Goal: Contribute content: Contribute content

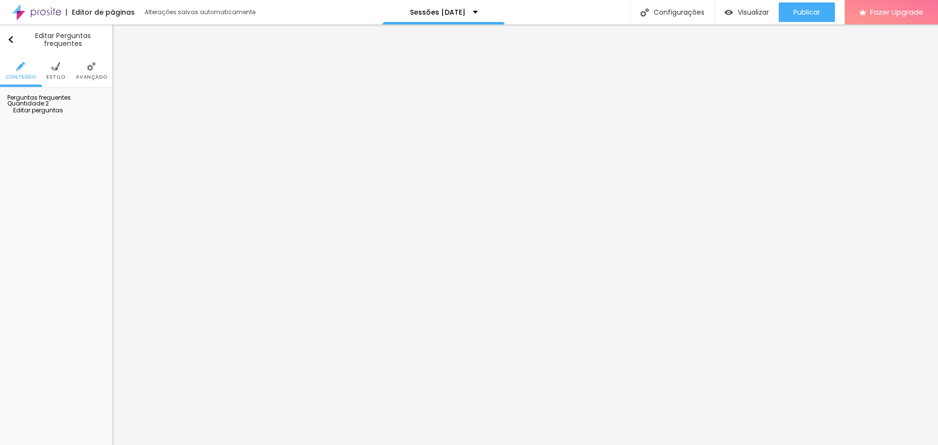
click at [73, 106] on div "Quantidade : 2" at bounding box center [56, 104] width 98 height 6
click at [55, 114] on span "Editar perguntas" at bounding box center [35, 110] width 56 height 8
drag, startPoint x: 436, startPoint y: 162, endPoint x: 337, endPoint y: 160, distance: 99.7
drag, startPoint x: 357, startPoint y: 138, endPoint x: 359, endPoint y: 155, distance: 17.2
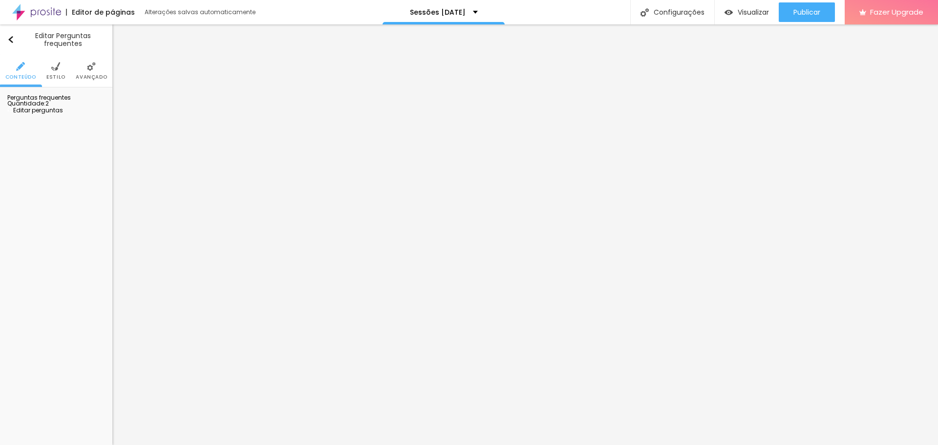
drag, startPoint x: 553, startPoint y: 164, endPoint x: 355, endPoint y: 167, distance: 197.9
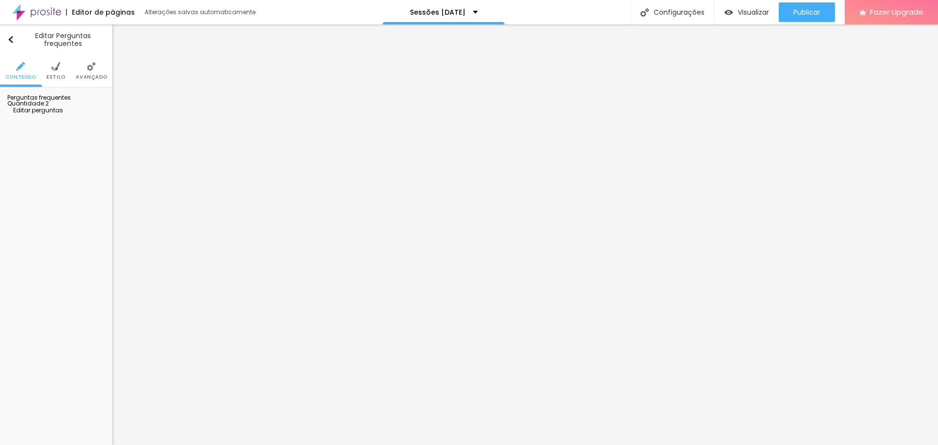
drag, startPoint x: 424, startPoint y: 253, endPoint x: 348, endPoint y: 253, distance: 75.7
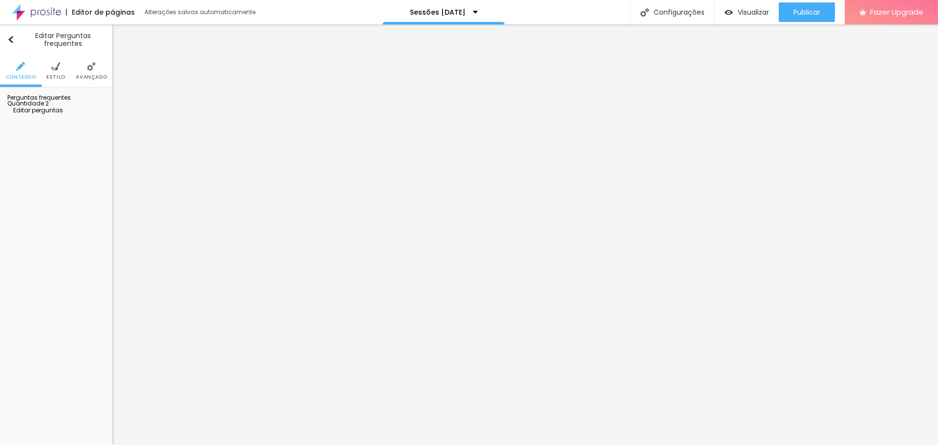
click at [59, 114] on span "Editar perguntas" at bounding box center [35, 110] width 56 height 8
drag, startPoint x: 434, startPoint y: 161, endPoint x: 349, endPoint y: 159, distance: 85.5
drag, startPoint x: 514, startPoint y: 161, endPoint x: 352, endPoint y: 162, distance: 162.7
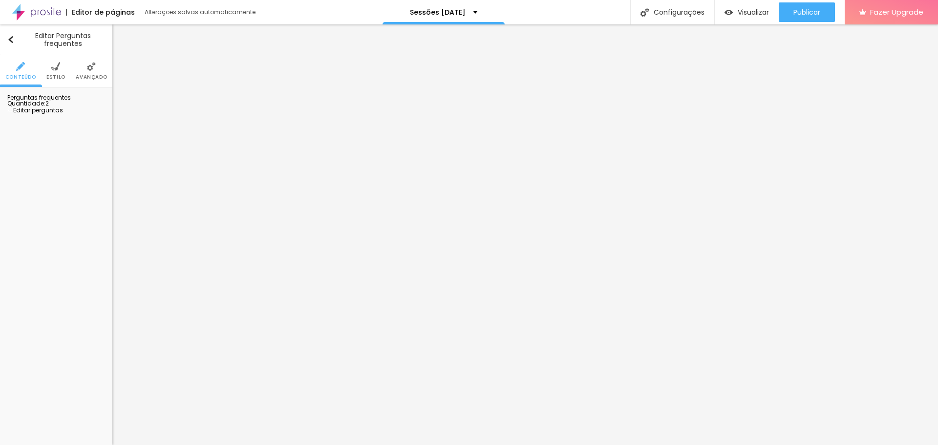
drag, startPoint x: 527, startPoint y: 157, endPoint x: 507, endPoint y: 159, distance: 20.2
drag, startPoint x: 466, startPoint y: 251, endPoint x: 351, endPoint y: 255, distance: 114.9
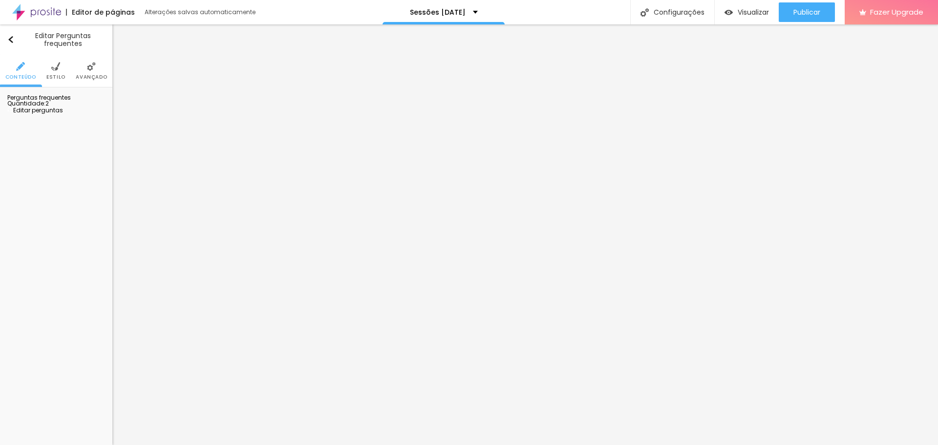
click at [55, 114] on span "Editar perguntas" at bounding box center [35, 110] width 56 height 8
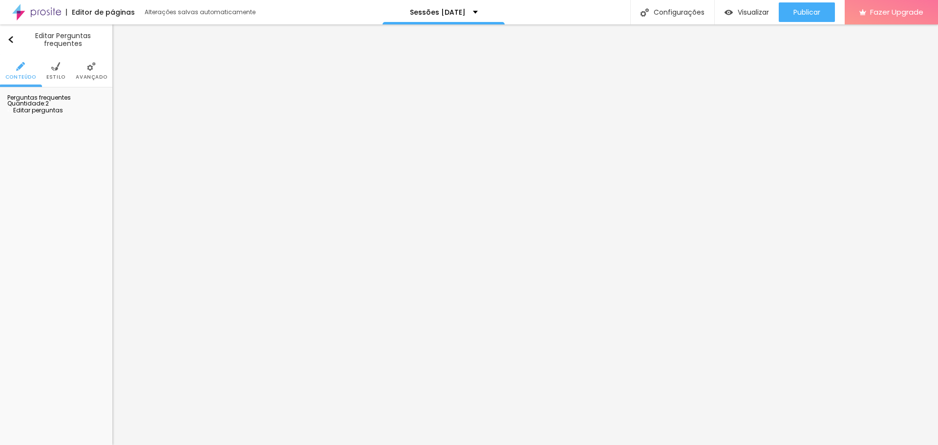
drag, startPoint x: 423, startPoint y: 162, endPoint x: 331, endPoint y: 158, distance: 92.4
drag, startPoint x: 533, startPoint y: 164, endPoint x: 342, endPoint y: 163, distance: 190.5
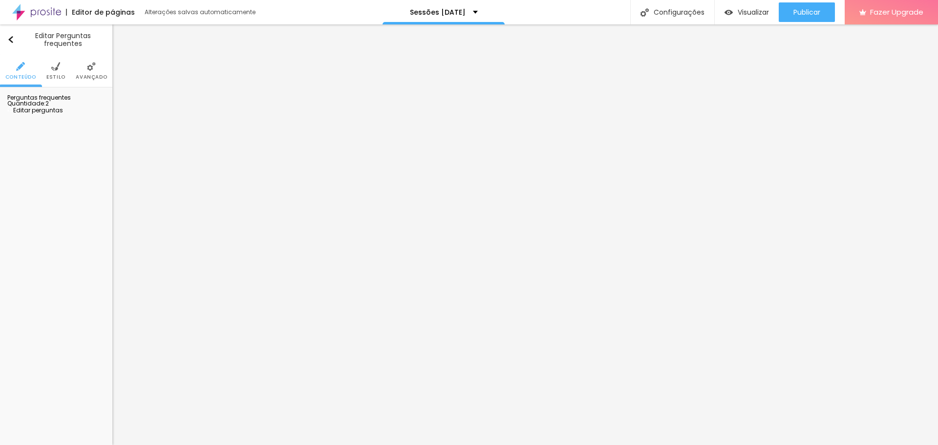
drag, startPoint x: 438, startPoint y: 252, endPoint x: 331, endPoint y: 252, distance: 107.0
click at [63, 114] on span "Editar perguntas" at bounding box center [35, 110] width 56 height 8
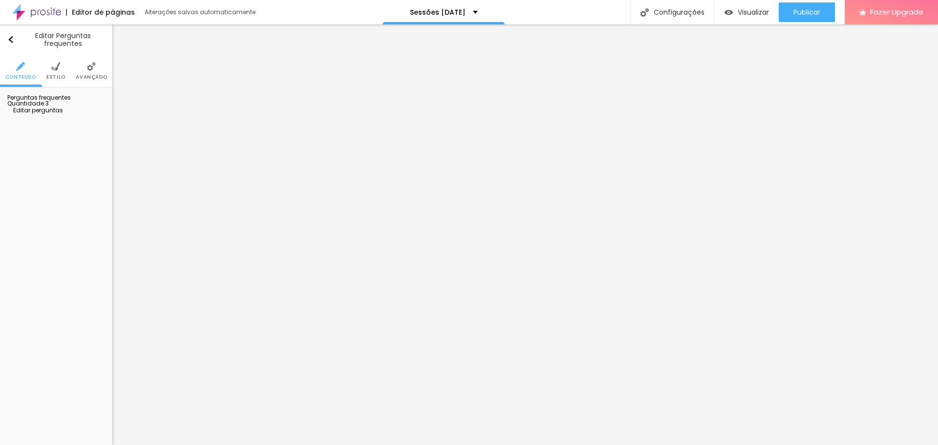
drag, startPoint x: 452, startPoint y: 163, endPoint x: 335, endPoint y: 158, distance: 116.8
drag, startPoint x: 560, startPoint y: 159, endPoint x: 351, endPoint y: 159, distance: 209.1
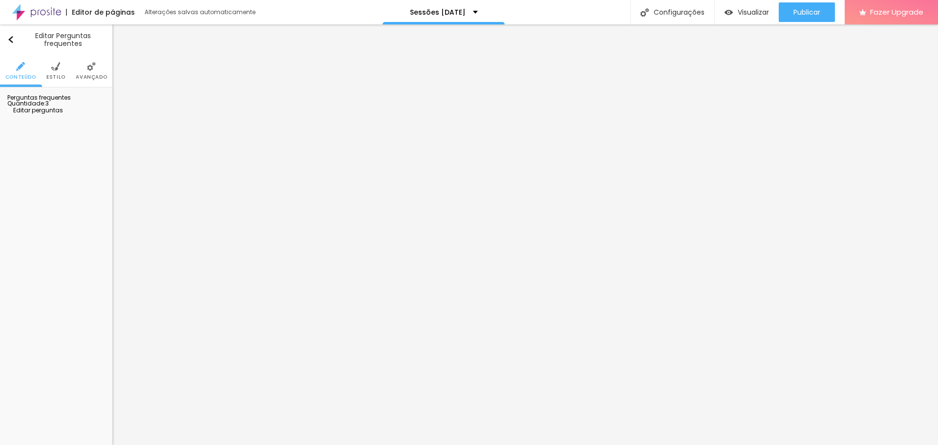
drag, startPoint x: 434, startPoint y: 251, endPoint x: 313, endPoint y: 244, distance: 120.8
drag, startPoint x: 647, startPoint y: 250, endPoint x: 594, endPoint y: 251, distance: 52.8
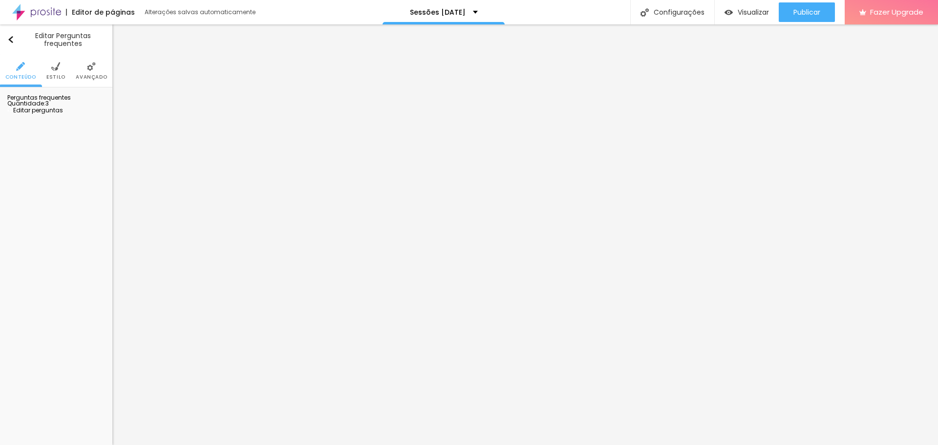
click at [62, 114] on span "Editar perguntas" at bounding box center [35, 110] width 56 height 8
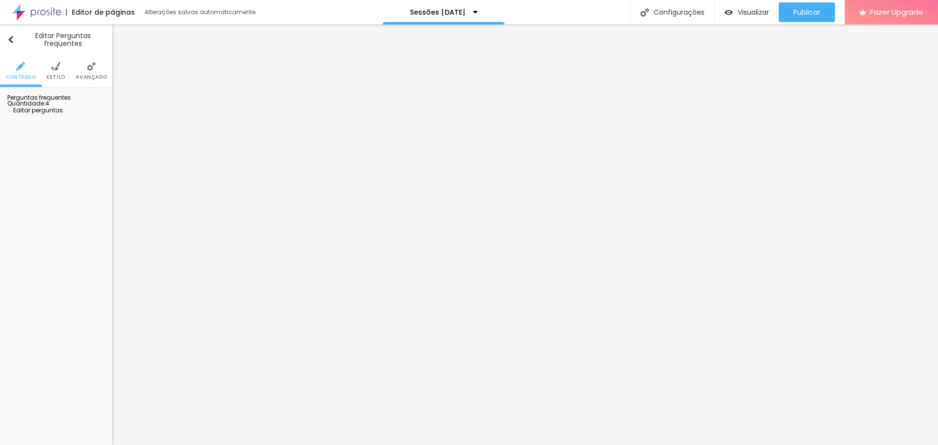
drag, startPoint x: 435, startPoint y: 159, endPoint x: 350, endPoint y: 162, distance: 85.0
drag, startPoint x: 562, startPoint y: 160, endPoint x: 351, endPoint y: 166, distance: 210.6
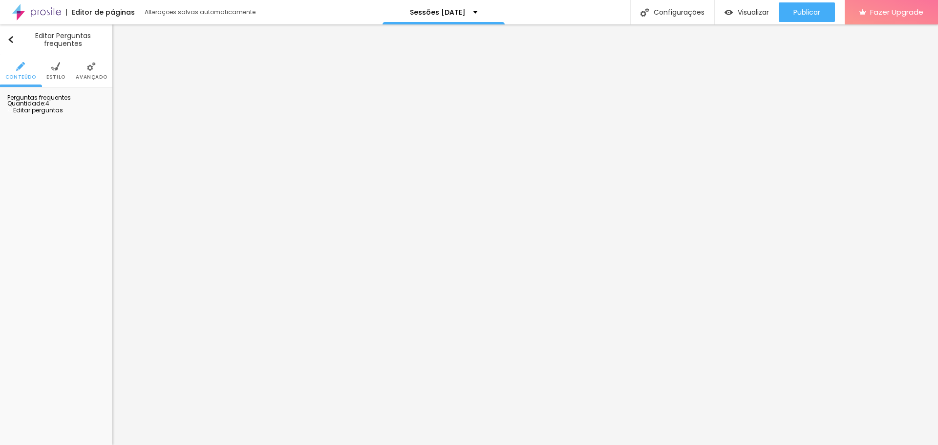
drag, startPoint x: 452, startPoint y: 252, endPoint x: 344, endPoint y: 254, distance: 108.0
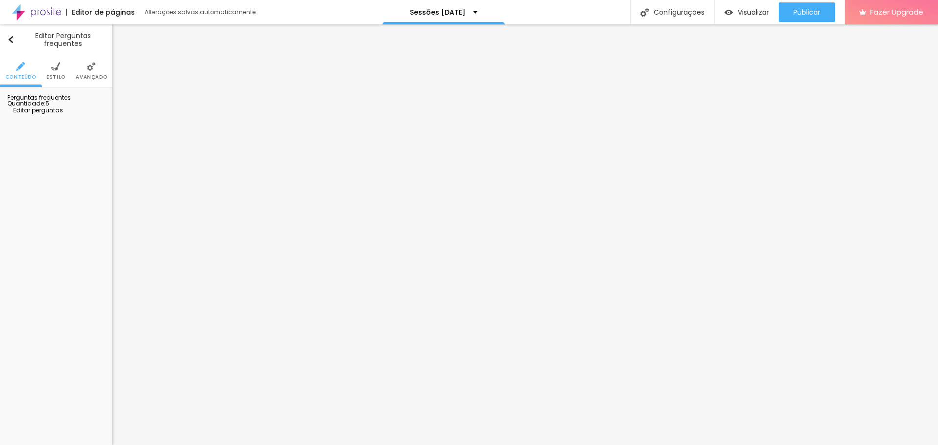
click at [53, 114] on span "Editar perguntas" at bounding box center [35, 110] width 56 height 8
drag, startPoint x: 450, startPoint y: 157, endPoint x: 340, endPoint y: 161, distance: 110.0
drag, startPoint x: 551, startPoint y: 155, endPoint x: 339, endPoint y: 155, distance: 212.5
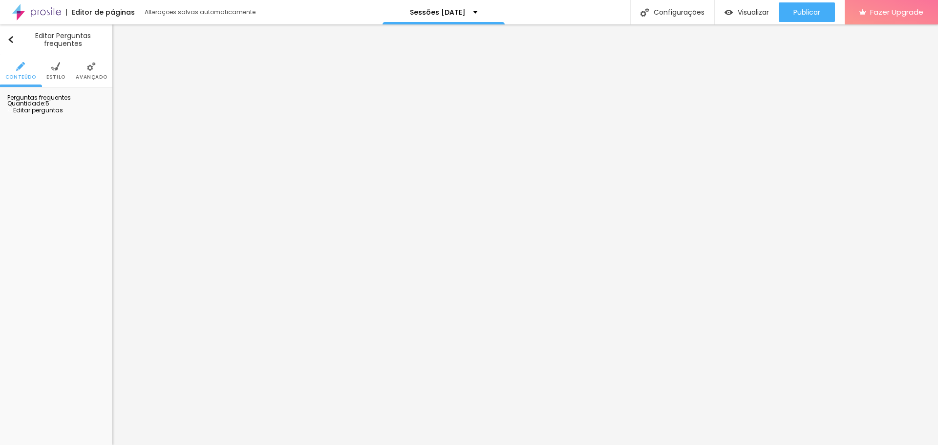
drag, startPoint x: 441, startPoint y: 256, endPoint x: 339, endPoint y: 246, distance: 101.6
drag, startPoint x: 432, startPoint y: 262, endPoint x: 632, endPoint y: 249, distance: 199.7
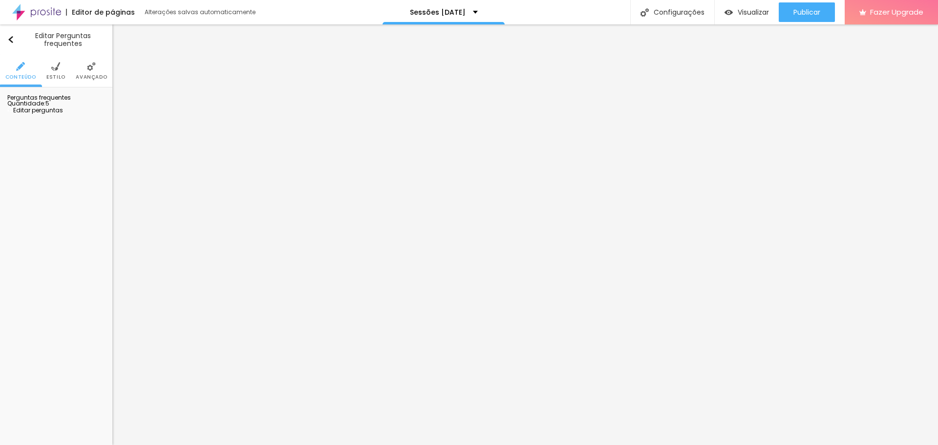
click at [59, 114] on span "Editar perguntas" at bounding box center [35, 110] width 56 height 8
drag, startPoint x: 442, startPoint y: 162, endPoint x: 361, endPoint y: 160, distance: 80.6
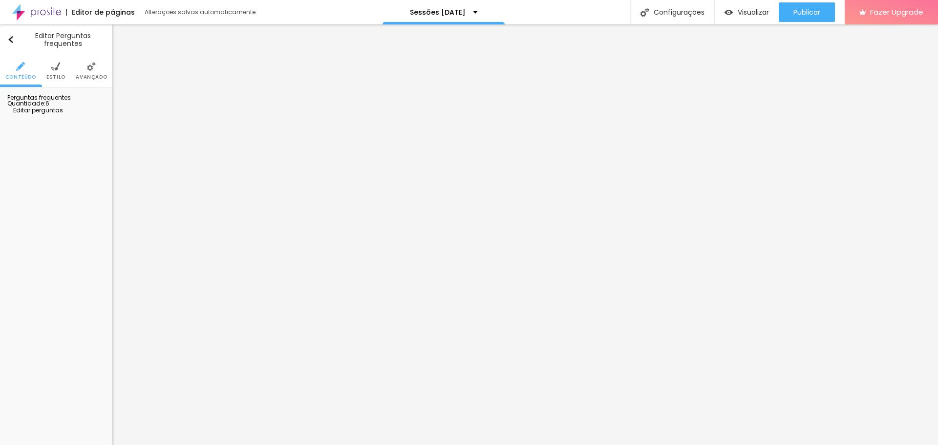
drag, startPoint x: 443, startPoint y: 160, endPoint x: 344, endPoint y: 161, distance: 98.2
paste div
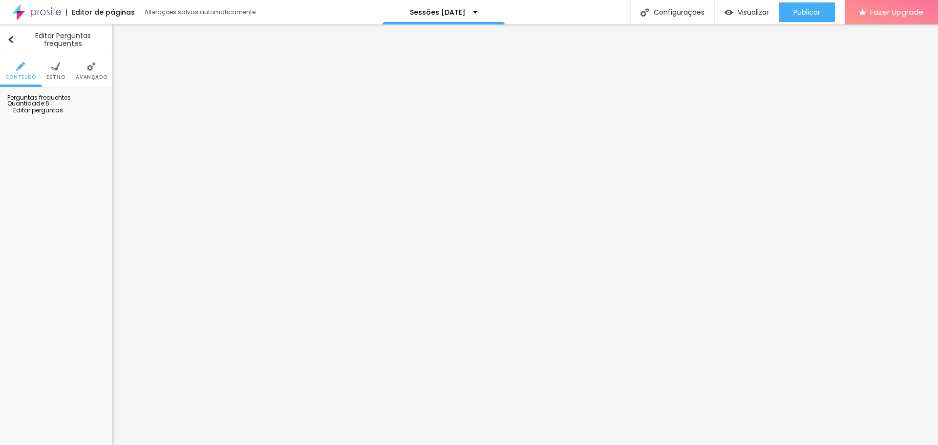
drag, startPoint x: 536, startPoint y: 159, endPoint x: 345, endPoint y: 158, distance: 191.0
drag, startPoint x: 449, startPoint y: 251, endPoint x: 343, endPoint y: 249, distance: 106.0
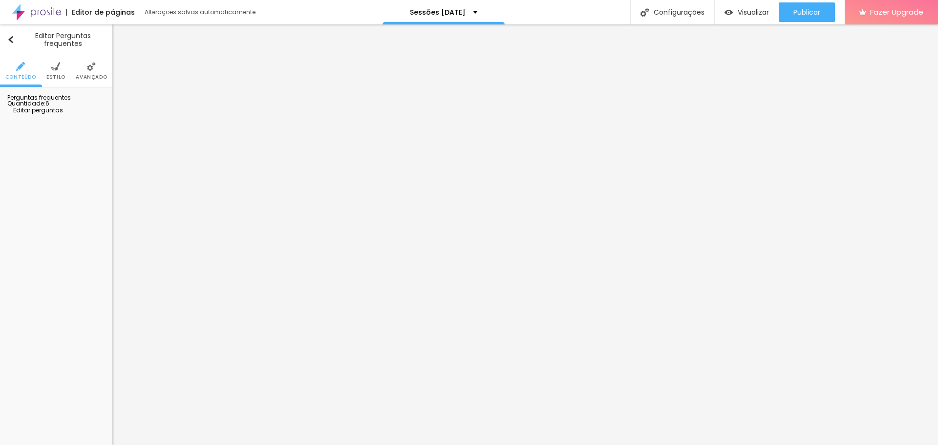
drag, startPoint x: 578, startPoint y: 248, endPoint x: 547, endPoint y: 250, distance: 31.8
click at [63, 114] on span "Editar perguntas" at bounding box center [35, 110] width 56 height 8
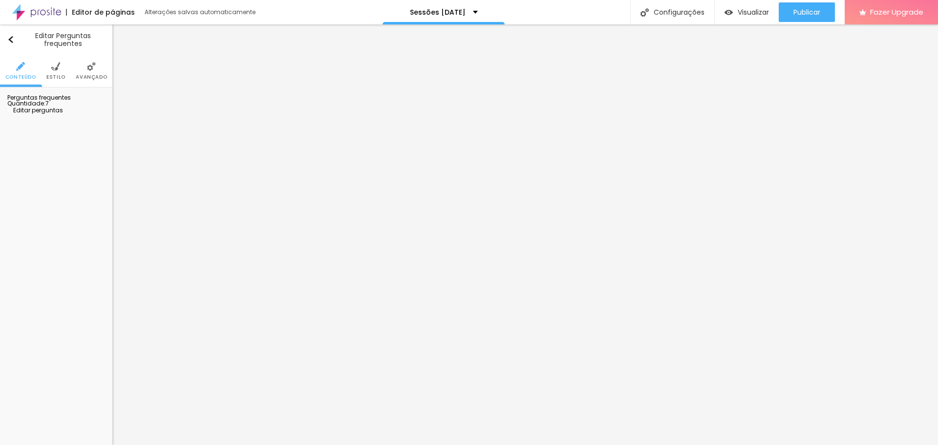
drag, startPoint x: 391, startPoint y: 162, endPoint x: 337, endPoint y: 163, distance: 53.7
drag, startPoint x: 583, startPoint y: 158, endPoint x: 345, endPoint y: 161, distance: 237.9
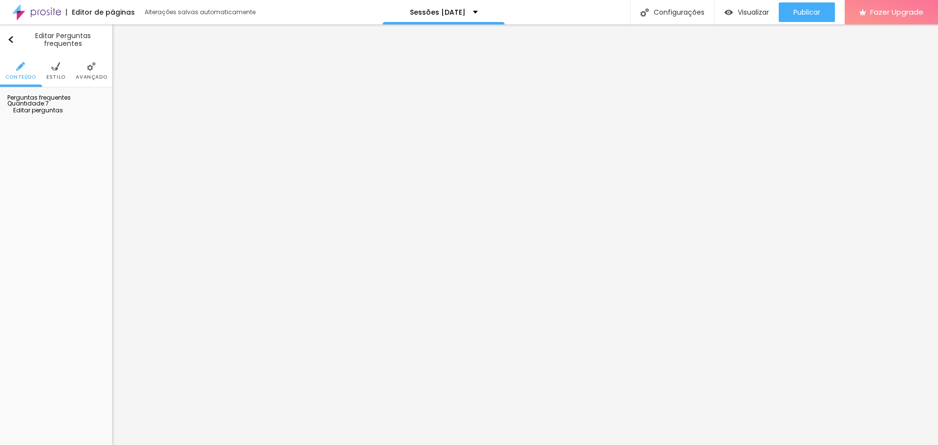
drag, startPoint x: 450, startPoint y: 252, endPoint x: 332, endPoint y: 253, distance: 118.2
drag, startPoint x: 670, startPoint y: 262, endPoint x: 561, endPoint y: 265, distance: 109.0
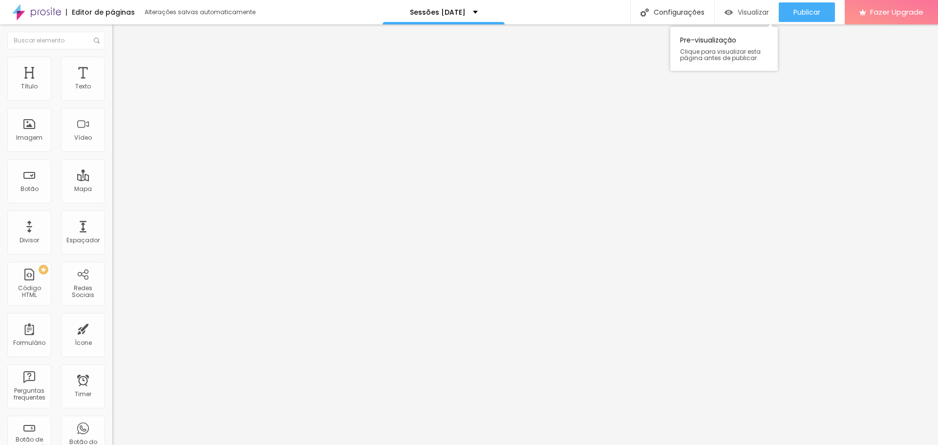
click at [751, 12] on span "Visualizar" at bounding box center [753, 12] width 31 height 8
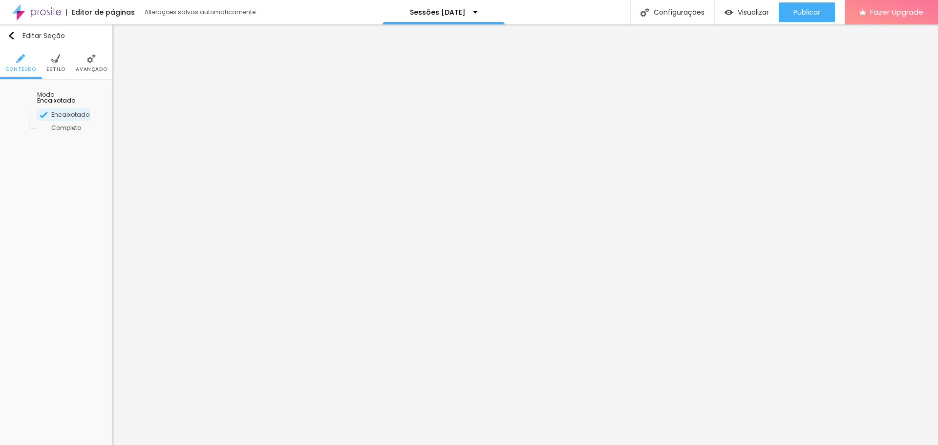
click at [54, 62] on img at bounding box center [55, 58] width 9 height 9
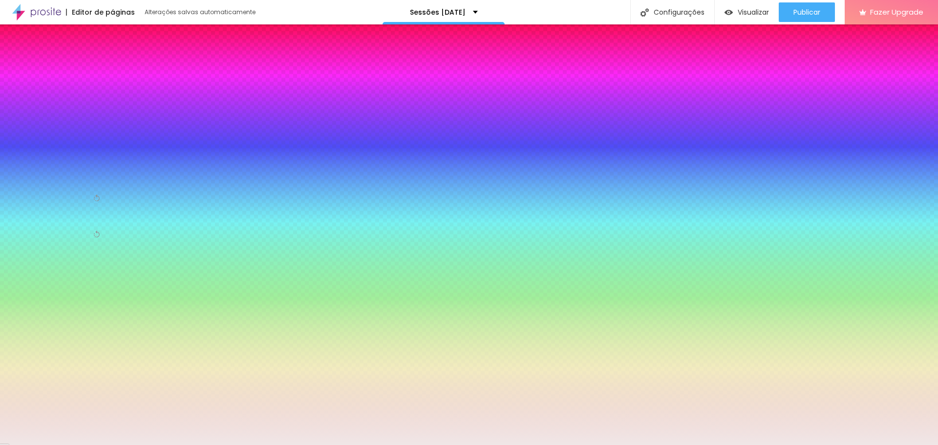
click at [66, 171] on div at bounding box center [56, 171] width 98 height 0
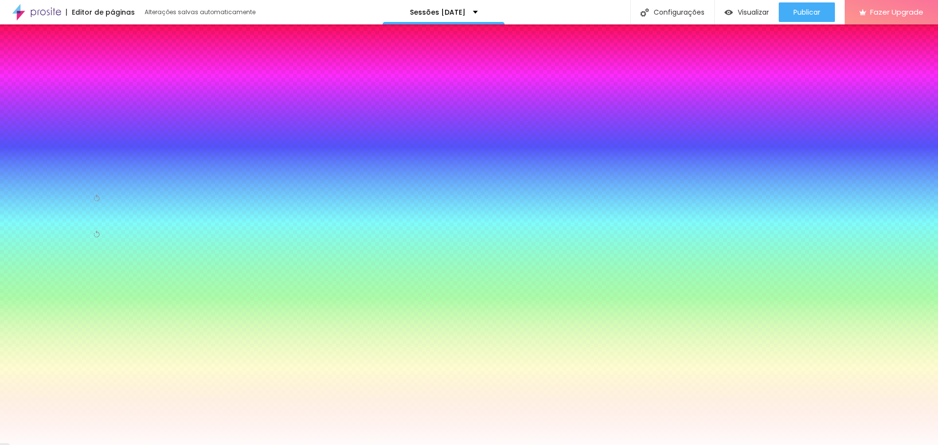
type input "#FFFFFF"
drag, startPoint x: 17, startPoint y: 195, endPoint x: 15, endPoint y: 180, distance: 15.2
click at [15, 180] on div "Cor de fundo Voltar ao padrão #FFFFFF" at bounding box center [56, 166] width 98 height 28
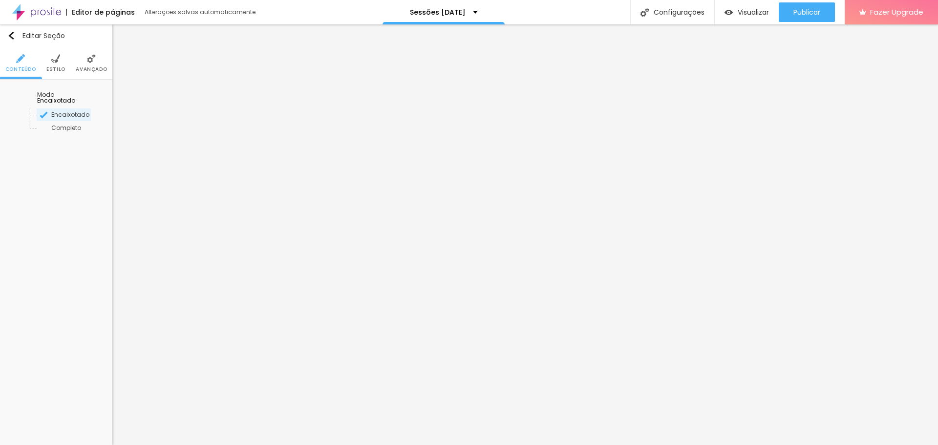
click at [58, 64] on li "Estilo" at bounding box center [55, 63] width 19 height 32
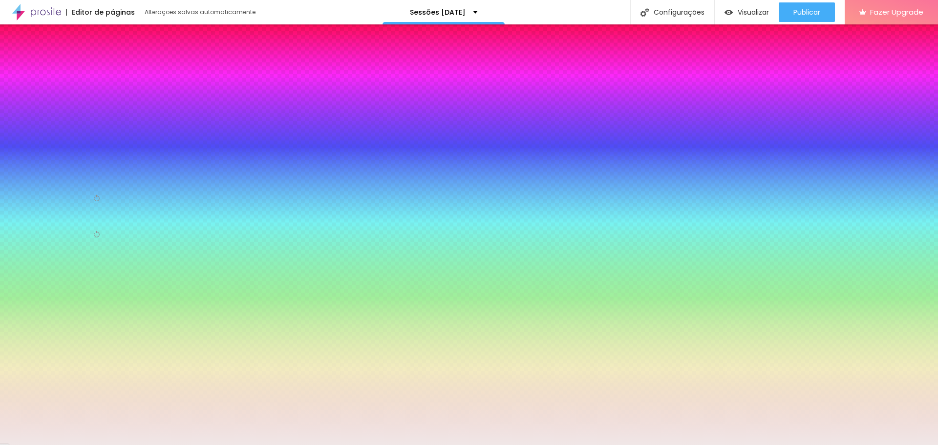
click at [66, 171] on div at bounding box center [56, 171] width 98 height 0
type input "#FFFFFF"
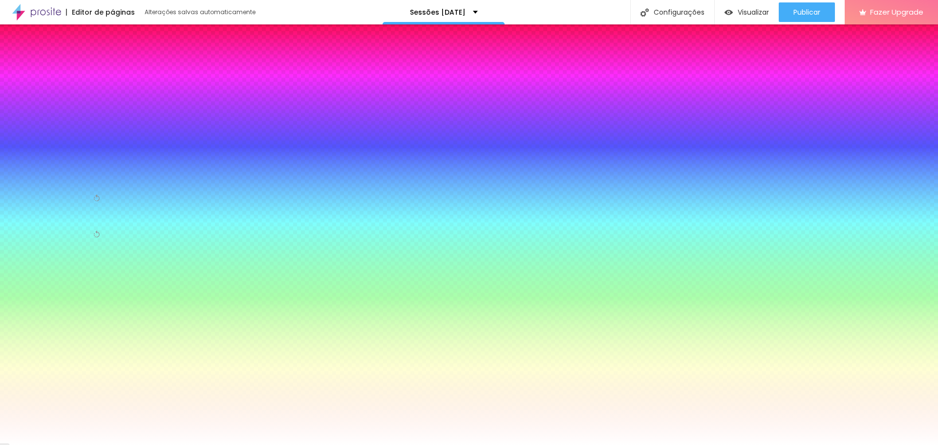
drag, startPoint x: 19, startPoint y: 195, endPoint x: 14, endPoint y: 182, distance: 14.2
click at [14, 181] on div "Cor de fundo Voltar ao padrão #FFFFFF" at bounding box center [56, 166] width 98 height 28
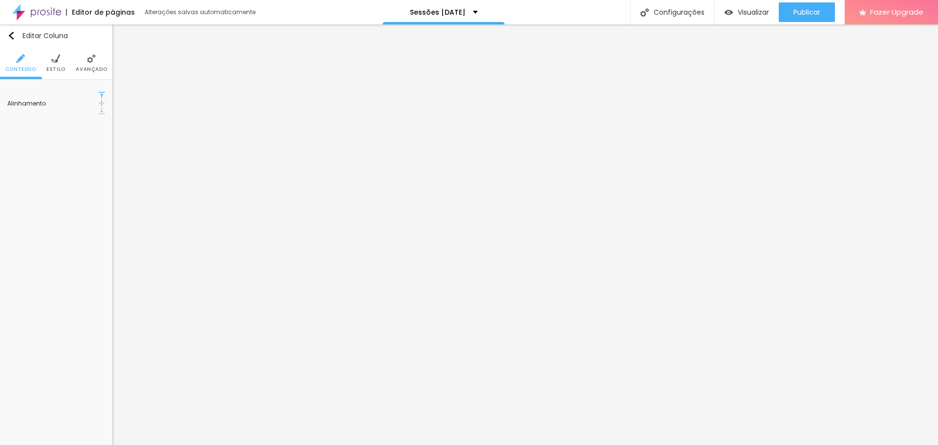
click at [56, 67] on span "Estilo" at bounding box center [55, 69] width 19 height 5
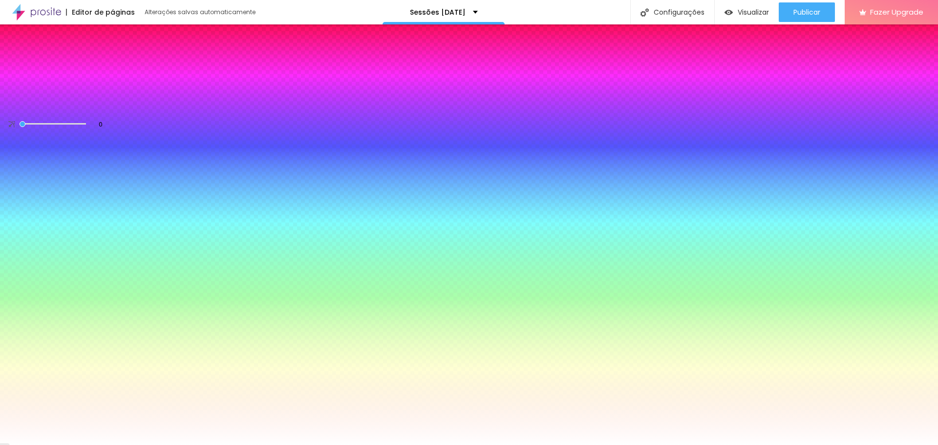
click at [87, 67] on span "Avançado" at bounding box center [91, 69] width 31 height 5
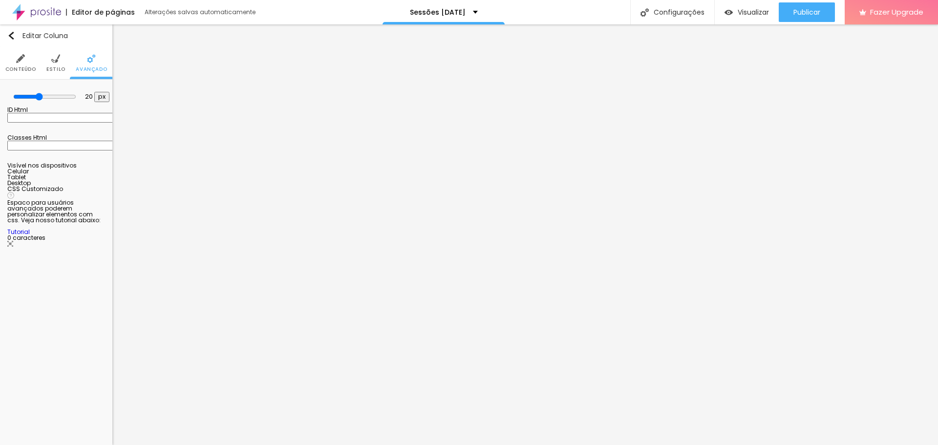
click at [57, 68] on span "Estilo" at bounding box center [55, 69] width 19 height 5
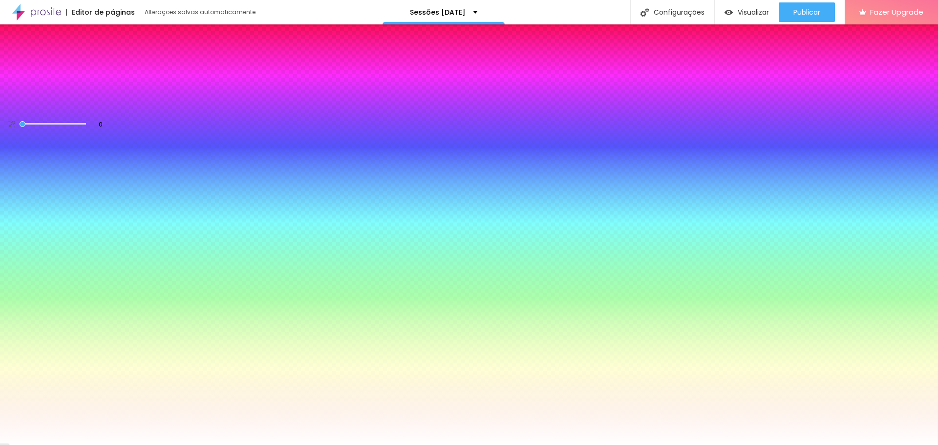
click at [63, 106] on div at bounding box center [56, 106] width 98 height 0
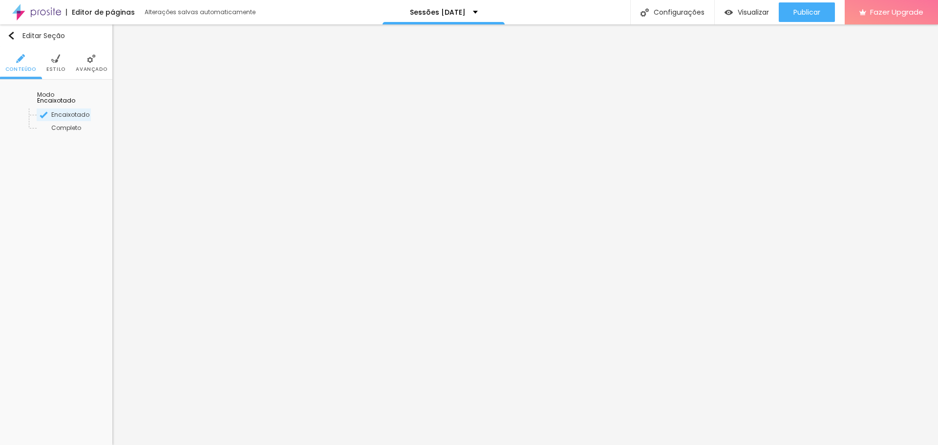
click at [56, 67] on span "Estilo" at bounding box center [55, 69] width 19 height 5
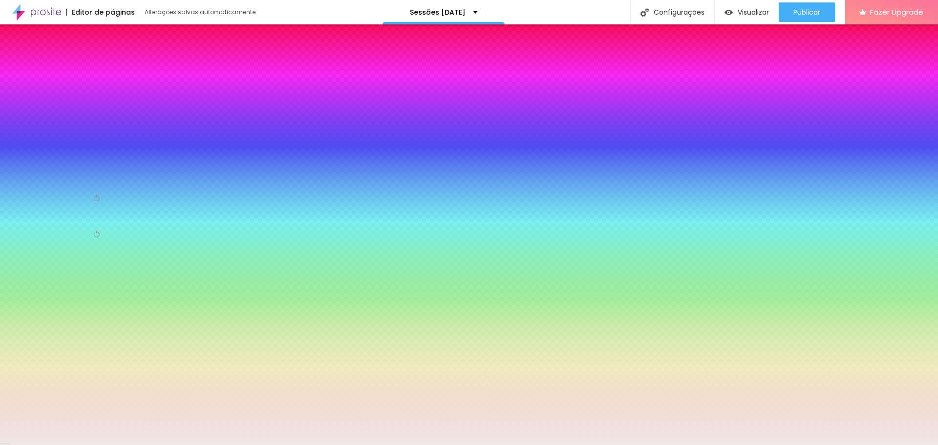
drag, startPoint x: 76, startPoint y: 175, endPoint x: 111, endPoint y: 178, distance: 34.8
click at [111, 178] on div "Imagem de fundo Adicionar imagem Efeito da Imagem Nenhum Nenhum Parallax Cor de…" at bounding box center [56, 173] width 112 height 187
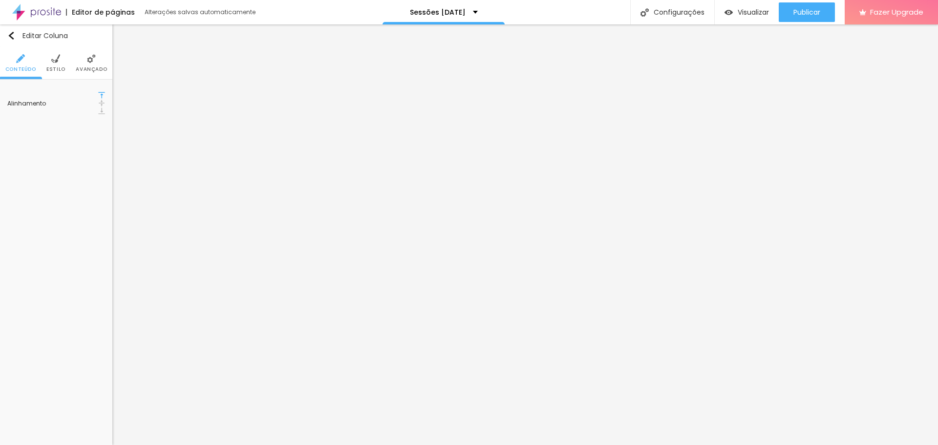
click at [62, 67] on span "Estilo" at bounding box center [55, 69] width 19 height 5
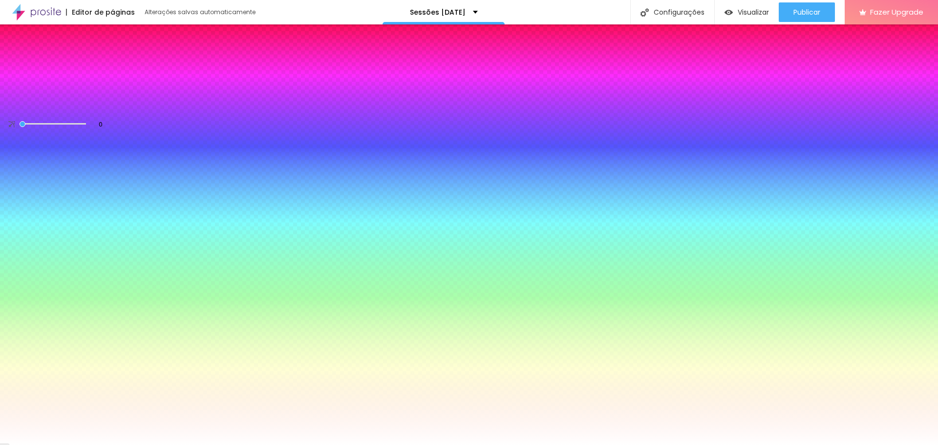
click at [69, 106] on div at bounding box center [56, 106] width 98 height 0
paste input "F0E7E"
type input "#F0E7E"
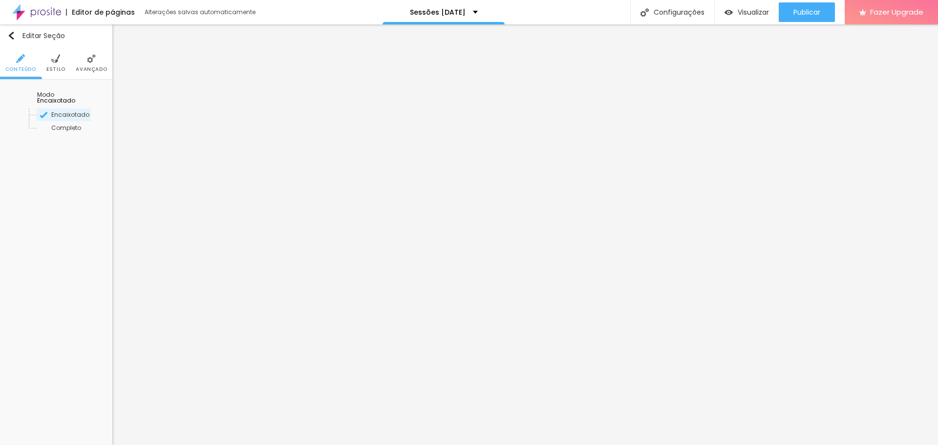
click at [58, 63] on img at bounding box center [55, 58] width 9 height 9
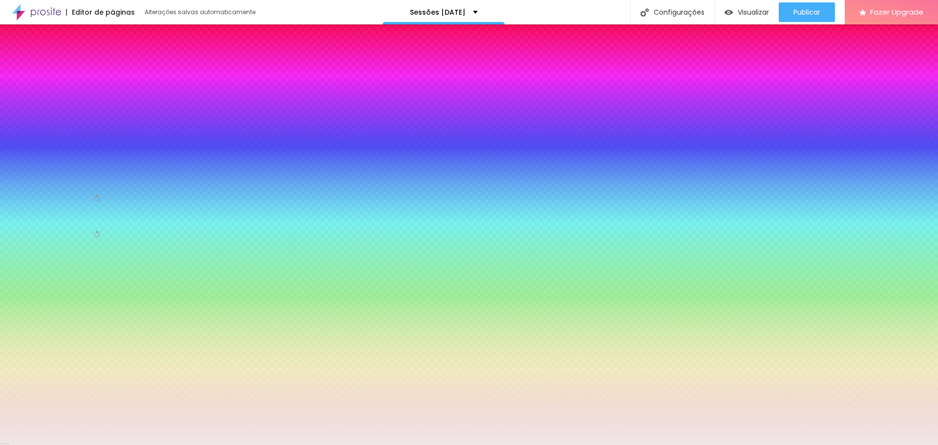
click at [89, 178] on input "#F0E7E7" at bounding box center [65, 176] width 117 height 10
drag, startPoint x: 102, startPoint y: 176, endPoint x: 70, endPoint y: 175, distance: 31.8
click at [70, 175] on div "#F0E7E7" at bounding box center [56, 176] width 98 height 10
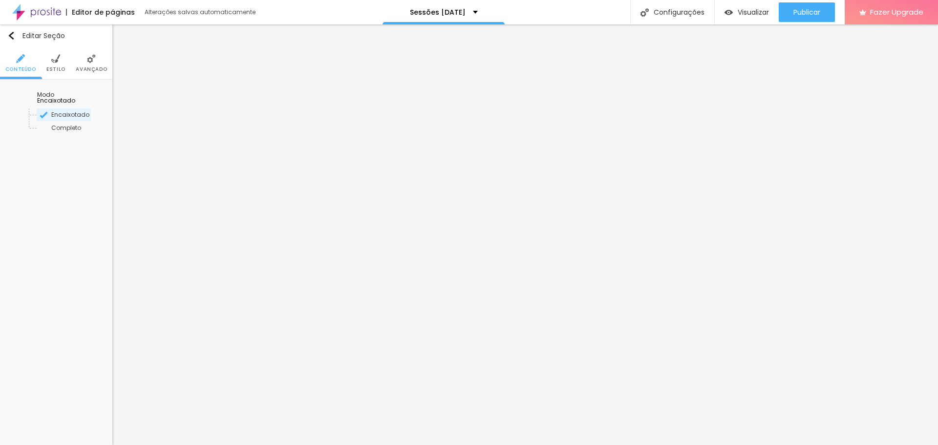
click at [63, 67] on span "Estilo" at bounding box center [55, 69] width 19 height 5
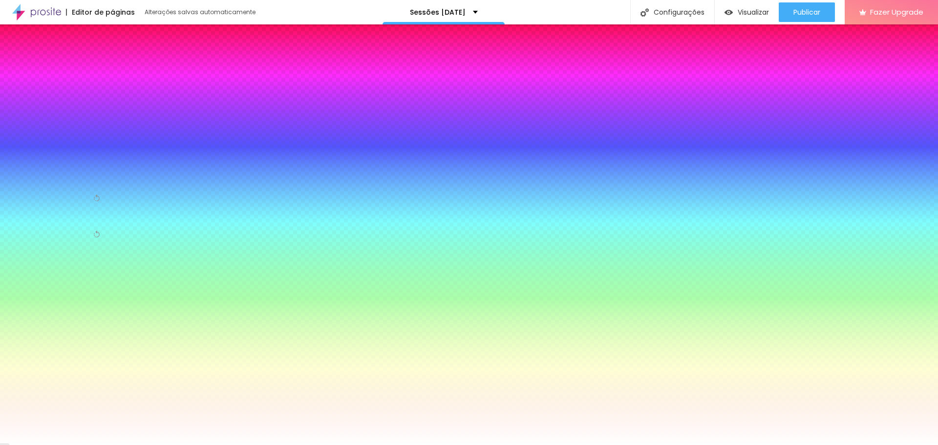
paste input "0E7E7"
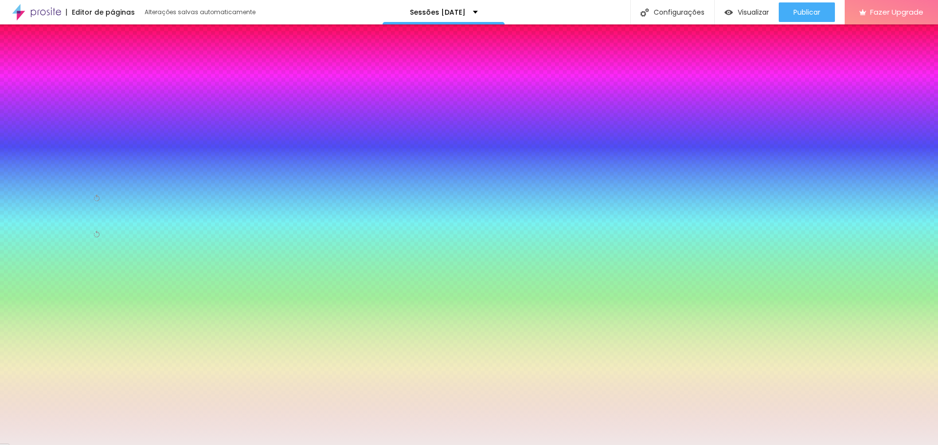
type input "#F0E7E7"
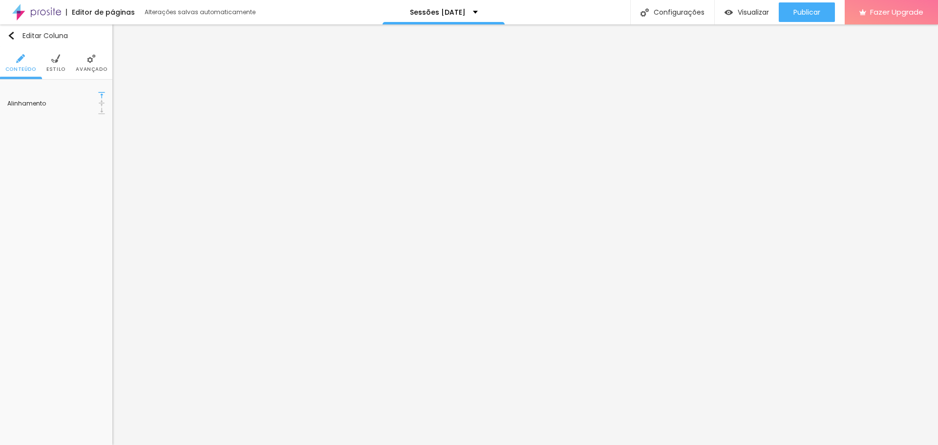
click at [58, 67] on span "Estilo" at bounding box center [55, 69] width 19 height 5
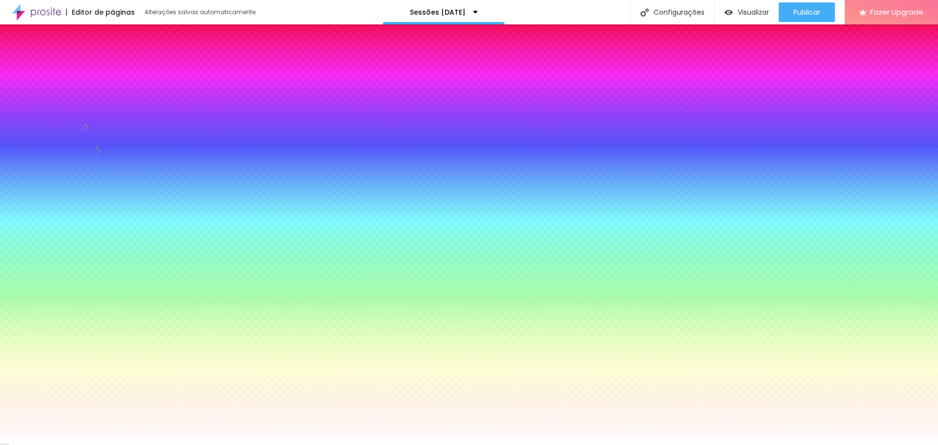
click at [88, 67] on span "Avançado" at bounding box center [91, 69] width 31 height 5
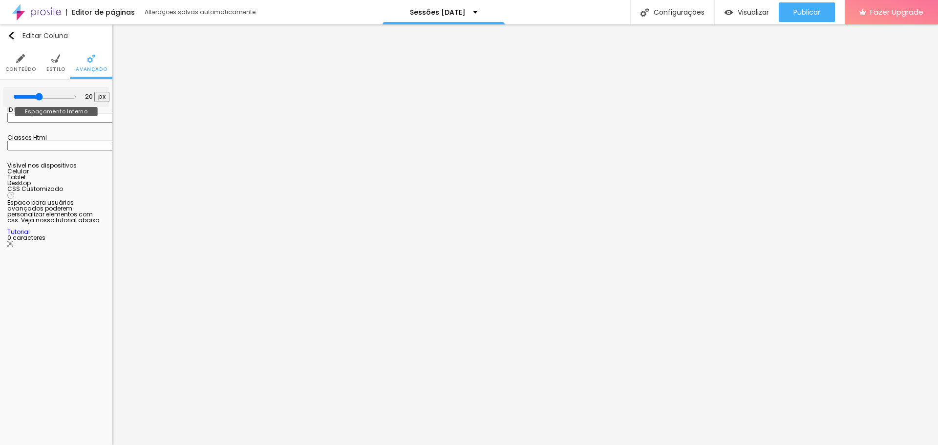
type input "15"
type input "10"
type input "5"
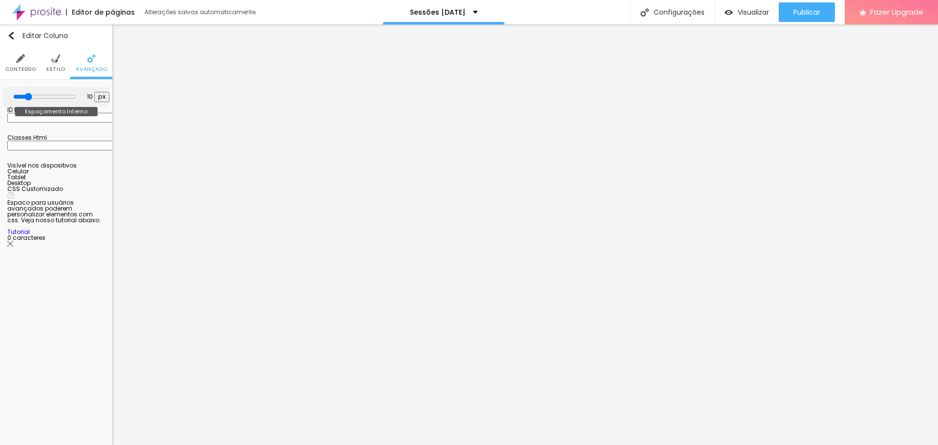
type input "5"
type input "0"
type input "5"
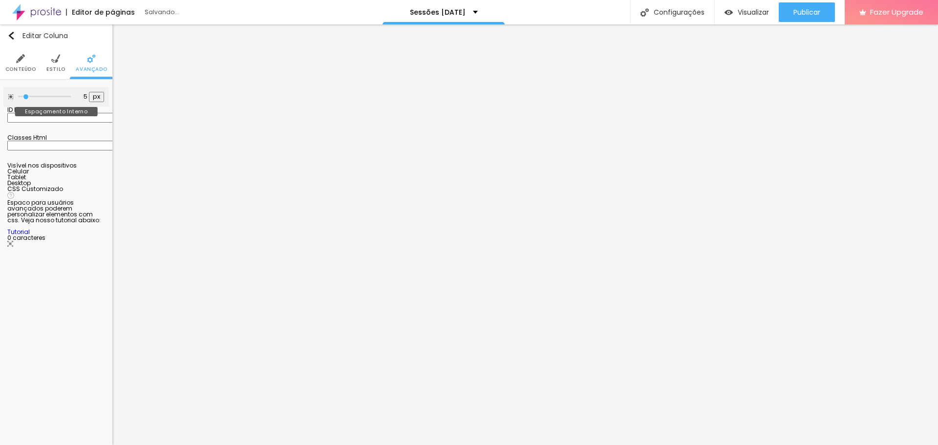
type input "10"
type input "15"
type input "20"
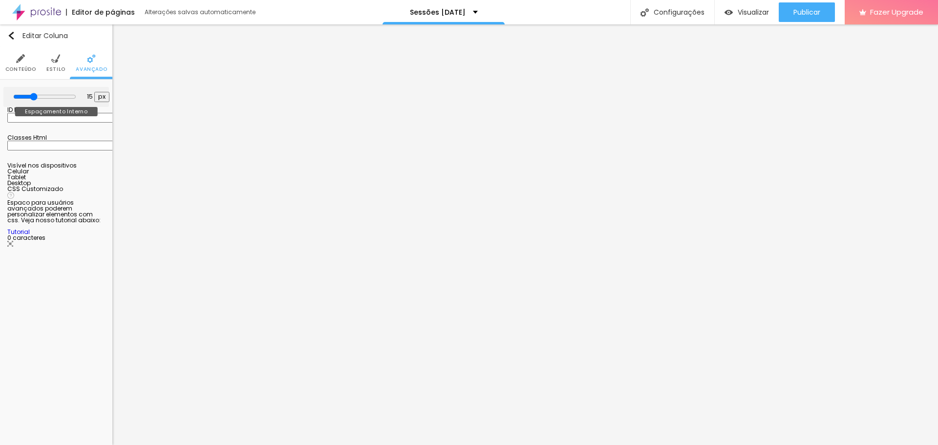
type input "20"
click at [39, 93] on input "range" at bounding box center [44, 97] width 63 height 8
click at [57, 64] on li "Estilo" at bounding box center [55, 63] width 19 height 32
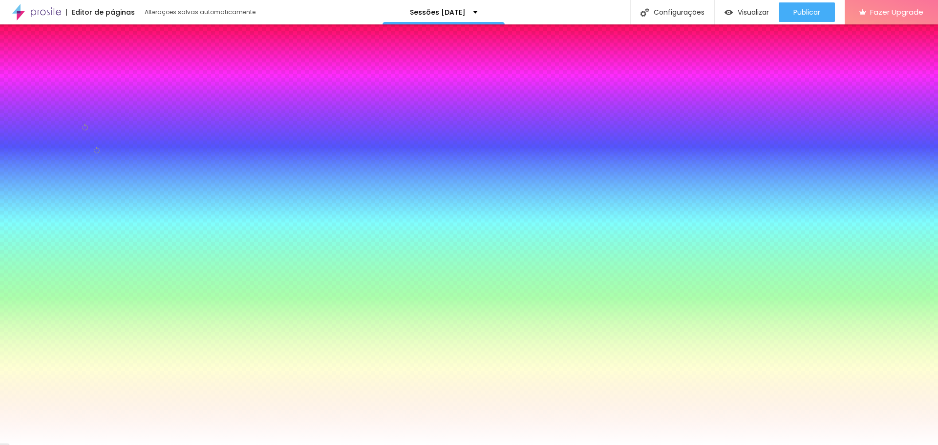
click at [30, 67] on span "Conteúdo" at bounding box center [20, 69] width 31 height 5
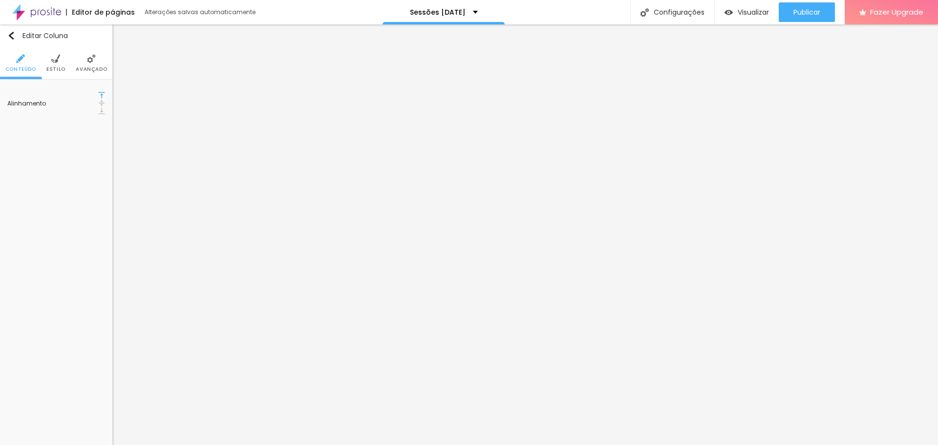
click at [98, 100] on img at bounding box center [101, 103] width 7 height 7
click at [52, 64] on li "Estilo" at bounding box center [55, 63] width 19 height 32
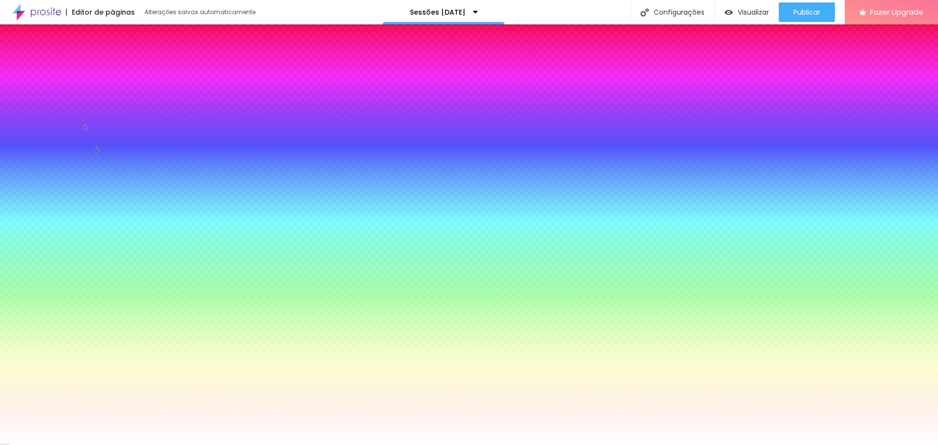
paste input "F0E7E"
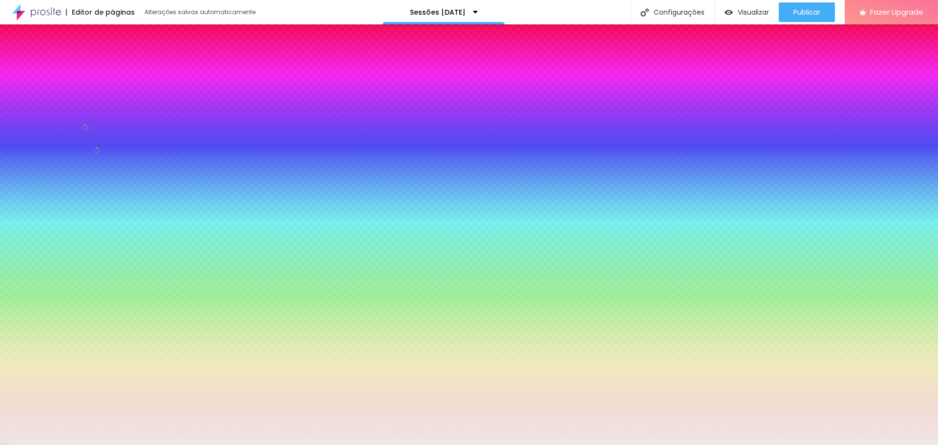
type input "#F0E7E7"
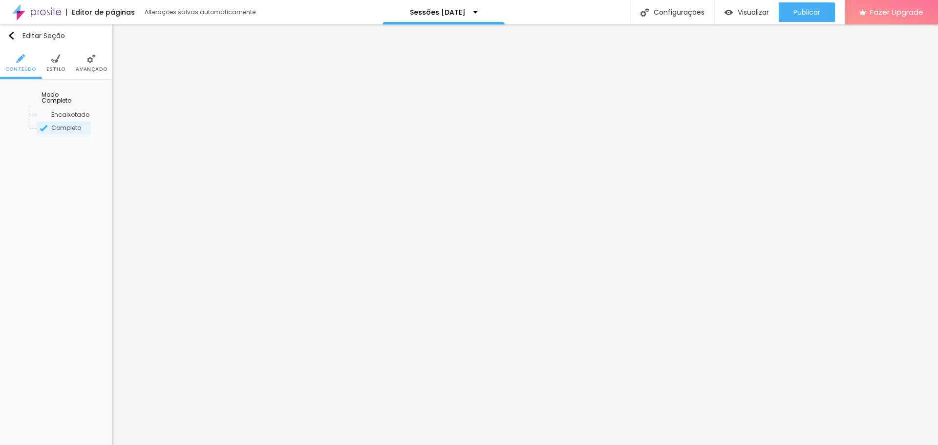
click at [62, 60] on li "Estilo" at bounding box center [55, 63] width 19 height 32
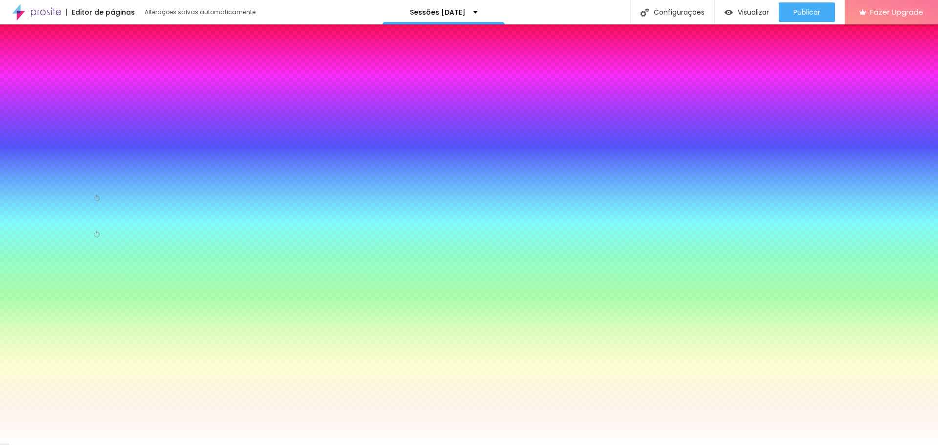
paste input "0E7E7"
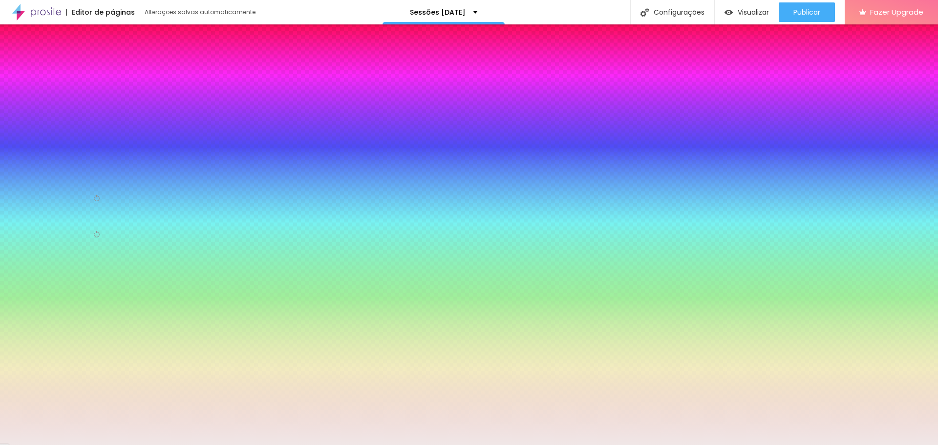
type input "#F0E7E7"
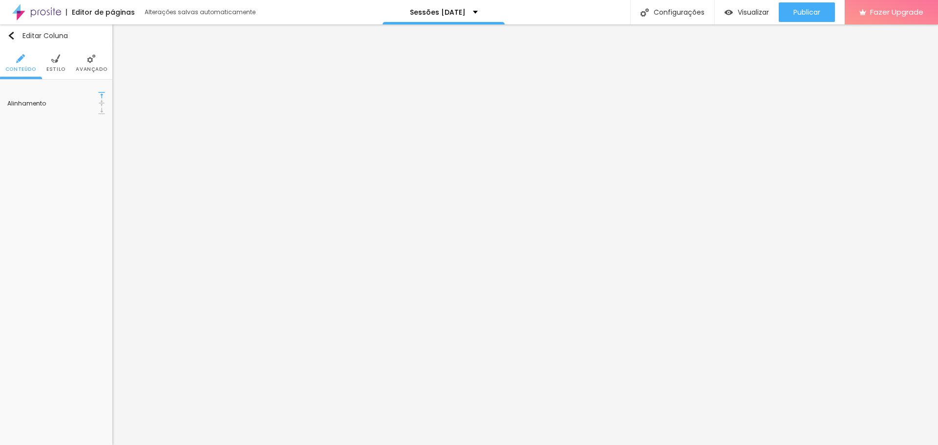
click at [61, 67] on span "Estilo" at bounding box center [55, 69] width 19 height 5
click at [58, 68] on span "Estilo" at bounding box center [55, 69] width 19 height 5
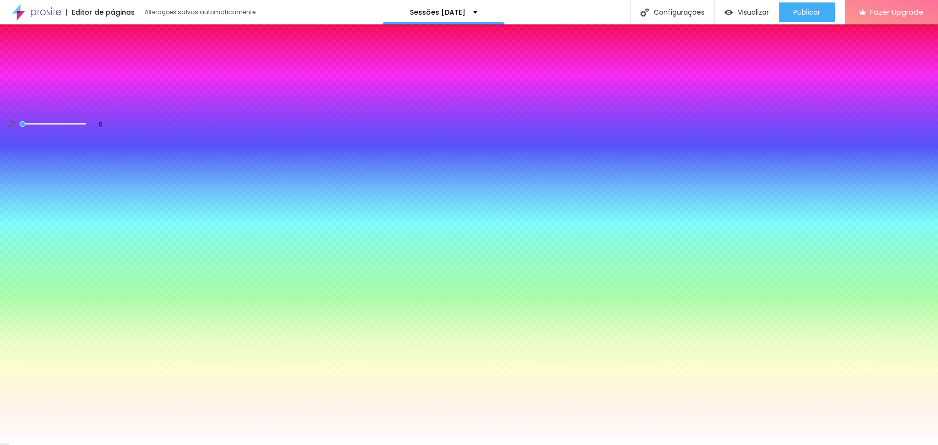
click at [68, 106] on div at bounding box center [56, 106] width 98 height 0
drag, startPoint x: 17, startPoint y: 110, endPoint x: 41, endPoint y: 143, distance: 40.9
click at [41, 115] on div at bounding box center [56, 115] width 98 height 0
click at [66, 106] on div at bounding box center [56, 106] width 98 height 0
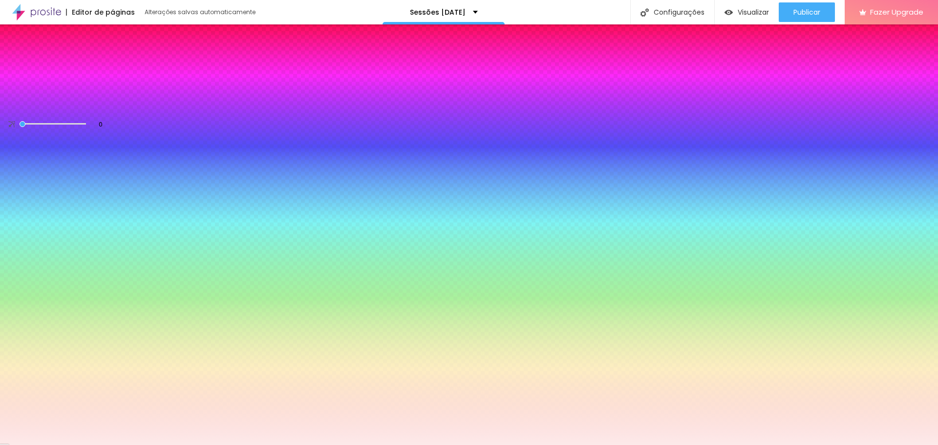
type input "#FFFFFF"
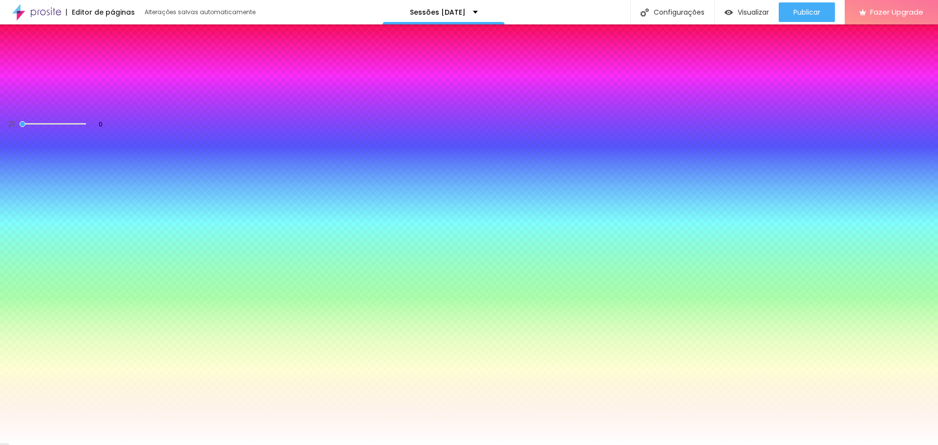
drag, startPoint x: 16, startPoint y: 111, endPoint x: 8, endPoint y: 96, distance: 17.5
click at [8, 96] on div "Cor de fundo Voltar ao padrão #FFFFFF" at bounding box center [56, 101] width 98 height 28
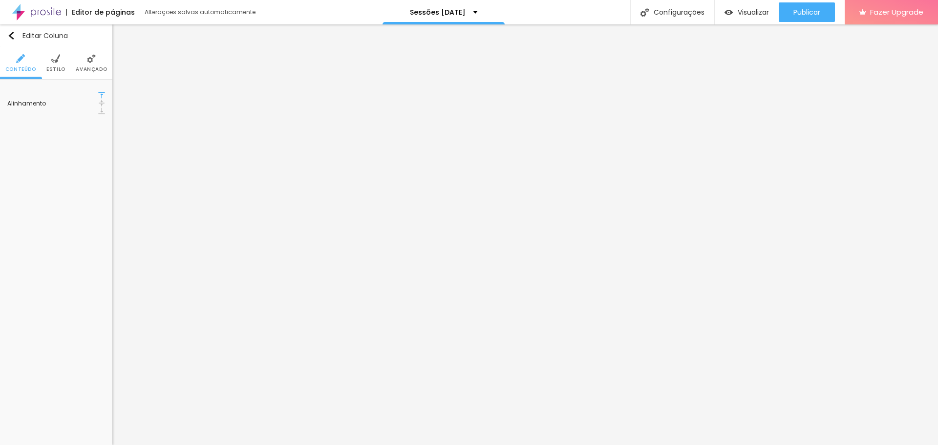
click at [98, 100] on img at bounding box center [101, 103] width 7 height 7
click at [102, 107] on img at bounding box center [101, 110] width 7 height 7
click at [58, 68] on span "Estilo" at bounding box center [55, 69] width 19 height 5
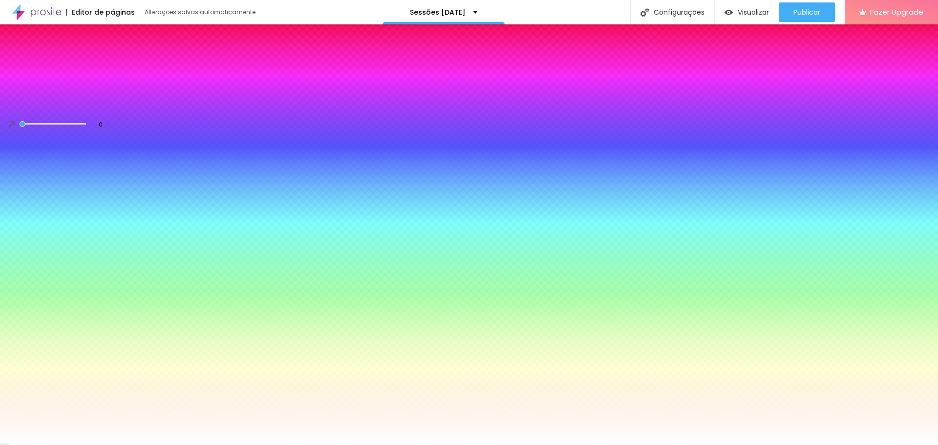
click at [85, 68] on span "Avançado" at bounding box center [91, 69] width 31 height 5
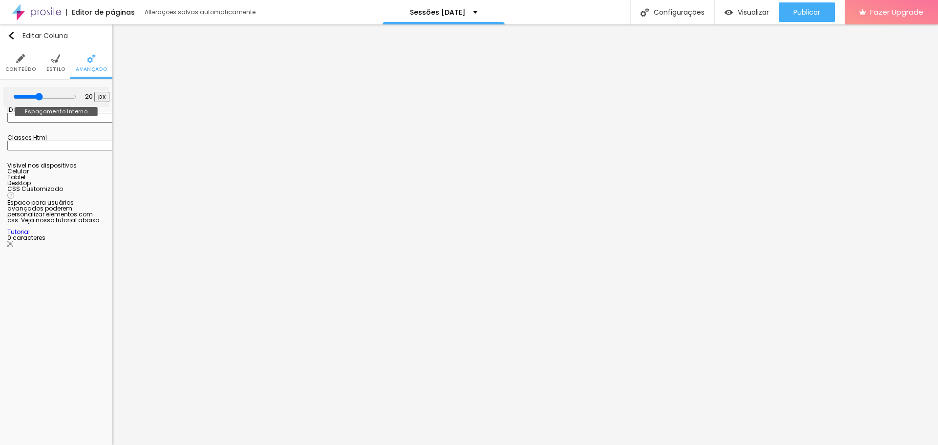
type input "25"
type input "30"
type input "35"
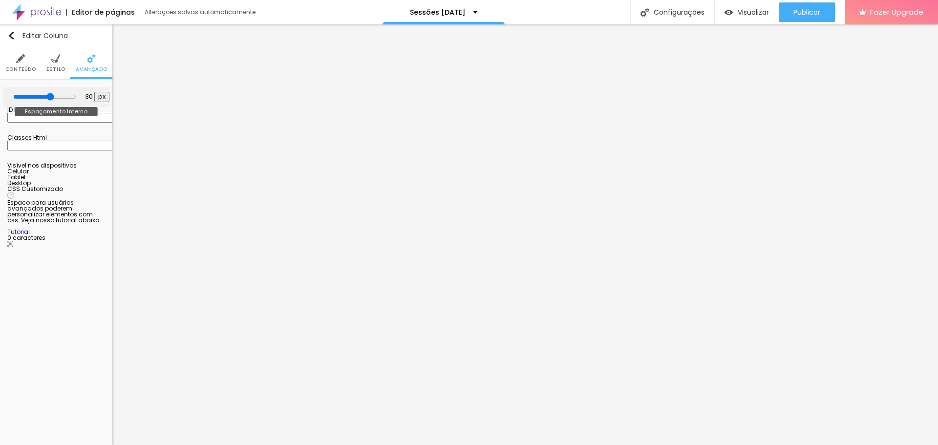
type input "35"
type input "40"
type input "45"
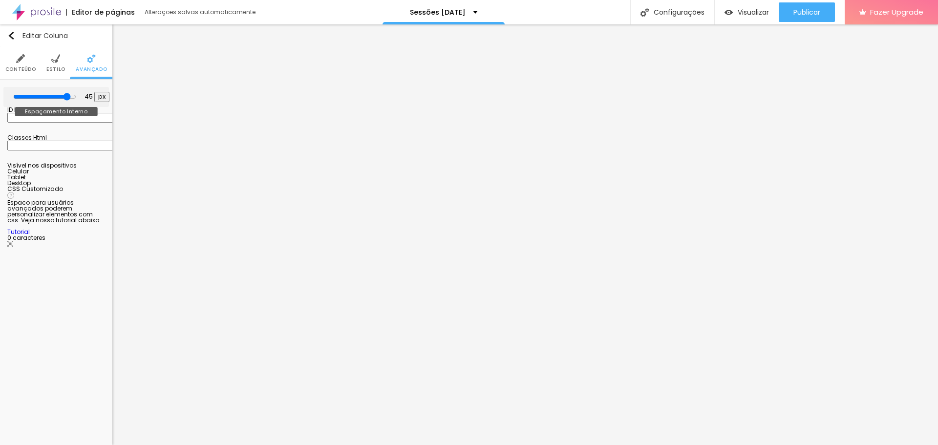
type input "40"
type input "35"
type input "30"
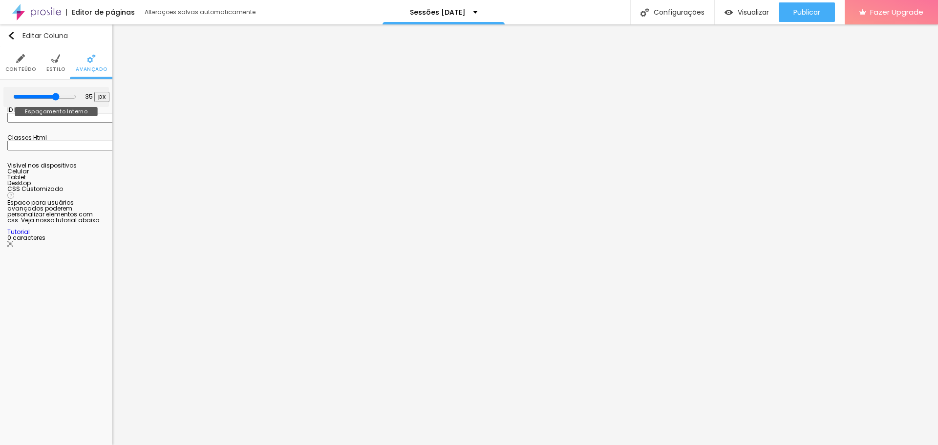
type input "30"
type input "25"
type input "20"
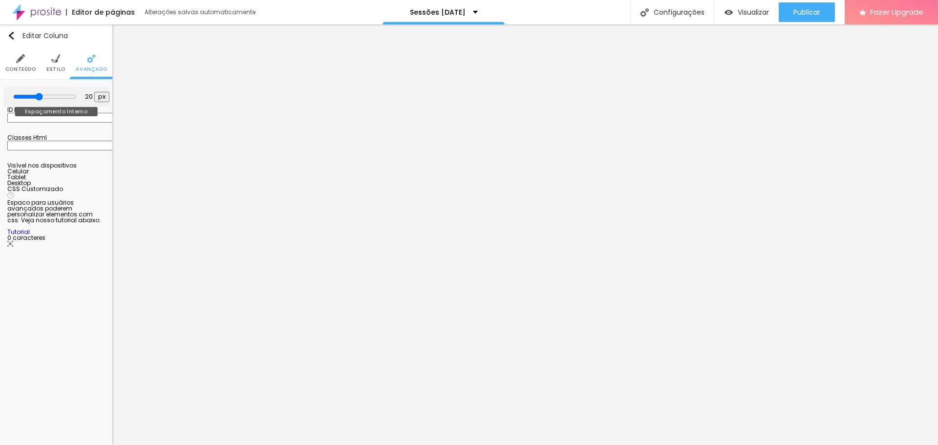
click at [41, 99] on input "range" at bounding box center [44, 97] width 63 height 8
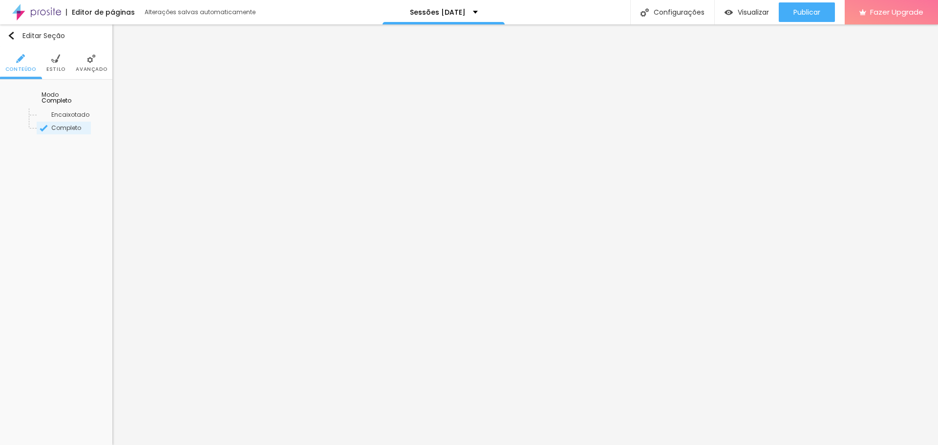
click at [62, 60] on li "Estilo" at bounding box center [55, 63] width 19 height 32
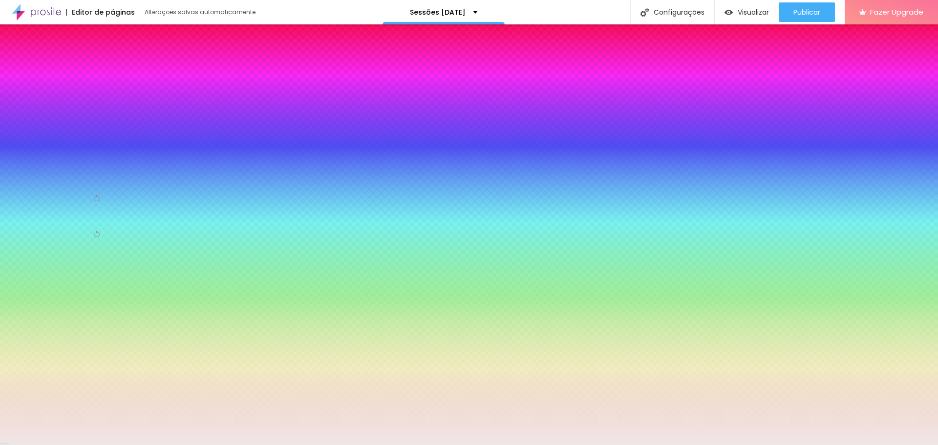
click at [90, 64] on li "Avançado" at bounding box center [91, 63] width 31 height 32
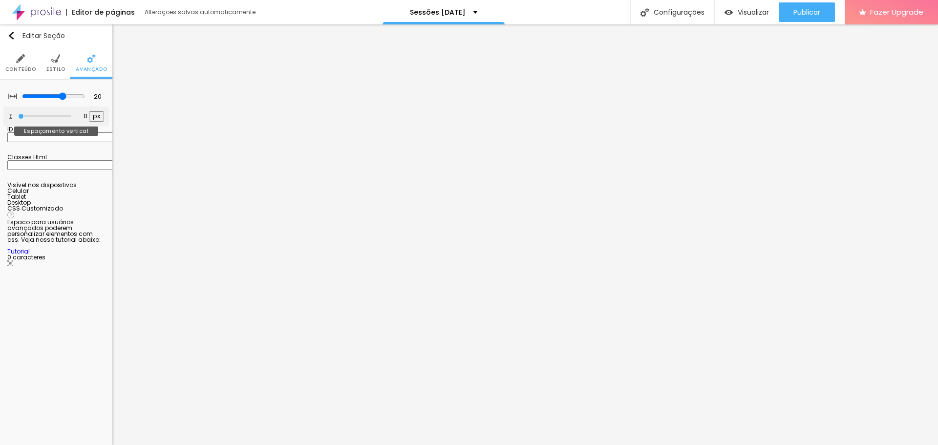
type input "2"
type input "7"
type input "13"
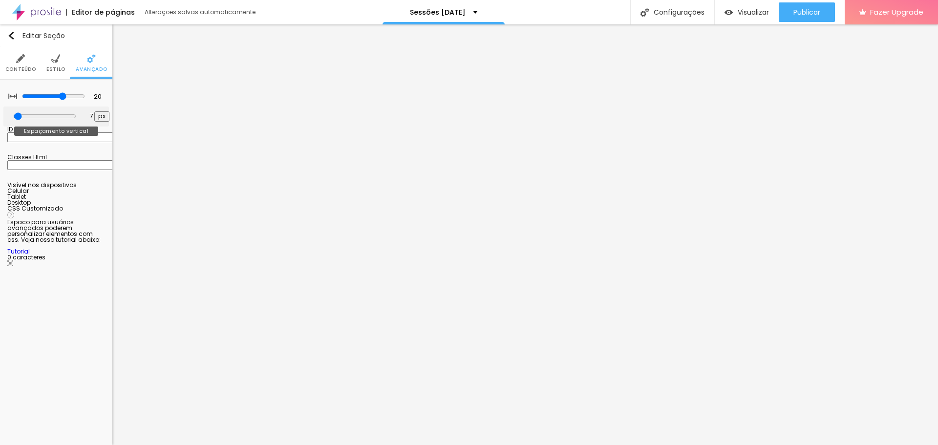
type input "13"
type input "23"
type input "39"
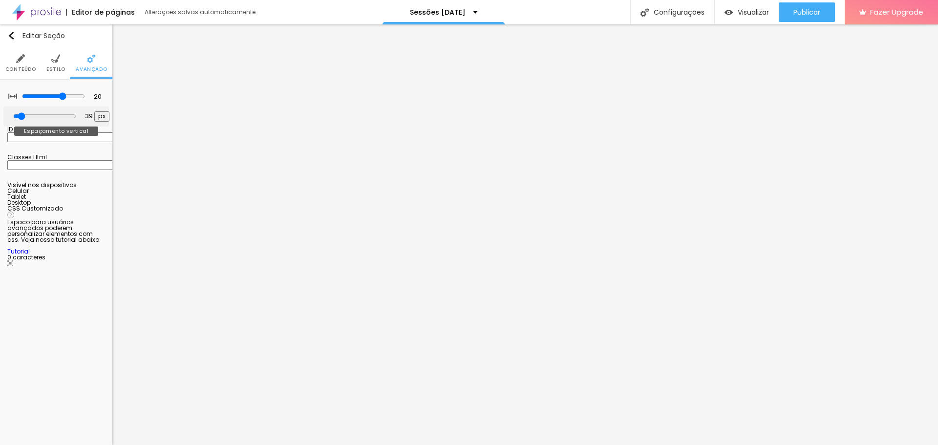
type input "50"
type input "44"
type input "39"
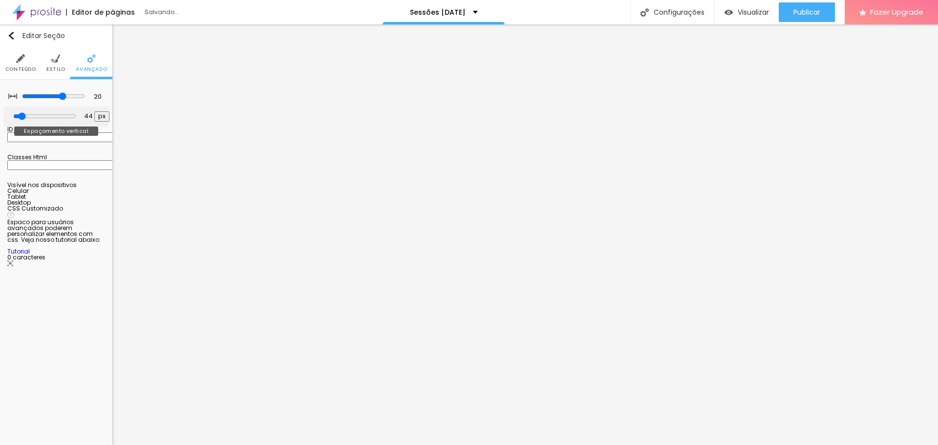
type input "39"
type input "34"
type input "28"
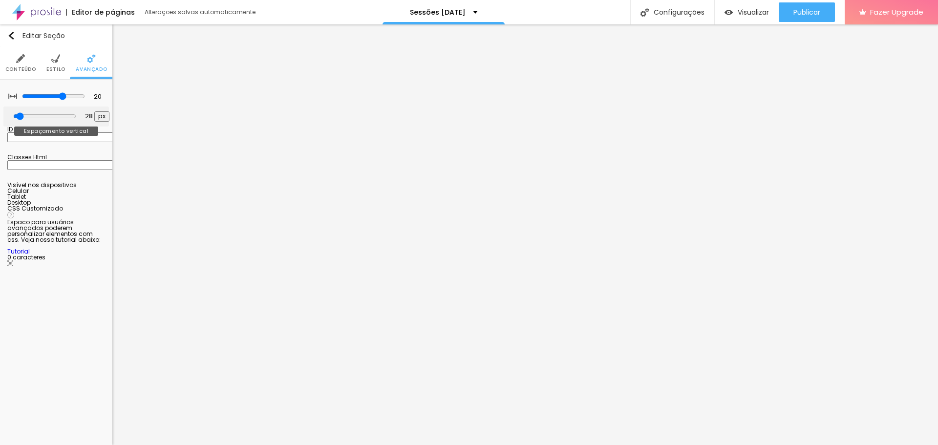
drag, startPoint x: 20, startPoint y: 115, endPoint x: 24, endPoint y: 113, distance: 5.5
type input "28"
click at [24, 113] on input "range" at bounding box center [44, 116] width 63 height 8
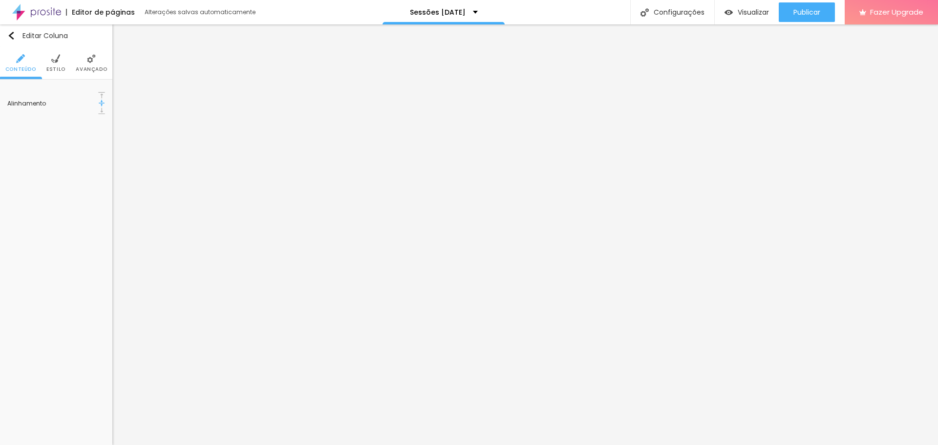
click at [59, 67] on span "Estilo" at bounding box center [55, 69] width 19 height 5
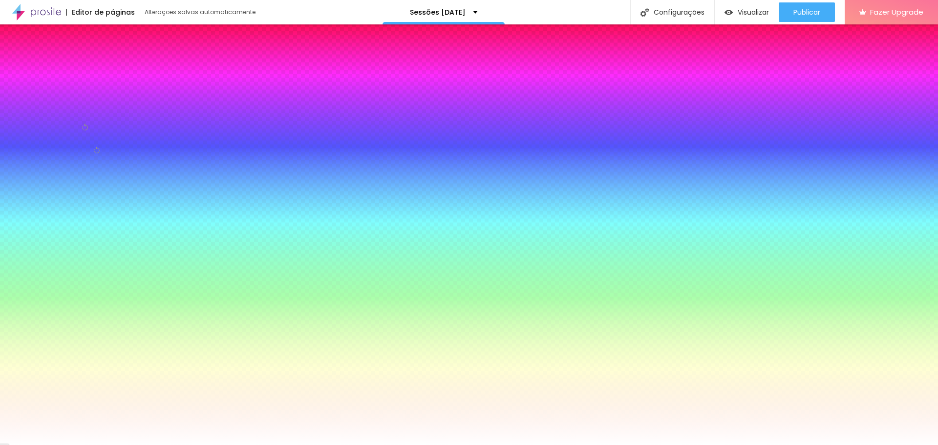
click at [85, 67] on span "Avançado" at bounding box center [91, 69] width 31 height 5
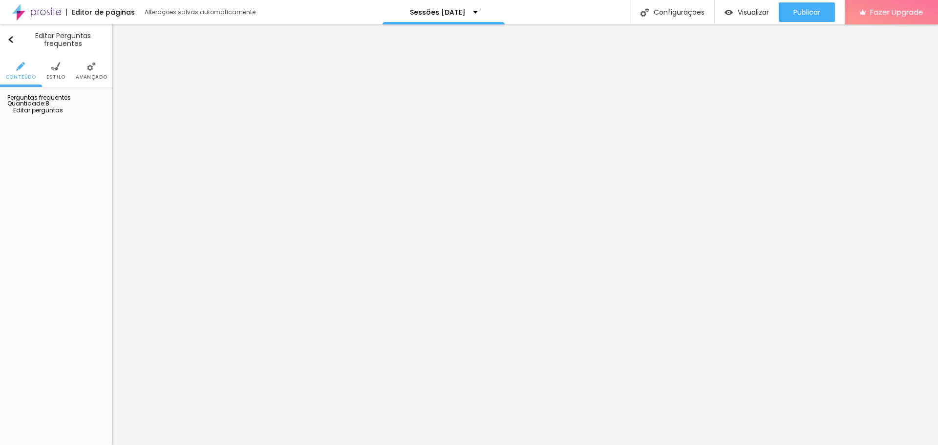
click at [61, 75] on span "Estilo" at bounding box center [55, 77] width 19 height 5
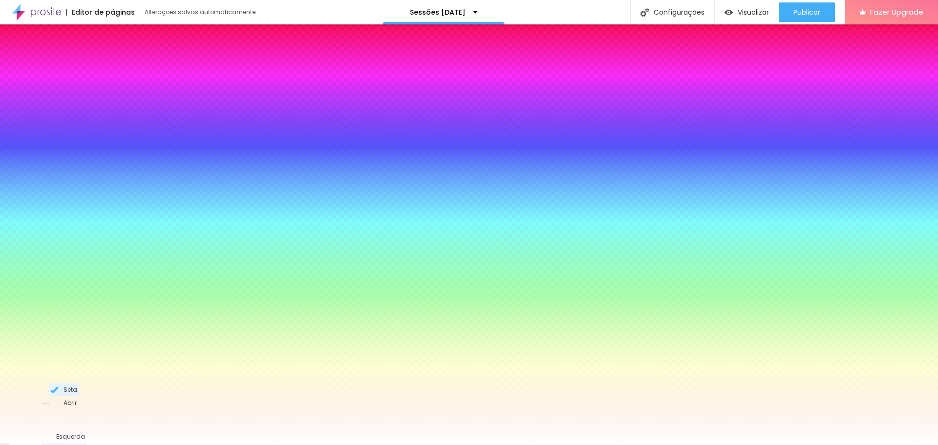
type input "95"
type input "90"
type input "85"
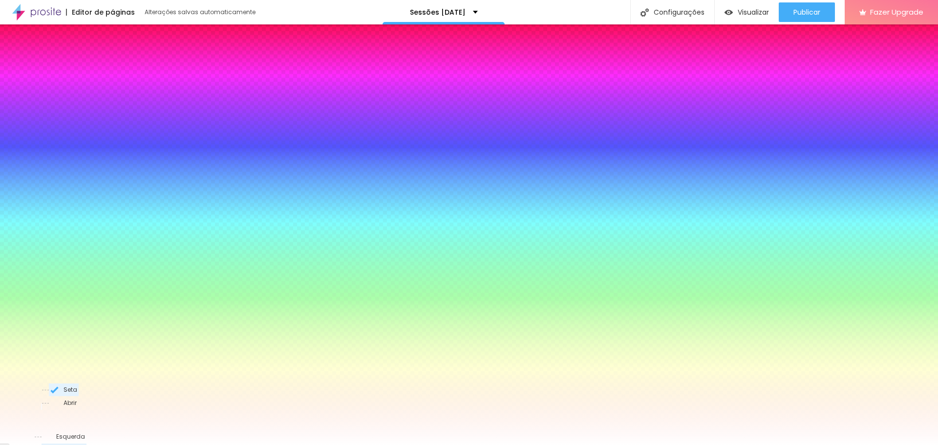
type input "85"
type input "80"
type input "85"
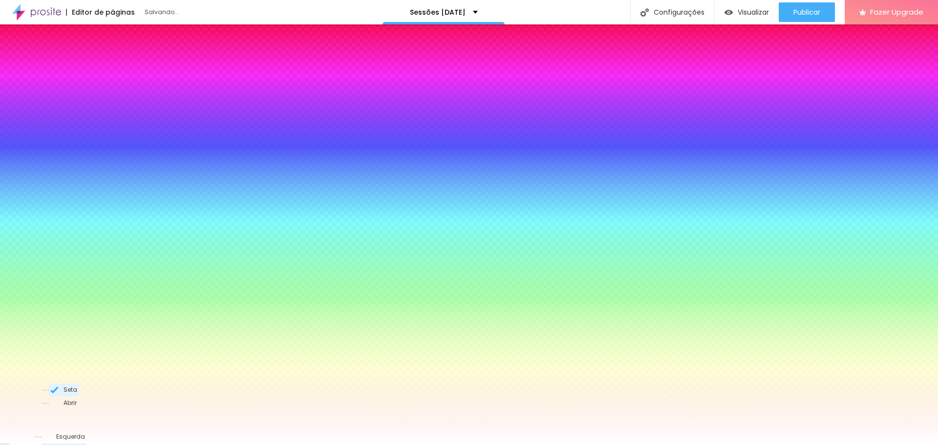
type input "90"
type input "100"
drag, startPoint x: 104, startPoint y: 164, endPoint x: 127, endPoint y: 166, distance: 23.5
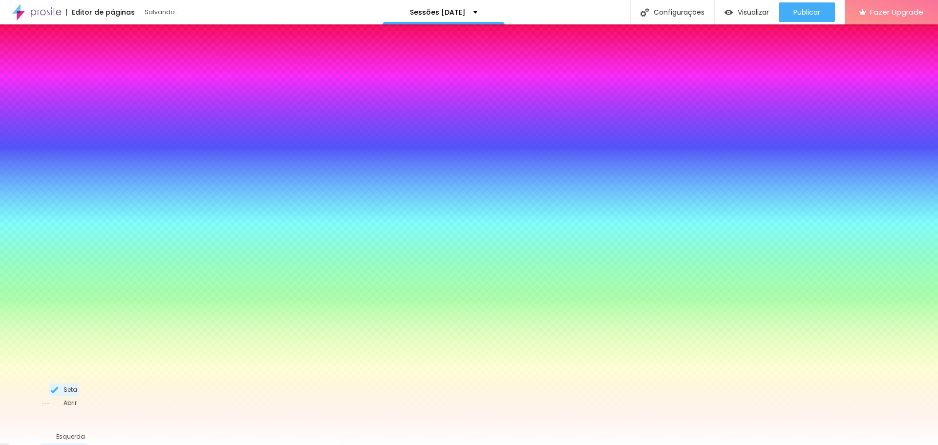
click at [70, 168] on input "range" at bounding box center [38, 172] width 63 height 8
click at [101, 75] on span "Avançado" at bounding box center [91, 77] width 31 height 5
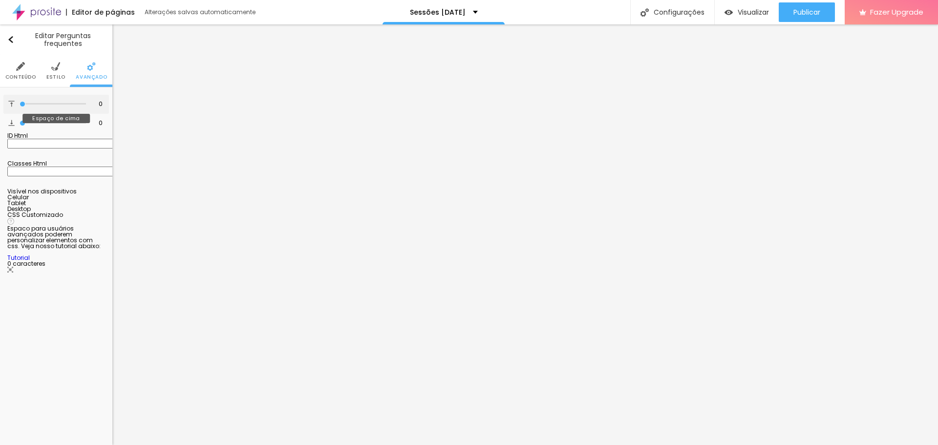
type input "2"
type input "3"
type input "5"
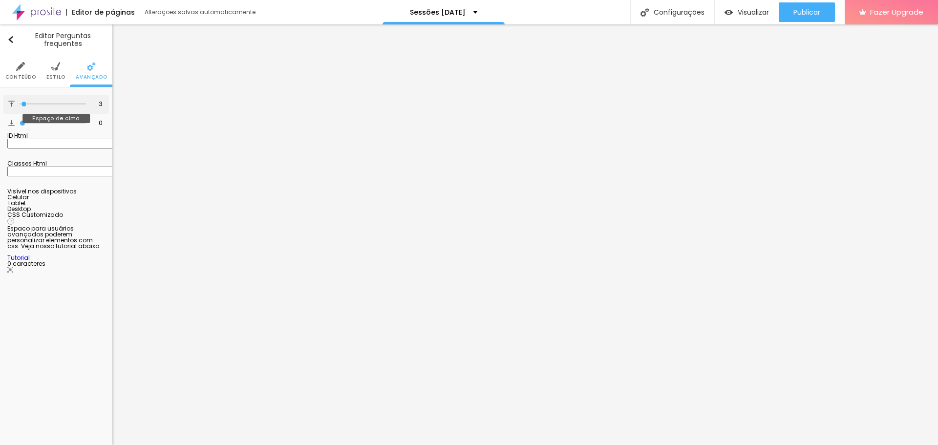
type input "5"
type input "10"
type input "11"
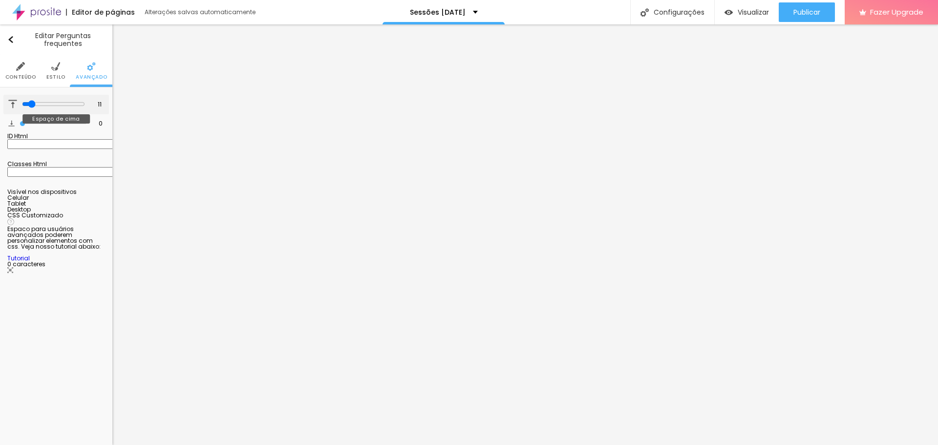
type input "12"
type input "13"
type input "14"
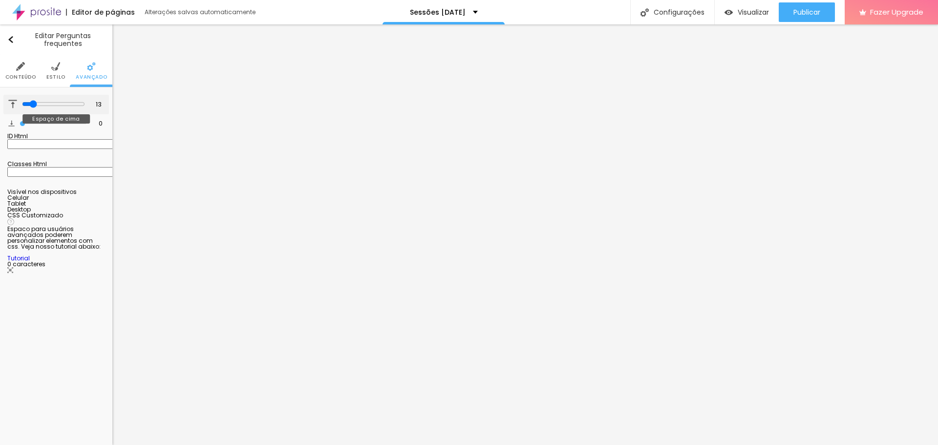
type input "14"
type input "15"
type input "16"
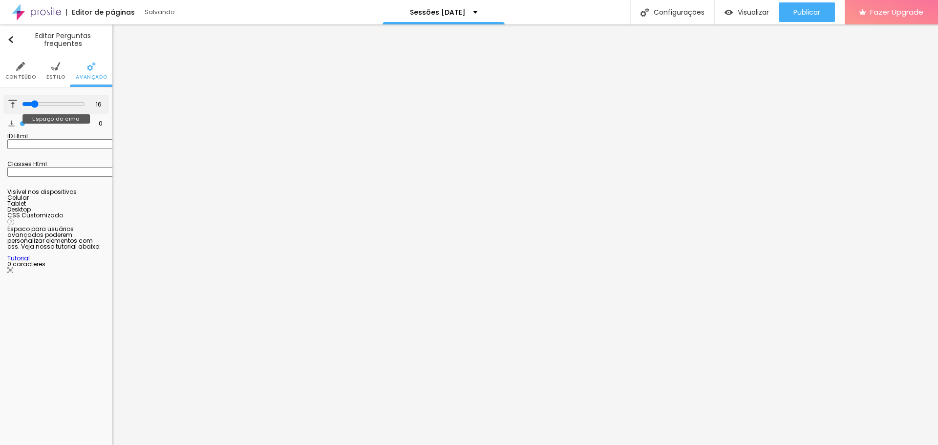
type input "17"
type input "18"
type input "17"
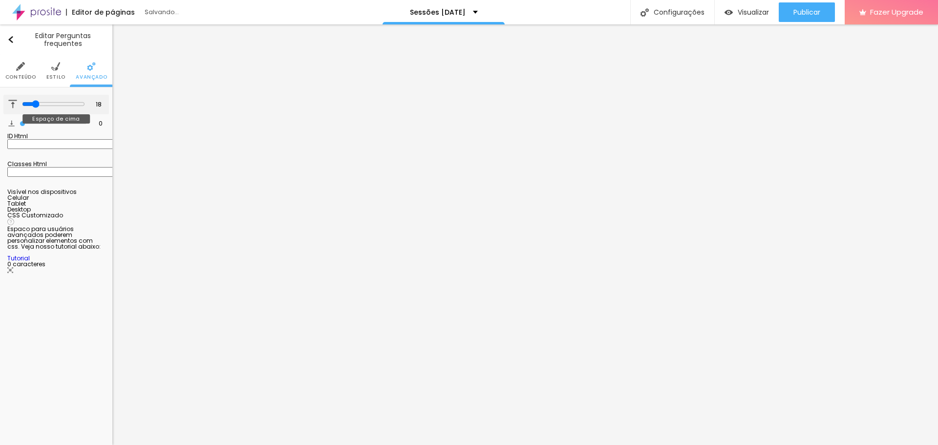
type input "17"
type input "16"
type input "15"
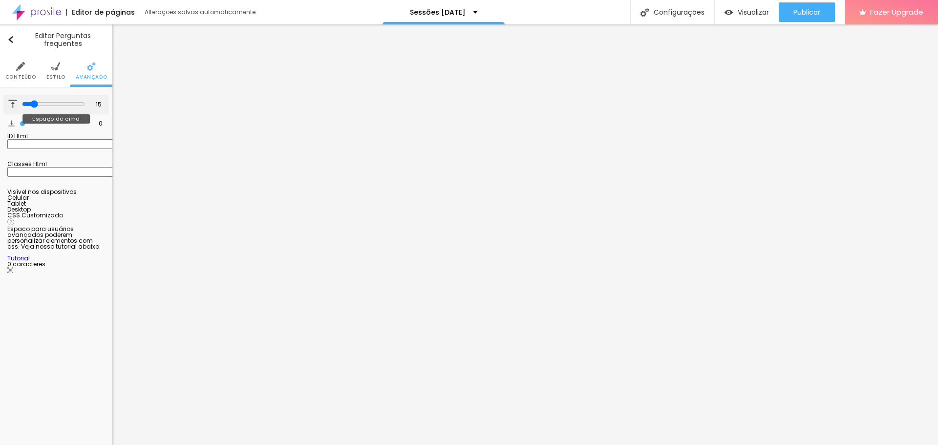
type input "14"
type input "12"
type input "10"
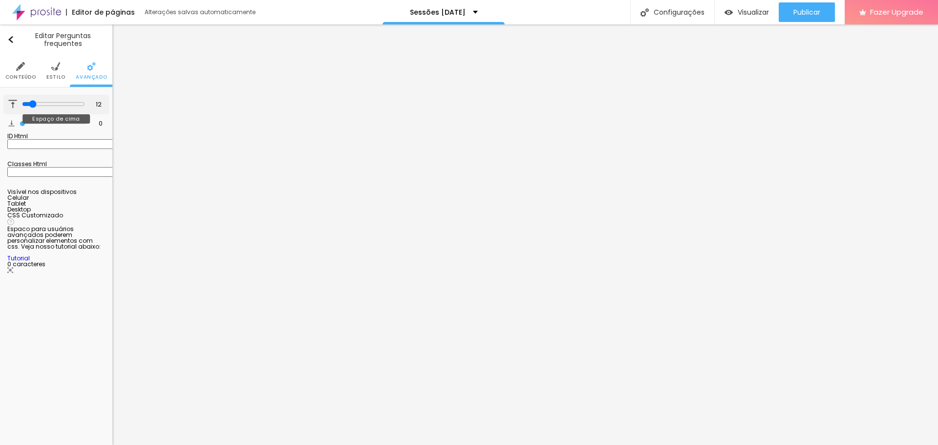
type input "10"
type input "8"
type input "7"
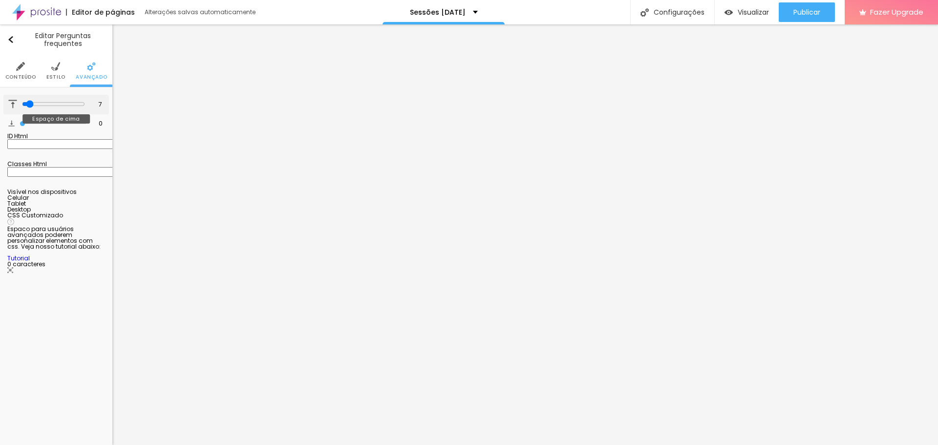
type input "6"
type input "4"
type input "3"
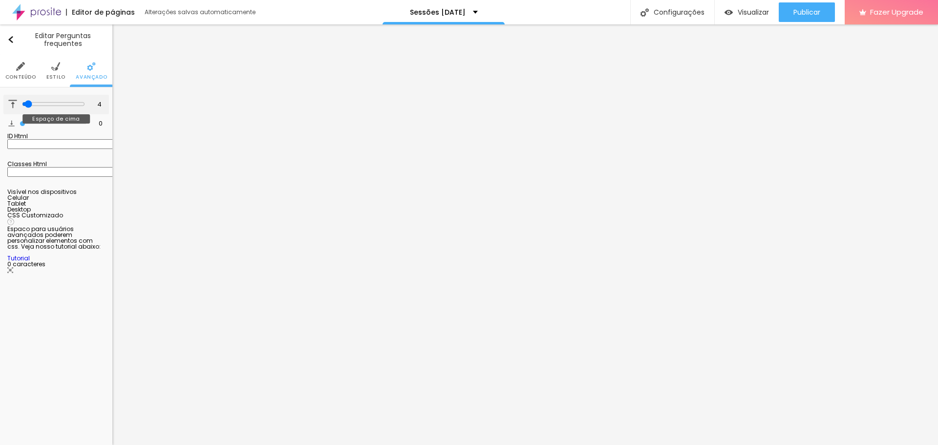
type input "3"
type input "2"
type input "1"
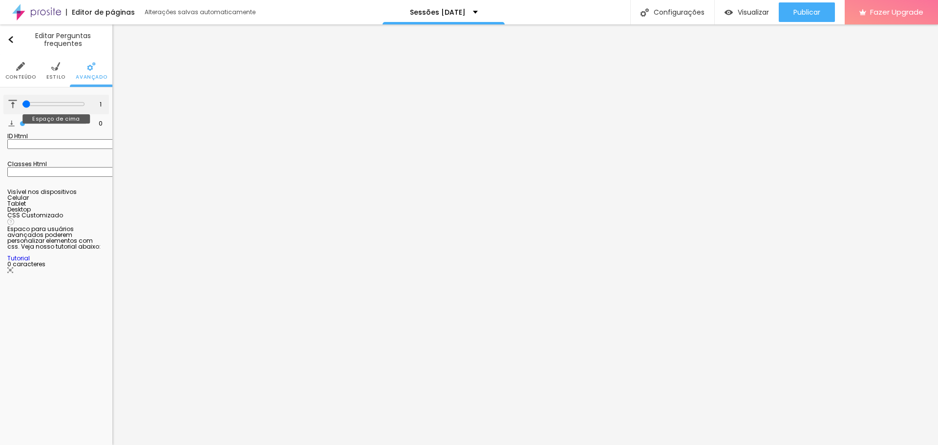
type input "0"
click at [21, 106] on input "range" at bounding box center [53, 104] width 66 height 5
type input "11"
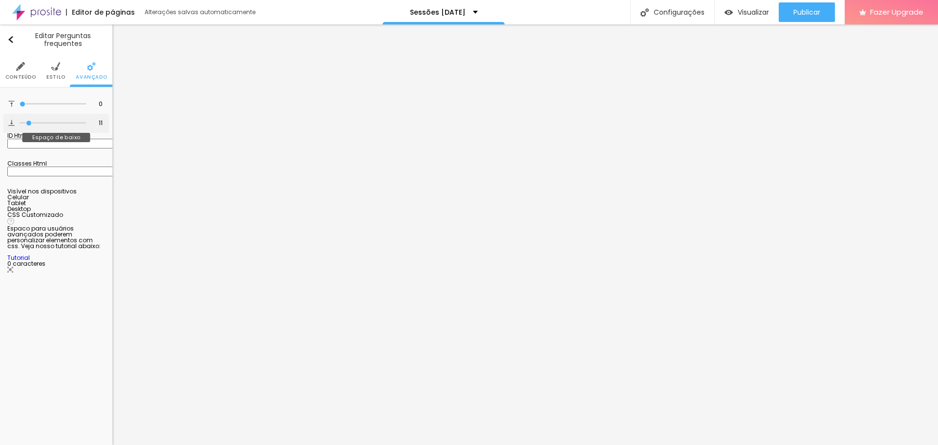
type input "13"
type input "14"
type input "15"
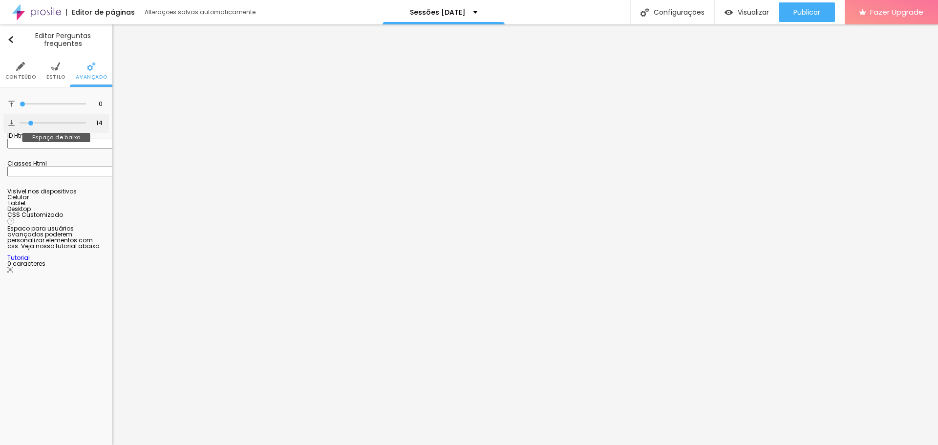
type input "15"
type input "16"
type input "17"
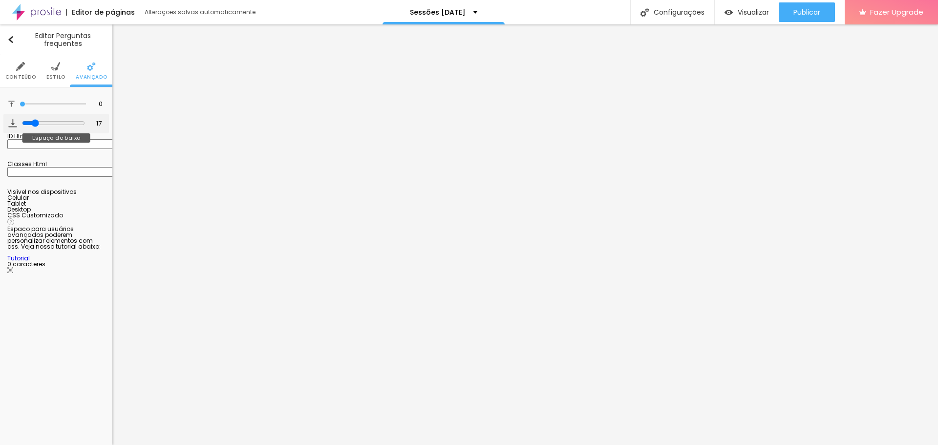
type input "18"
type input "20"
type input "21"
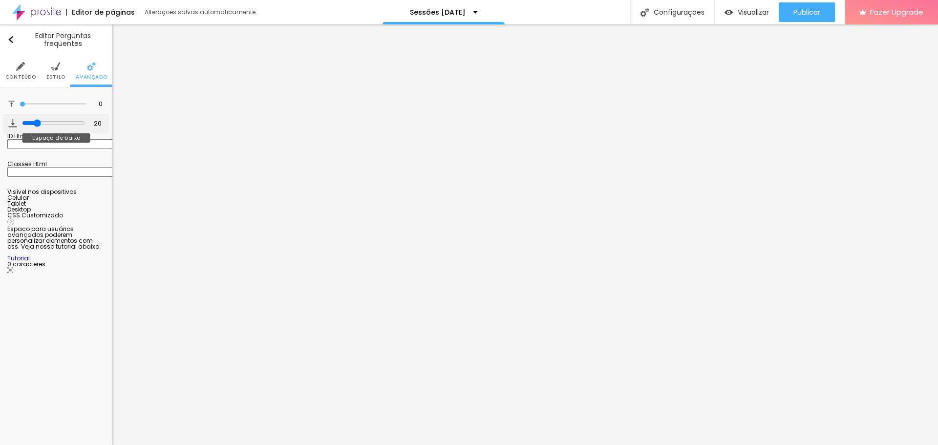
type input "21"
type input "12"
type input "11"
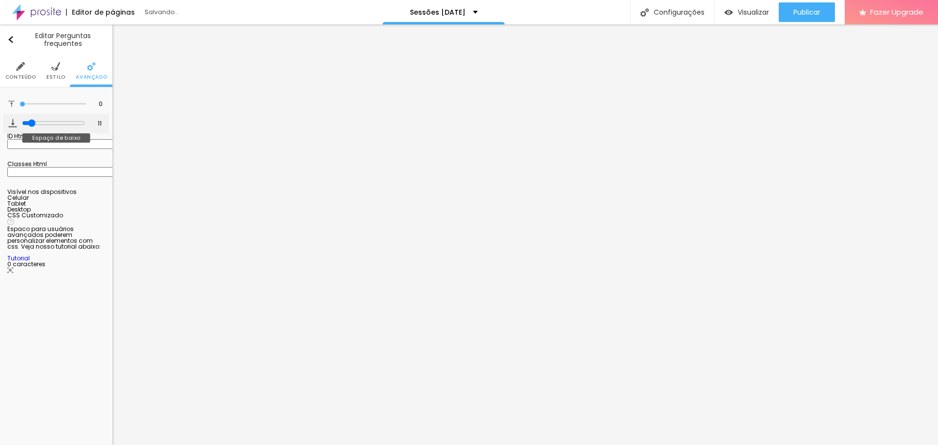
type input "9"
type input "7"
type input "6"
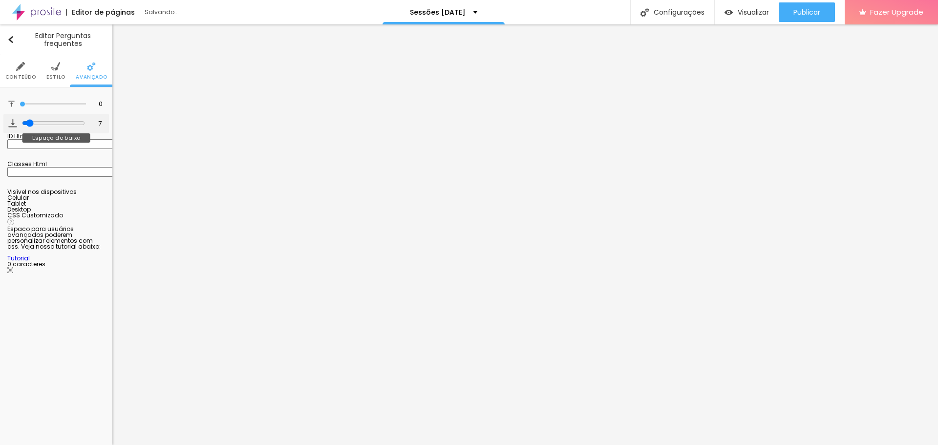
type input "6"
type input "5"
type input "3"
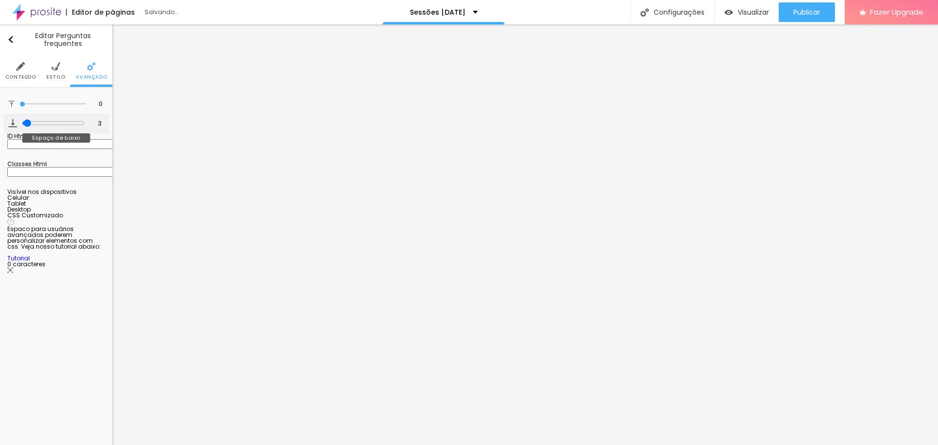
type input "2"
type input "1"
type input "0"
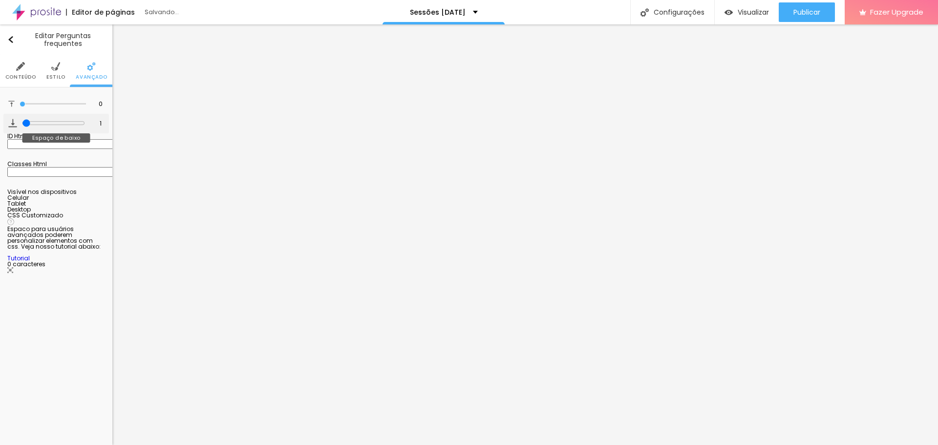
type input "0"
drag, startPoint x: 24, startPoint y: 122, endPoint x: 18, endPoint y: 121, distance: 6.4
click at [20, 121] on input "range" at bounding box center [53, 123] width 66 height 5
click at [21, 75] on span "Conteúdo" at bounding box center [20, 77] width 31 height 5
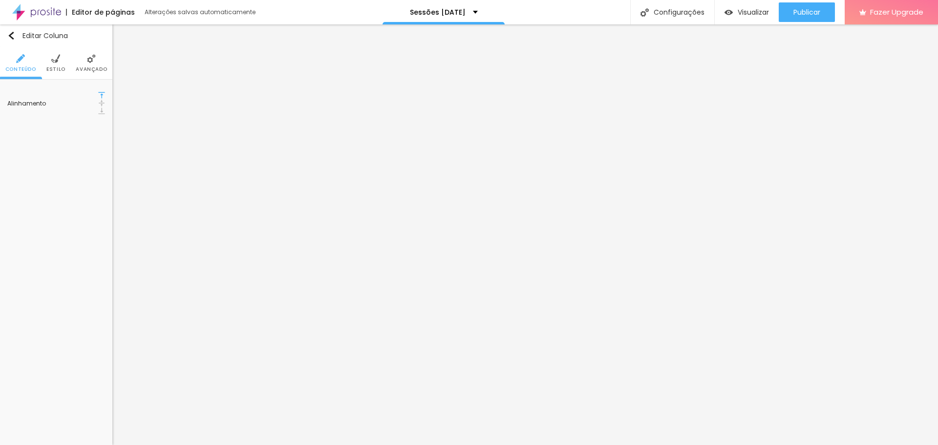
click at [98, 96] on img at bounding box center [101, 95] width 7 height 7
click at [55, 69] on span "Estilo" at bounding box center [55, 69] width 19 height 5
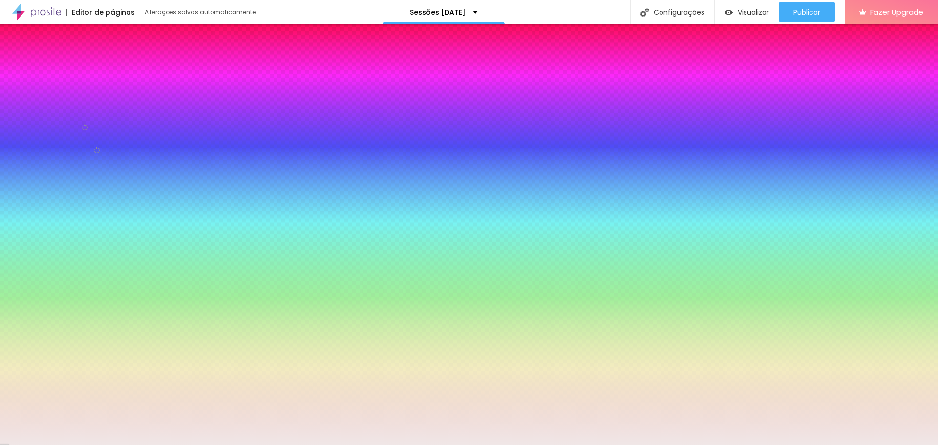
click at [79, 67] on span "Avançado" at bounding box center [91, 69] width 31 height 5
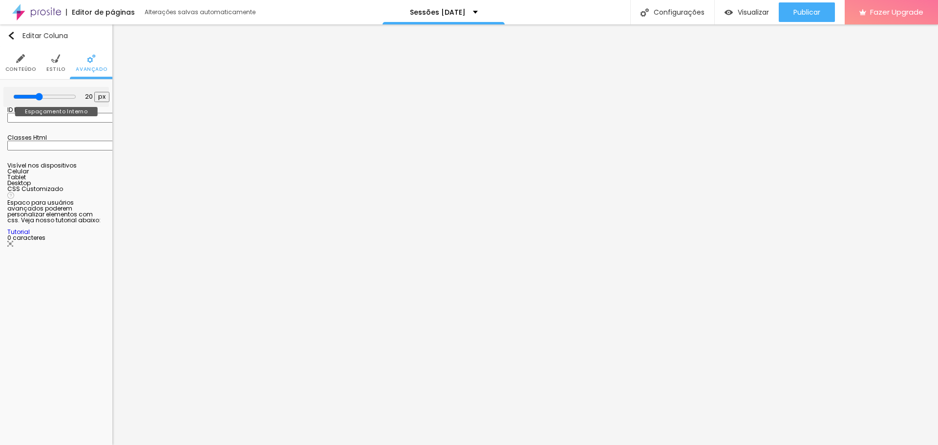
type input "15"
type input "10"
type input "5"
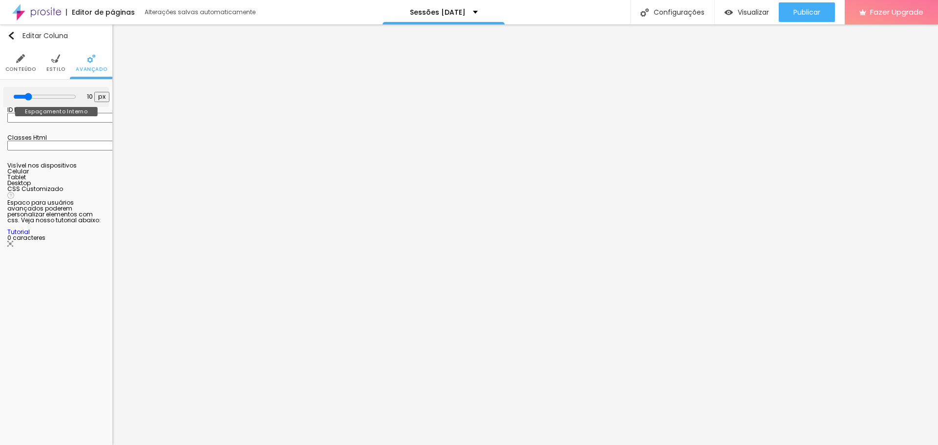
type input "5"
type input "0"
drag, startPoint x: 42, startPoint y: 96, endPoint x: 16, endPoint y: 98, distance: 26.4
type input "0"
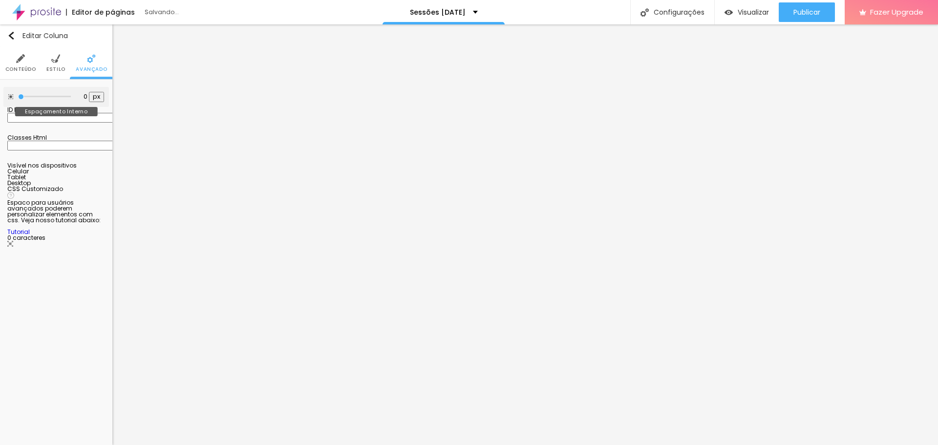
click at [18, 98] on input "range" at bounding box center [44, 96] width 53 height 5
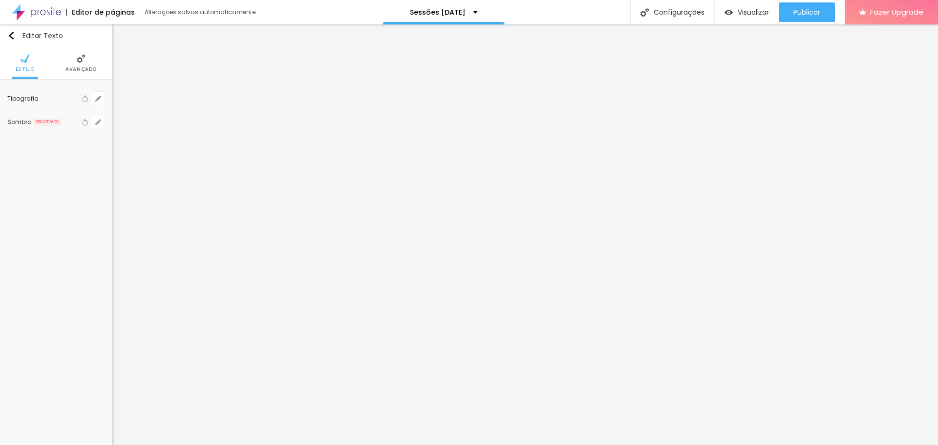
click at [81, 68] on span "Avançado" at bounding box center [80, 69] width 31 height 5
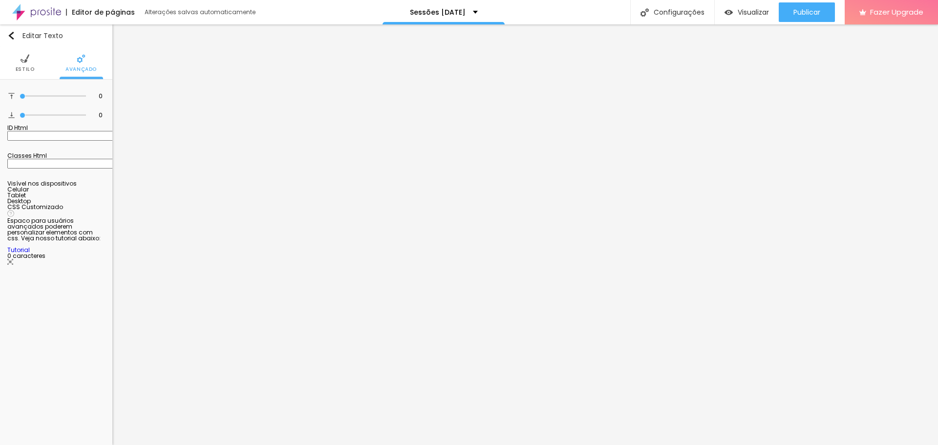
click at [28, 70] on span "Estilo" at bounding box center [25, 69] width 19 height 5
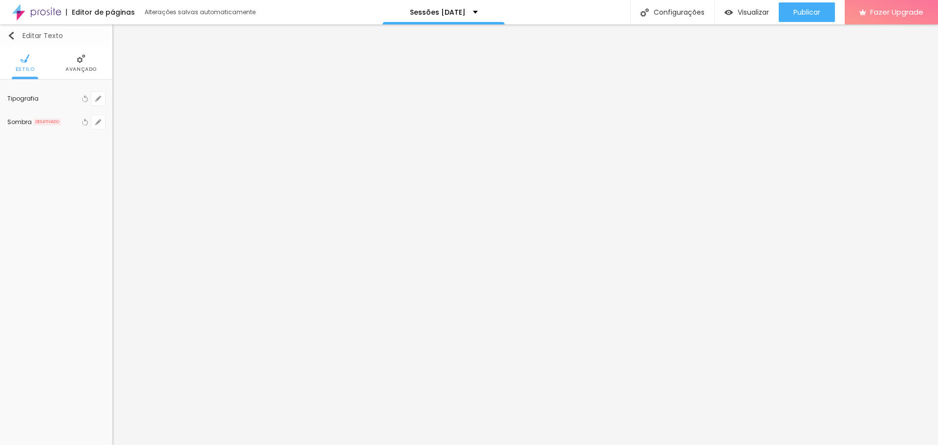
click at [14, 34] on img "button" at bounding box center [11, 36] width 8 height 8
click at [14, 36] on img "button" at bounding box center [11, 36] width 8 height 8
click at [12, 34] on img "button" at bounding box center [11, 36] width 8 height 8
click at [56, 67] on span "Estilo" at bounding box center [55, 69] width 19 height 5
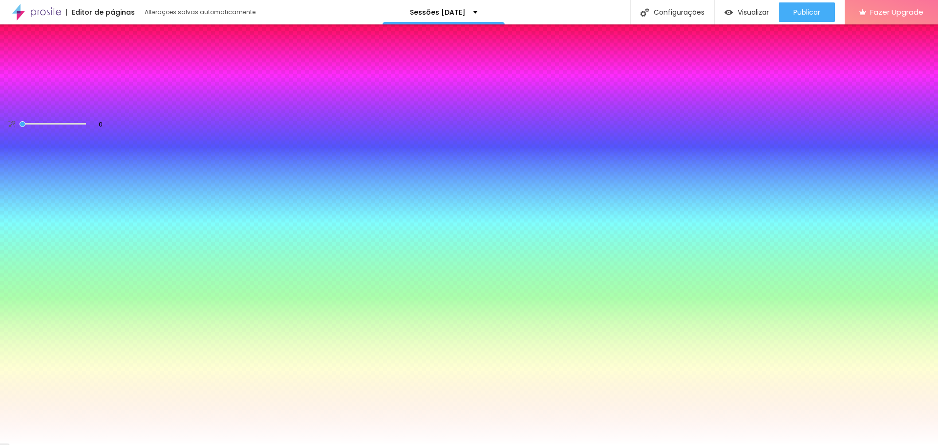
click at [86, 67] on span "Avançado" at bounding box center [91, 69] width 31 height 5
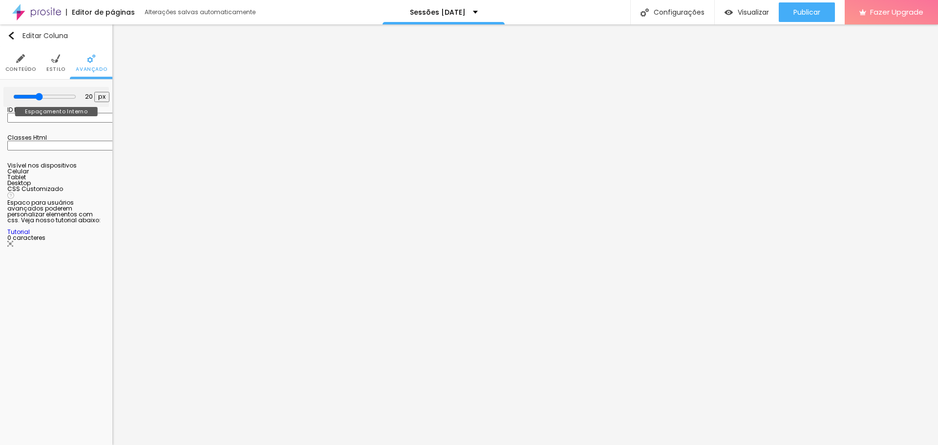
type input "25"
type input "30"
type input "25"
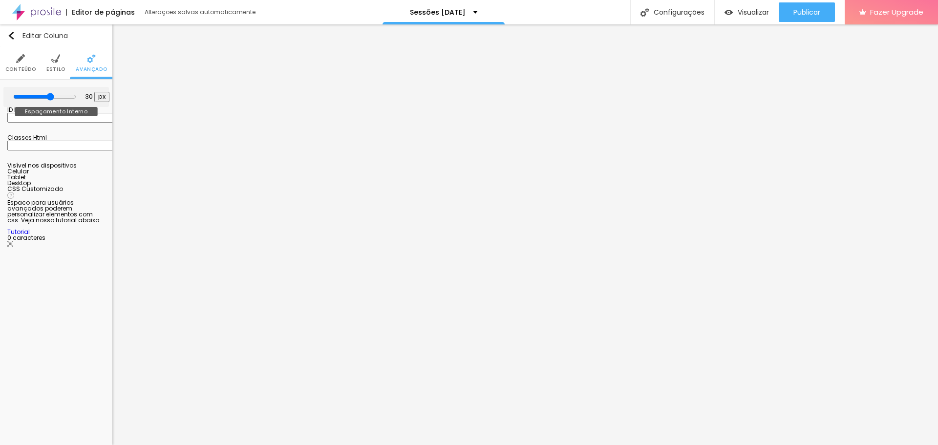
type input "25"
type input "20"
type input "15"
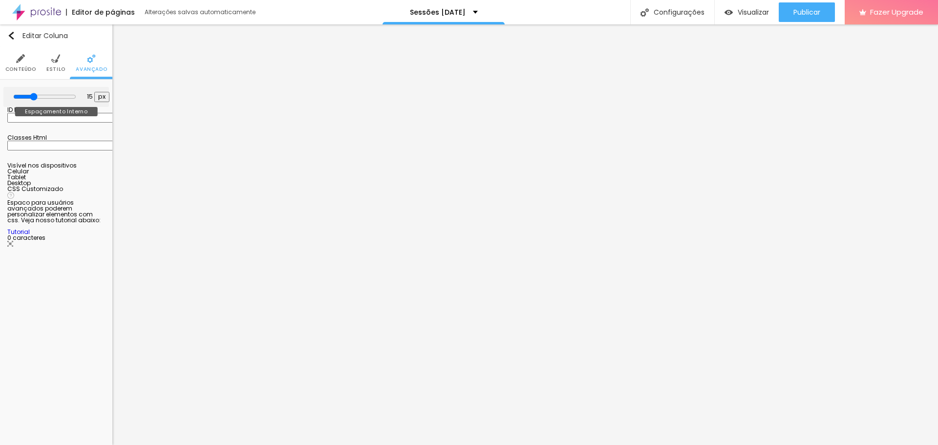
type input "10"
type input "5"
type input "0"
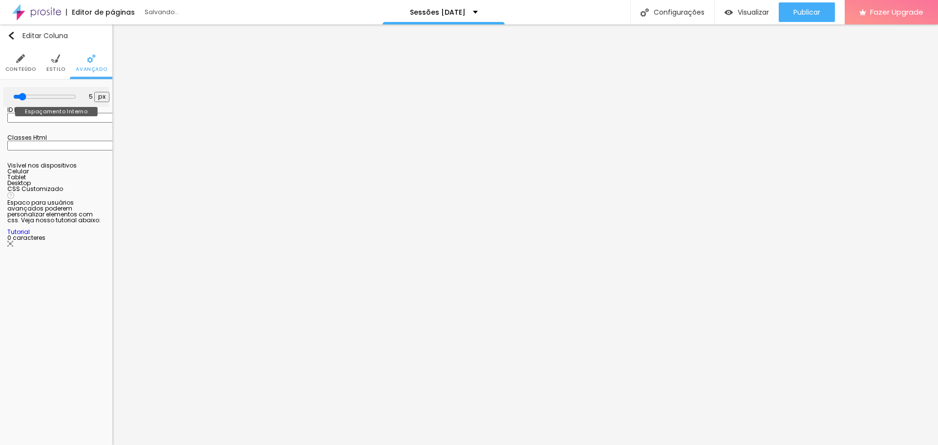
type input "0"
click at [41, 94] on input "range" at bounding box center [44, 97] width 63 height 8
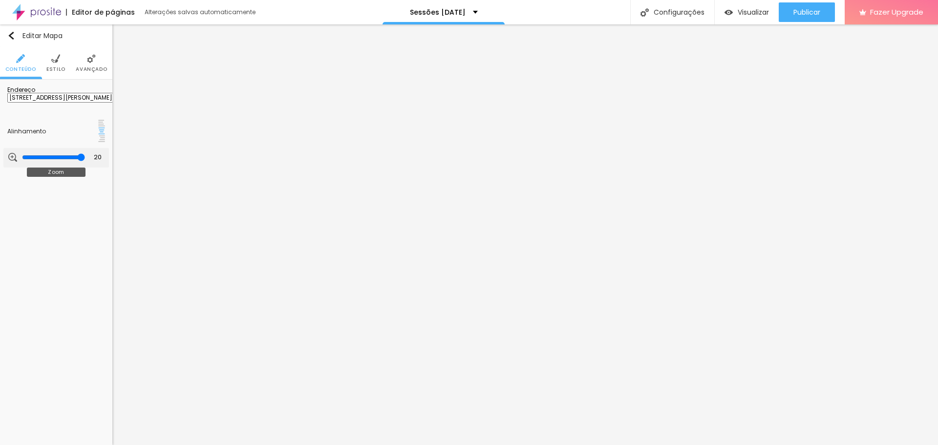
drag, startPoint x: 38, startPoint y: 150, endPoint x: 88, endPoint y: 152, distance: 49.8
click at [85, 153] on input "range" at bounding box center [53, 157] width 63 height 8
drag, startPoint x: 84, startPoint y: 152, endPoint x: 46, endPoint y: 151, distance: 37.6
click at [46, 153] on input "range" at bounding box center [53, 157] width 63 height 8
click at [54, 63] on li "Estilo" at bounding box center [55, 63] width 19 height 32
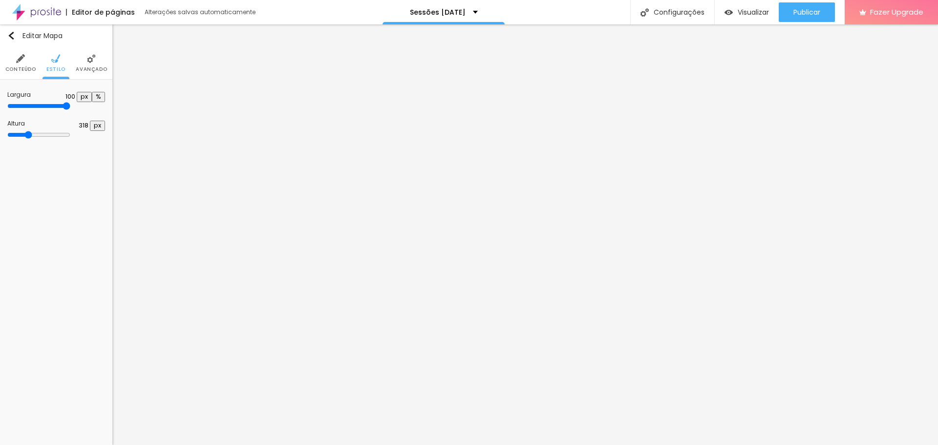
click at [39, 132] on input "range" at bounding box center [38, 135] width 63 height 8
click at [92, 60] on img at bounding box center [91, 58] width 9 height 9
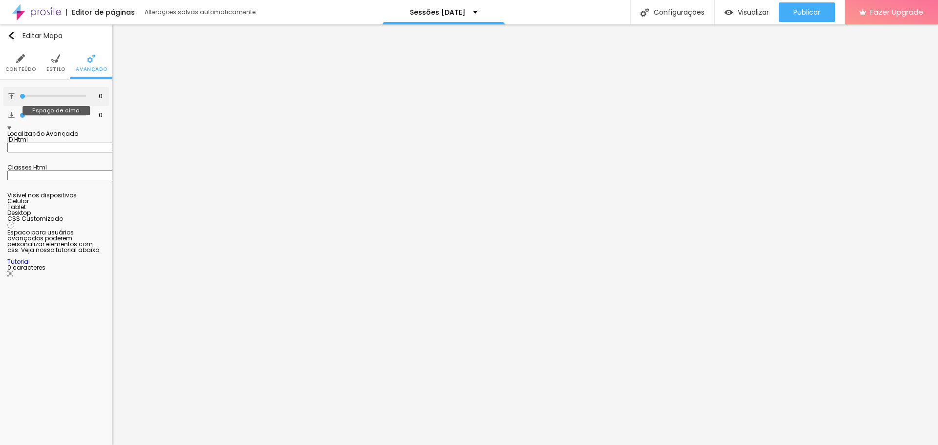
drag, startPoint x: 21, startPoint y: 96, endPoint x: 13, endPoint y: 95, distance: 7.9
click at [20, 95] on input "range" at bounding box center [53, 96] width 66 height 5
drag, startPoint x: 22, startPoint y: 114, endPoint x: 10, endPoint y: 112, distance: 12.5
click at [20, 113] on input "range" at bounding box center [53, 115] width 66 height 5
click at [741, 12] on span "Visualizar" at bounding box center [753, 12] width 31 height 8
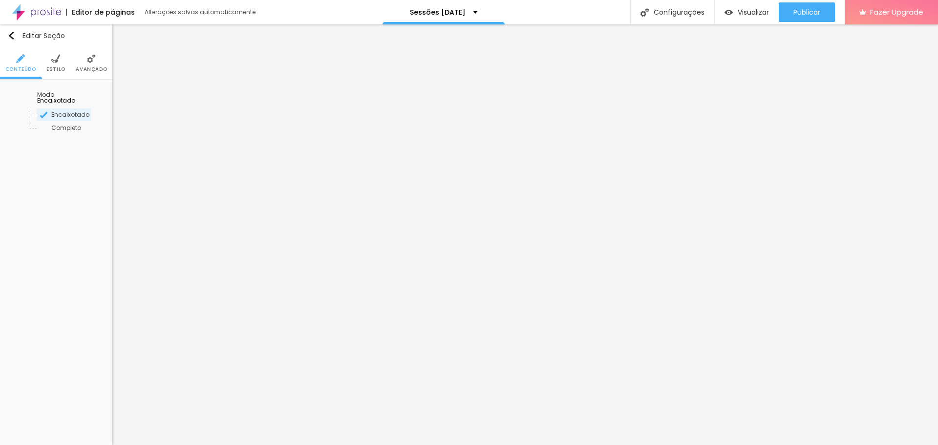
click at [57, 62] on img at bounding box center [55, 58] width 9 height 9
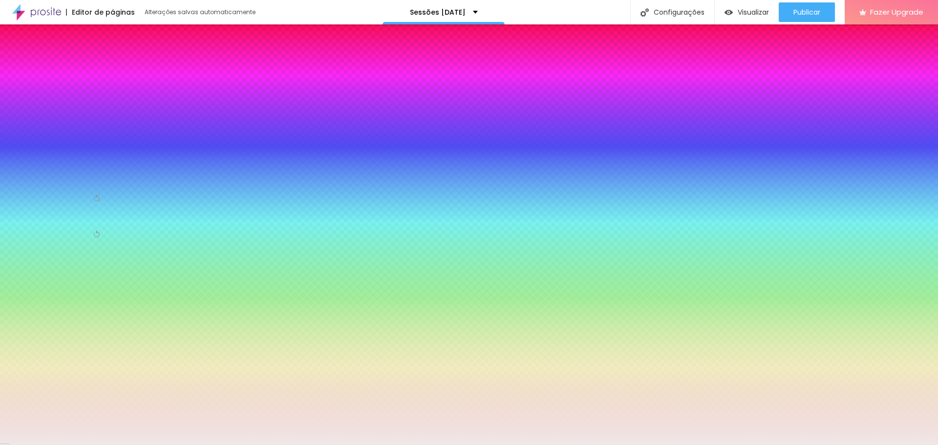
click at [71, 171] on div at bounding box center [56, 171] width 98 height 0
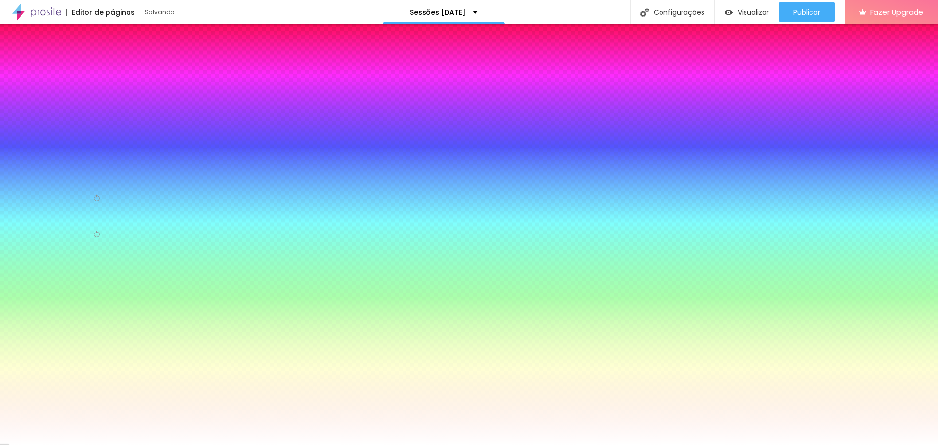
drag, startPoint x: 20, startPoint y: 195, endPoint x: 11, endPoint y: 176, distance: 20.5
click at [11, 176] on div "Cor de fundo Voltar ao padrão #FFFFFF" at bounding box center [56, 166] width 98 height 28
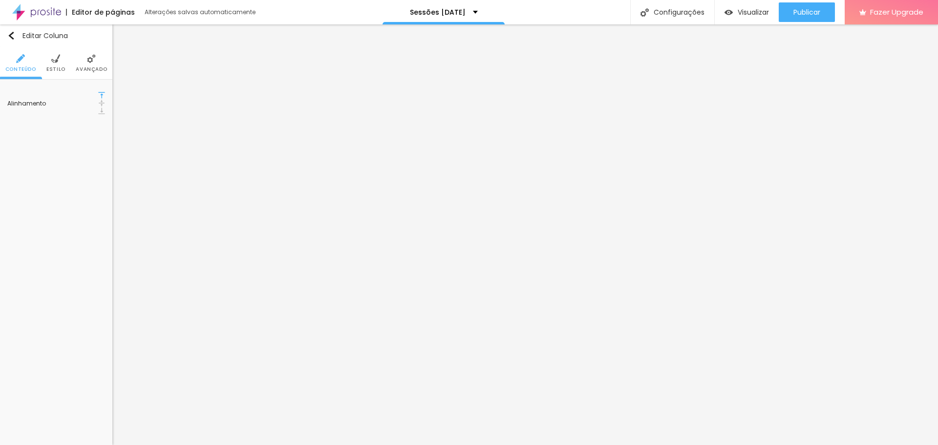
click at [55, 65] on li "Estilo" at bounding box center [55, 63] width 19 height 32
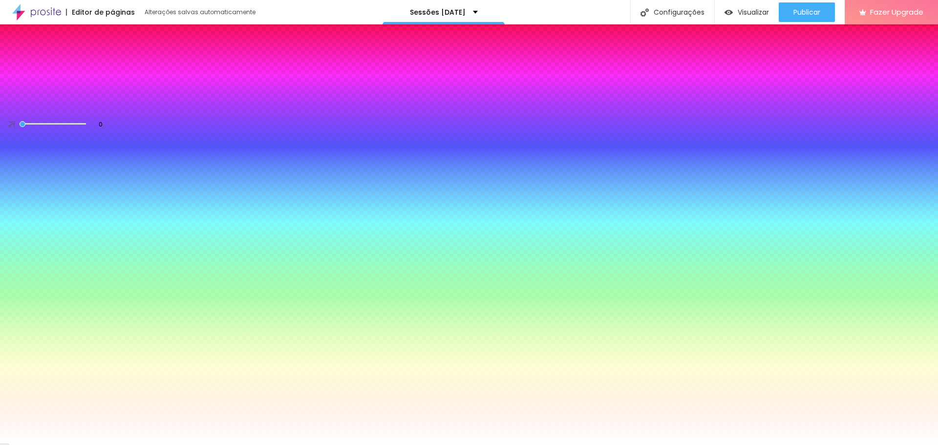
paste input "0E7E7"
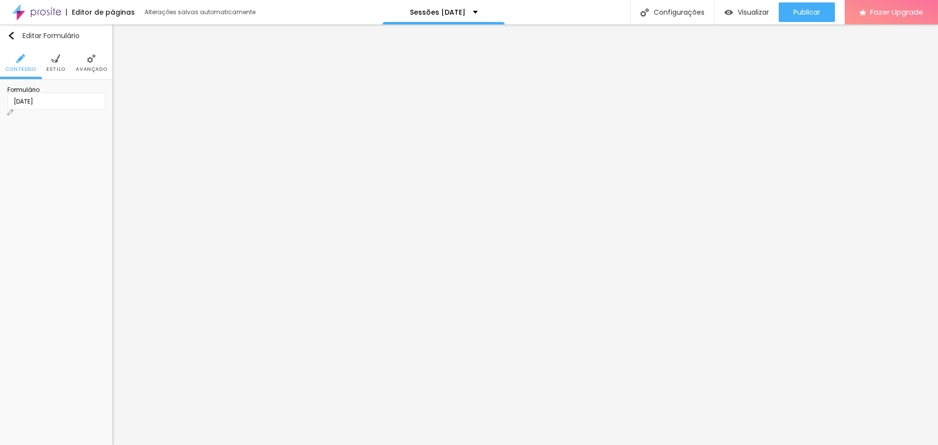
click at [58, 67] on span "Estilo" at bounding box center [55, 69] width 19 height 5
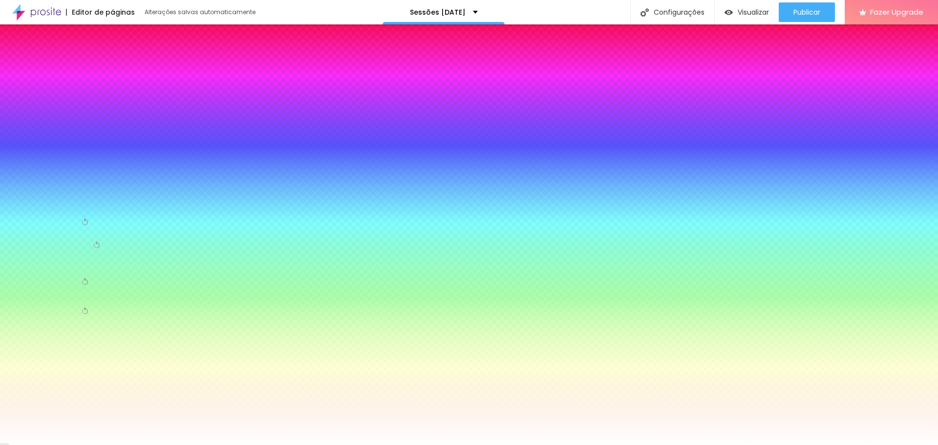
click at [95, 67] on span "Avançado" at bounding box center [91, 69] width 31 height 5
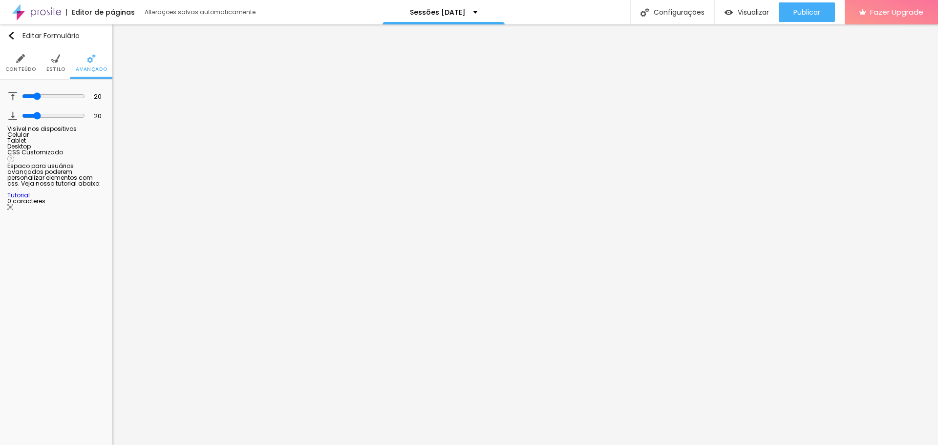
click at [57, 67] on span "Estilo" at bounding box center [55, 69] width 19 height 5
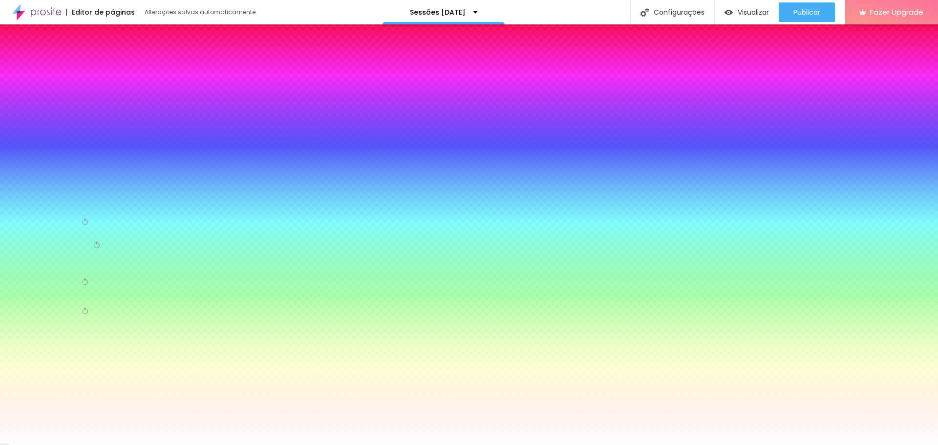
click at [64, 200] on div at bounding box center [56, 200] width 98 height 0
drag, startPoint x: 16, startPoint y: 223, endPoint x: 6, endPoint y: 208, distance: 17.8
click at [6, 208] on div "Botão Tipografia Voltar ao padrão Borda Voltar ao padrão Sombra DESATIVADO Volt…" at bounding box center [56, 205] width 112 height 250
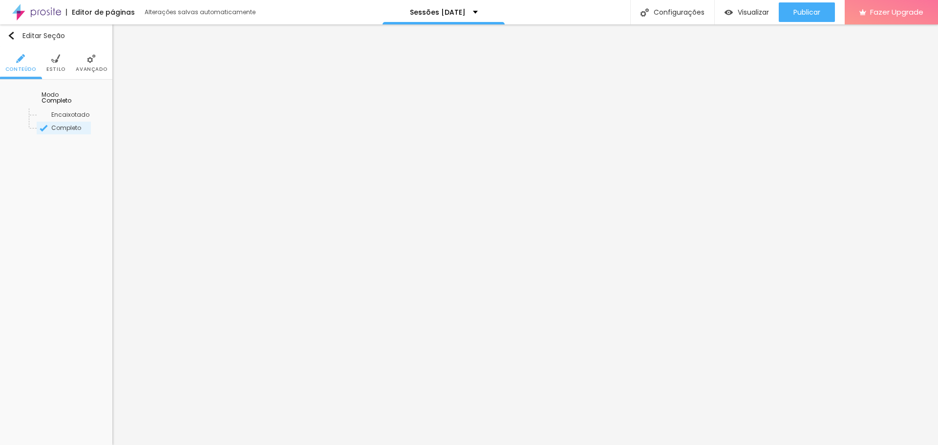
click at [59, 68] on span "Estilo" at bounding box center [55, 69] width 19 height 5
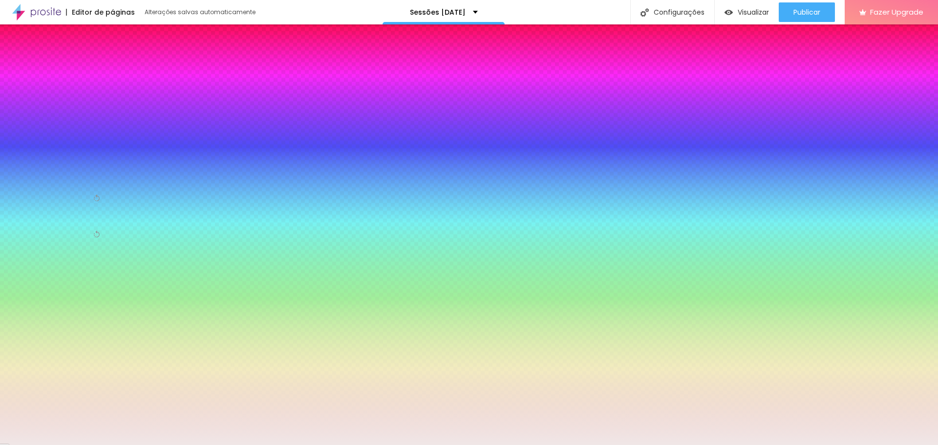
click at [68, 171] on div at bounding box center [56, 171] width 98 height 0
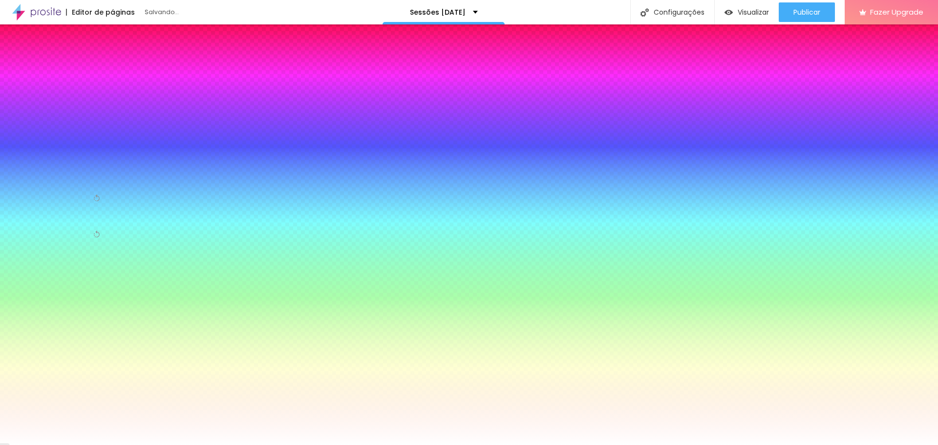
drag, startPoint x: 18, startPoint y: 195, endPoint x: 14, endPoint y: 175, distance: 20.5
click at [14, 175] on div "Cor de fundo Voltar ao padrão #FFFFFF" at bounding box center [56, 166] width 98 height 28
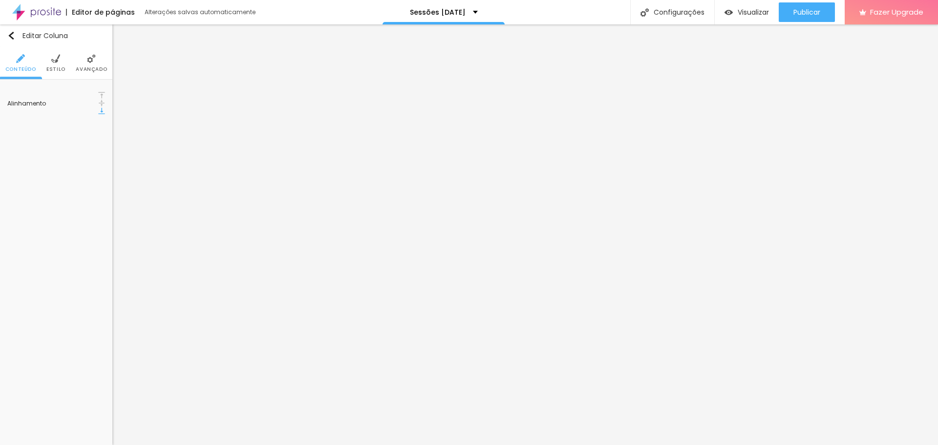
click at [56, 64] on li "Estilo" at bounding box center [55, 63] width 19 height 32
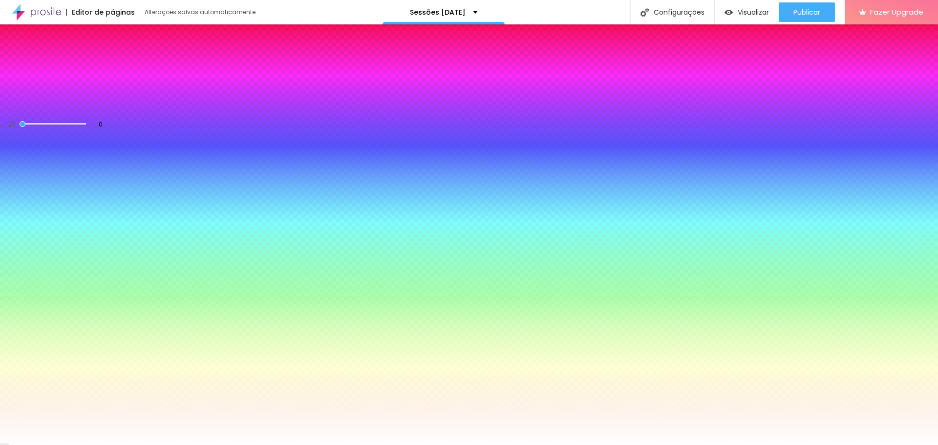
paste input "F0E7E"
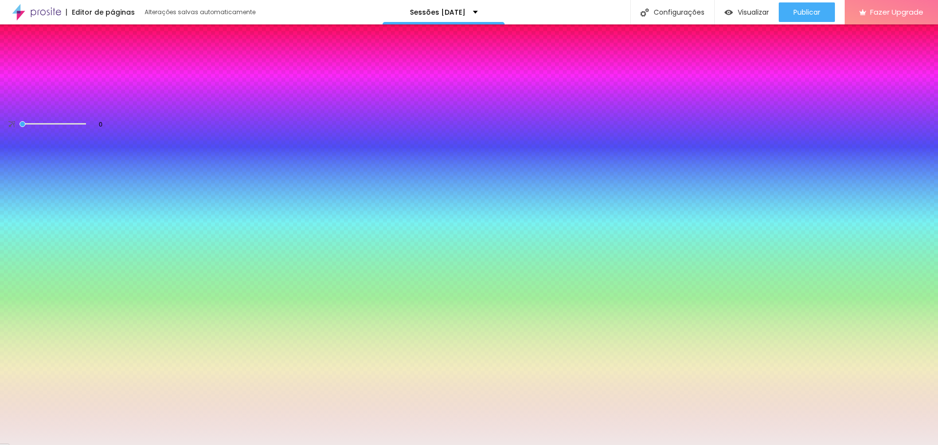
click at [66, 106] on div at bounding box center [56, 106] width 98 height 0
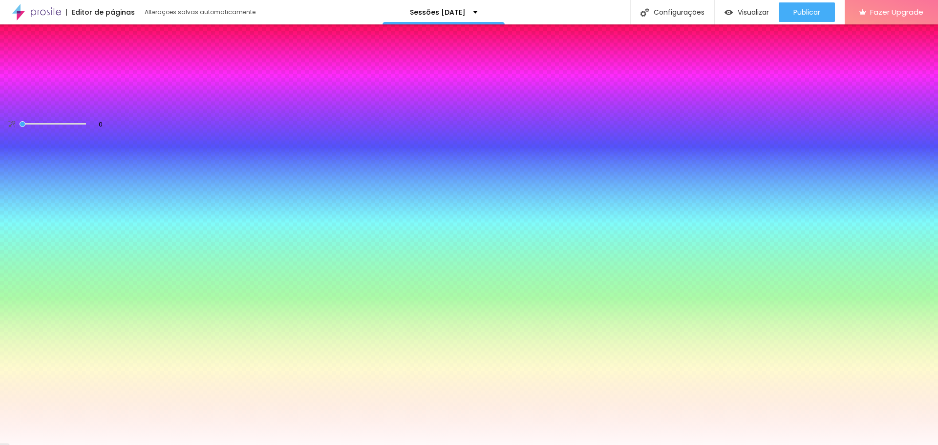
drag, startPoint x: 17, startPoint y: 115, endPoint x: 17, endPoint y: 106, distance: 8.8
click at [17, 106] on div "Cor de fundo Voltar ao padrão #FFF9F9" at bounding box center [56, 101] width 98 height 28
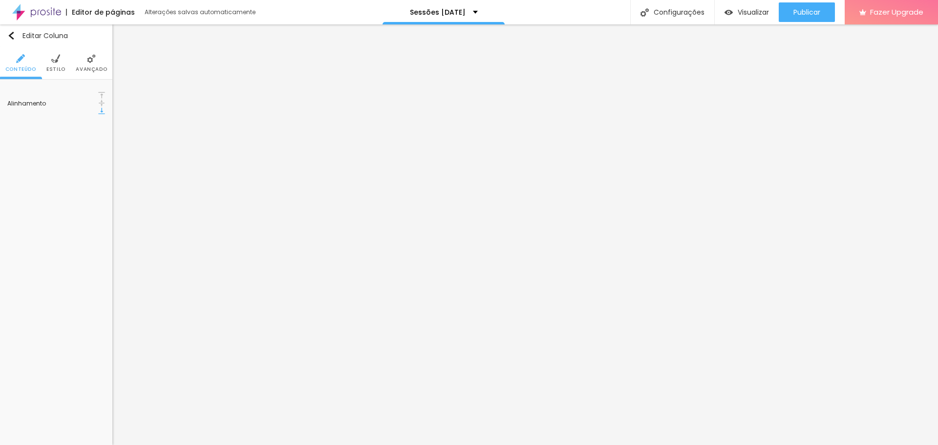
click at [59, 67] on span "Estilo" at bounding box center [55, 69] width 19 height 5
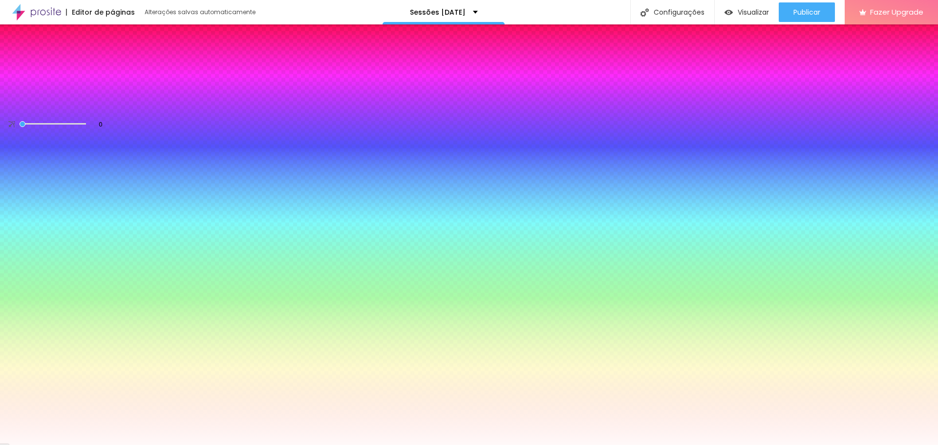
click at [70, 106] on div at bounding box center [56, 106] width 98 height 0
drag, startPoint x: 17, startPoint y: 111, endPoint x: 12, endPoint y: 111, distance: 4.9
click at [12, 115] on div at bounding box center [56, 115] width 98 height 0
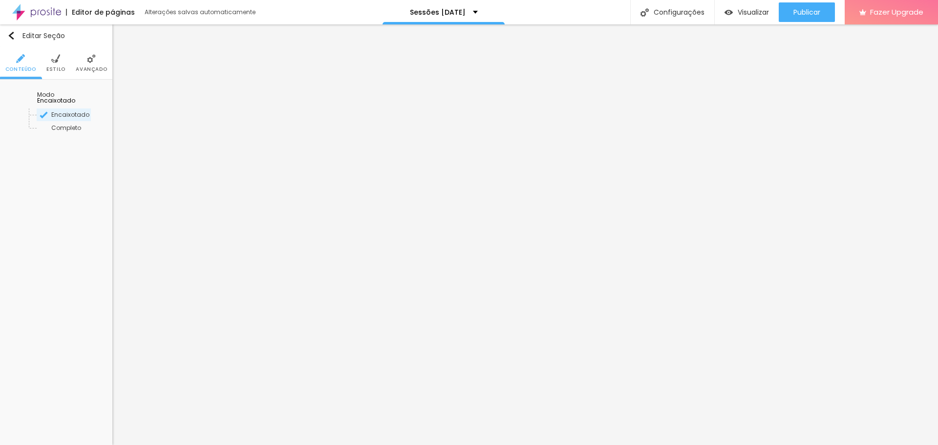
click at [59, 50] on li "Estilo" at bounding box center [55, 63] width 19 height 32
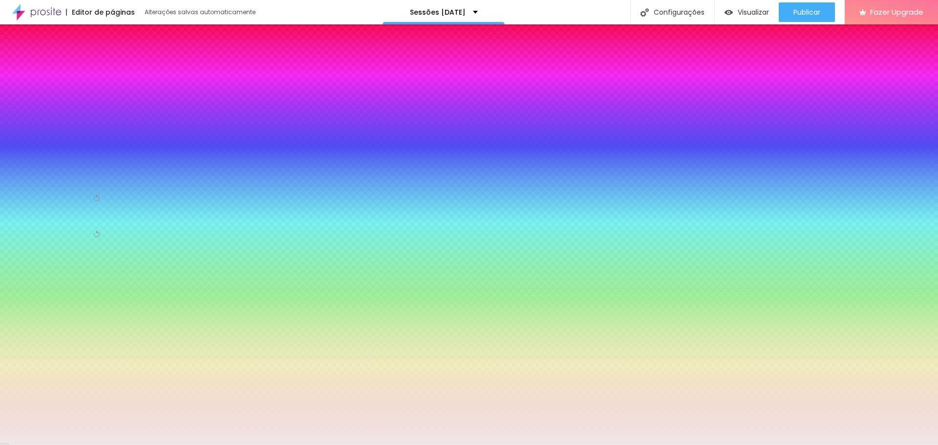
click at [90, 62] on img at bounding box center [91, 58] width 9 height 9
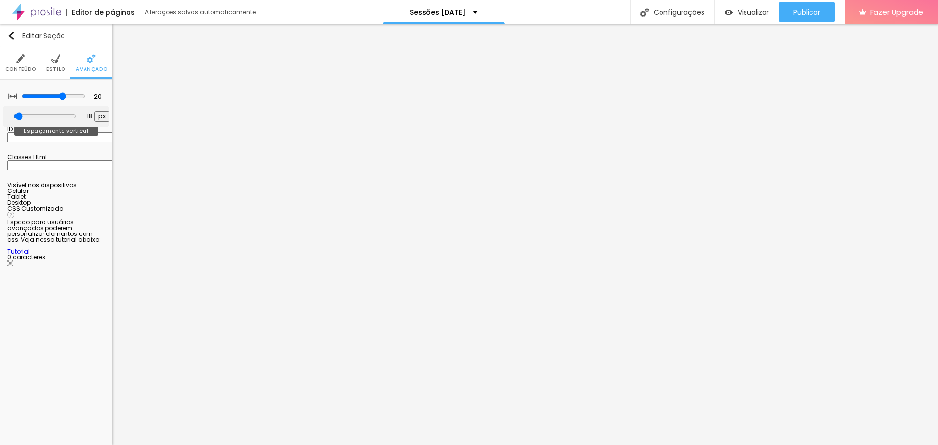
click at [23, 114] on input "range" at bounding box center [44, 116] width 63 height 8
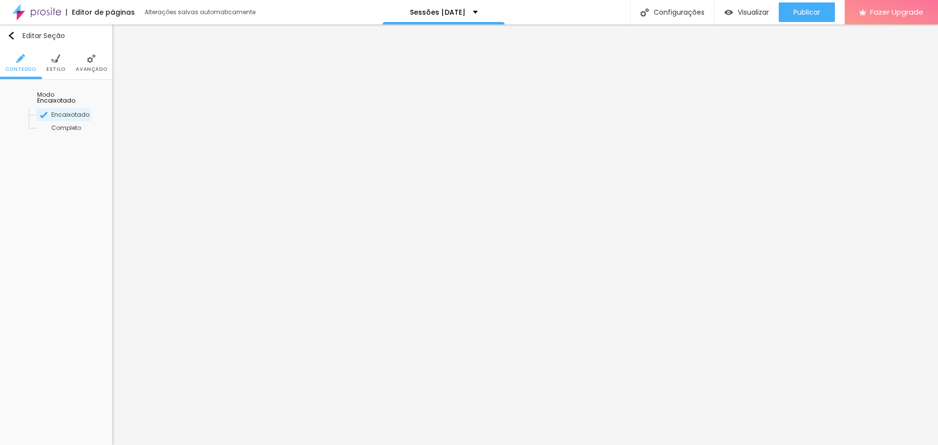
click at [88, 65] on li "Avançado" at bounding box center [91, 63] width 31 height 32
click at [87, 63] on img at bounding box center [91, 58] width 9 height 9
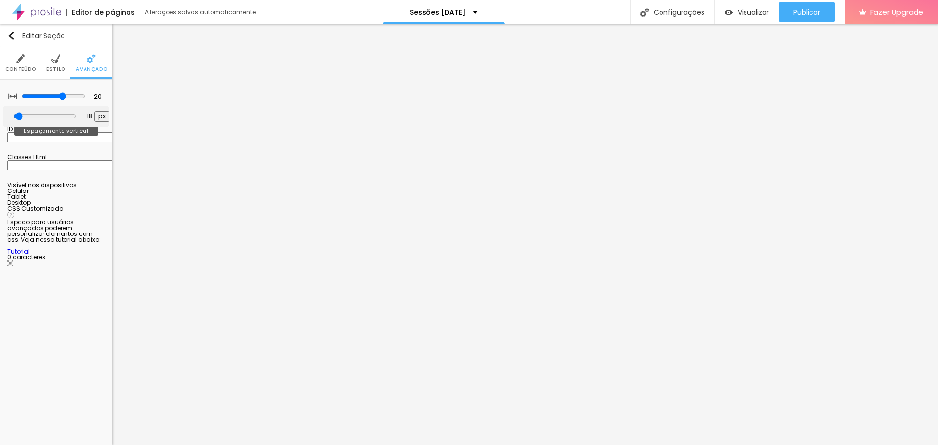
click at [22, 115] on input "range" at bounding box center [44, 116] width 63 height 8
click at [746, 14] on span "Visualizar" at bounding box center [753, 12] width 31 height 8
click at [24, 115] on input "range" at bounding box center [44, 116] width 63 height 8
click at [744, 8] on span "Visualizar" at bounding box center [753, 12] width 31 height 8
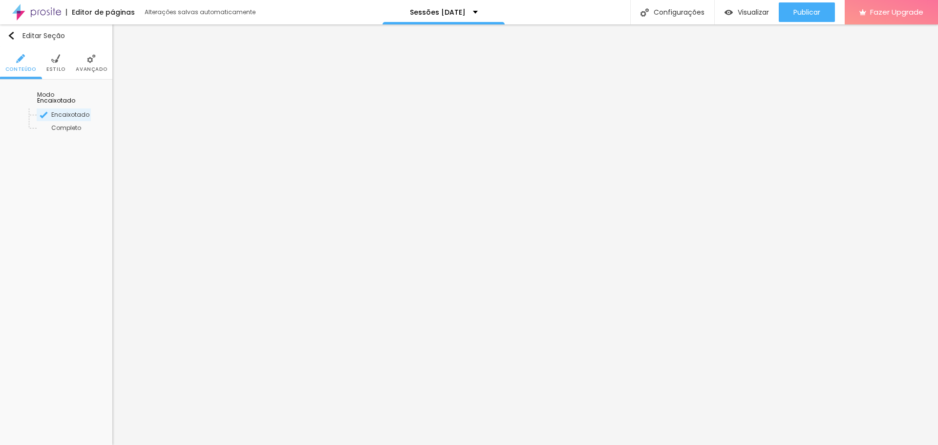
click at [91, 67] on span "Avançado" at bounding box center [91, 69] width 31 height 5
click at [90, 67] on span "Avançado" at bounding box center [91, 69] width 31 height 5
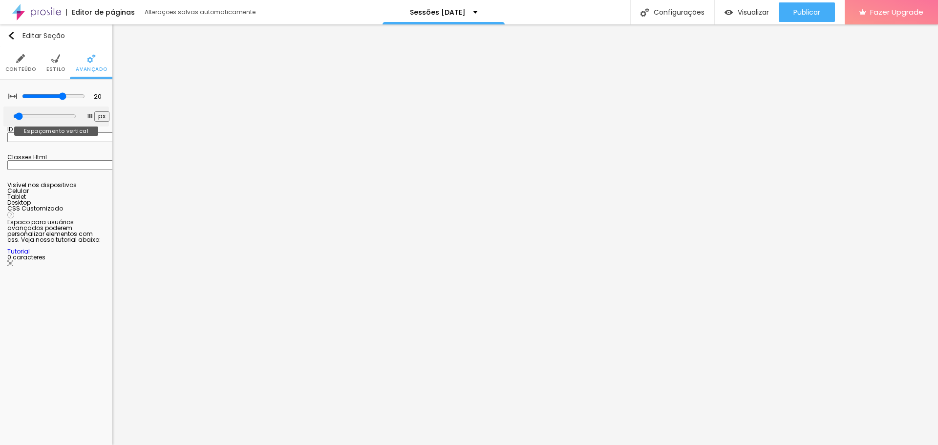
click at [23, 117] on input "range" at bounding box center [44, 116] width 63 height 8
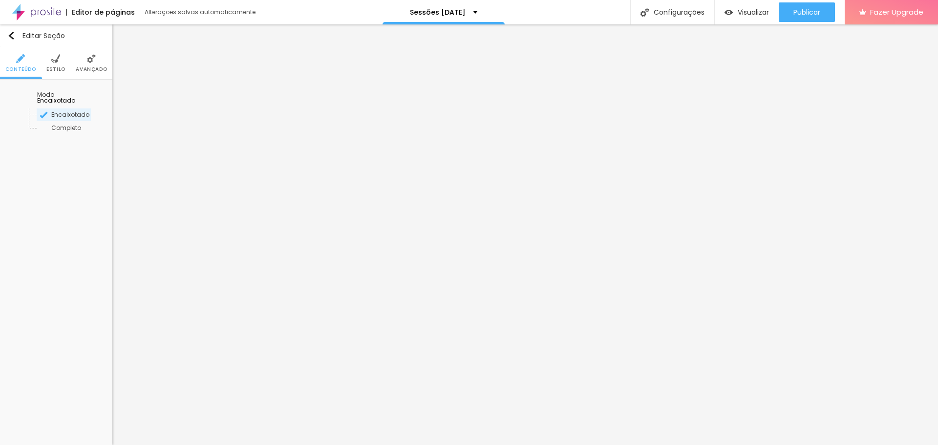
click at [100, 67] on span "Avançado" at bounding box center [91, 69] width 31 height 5
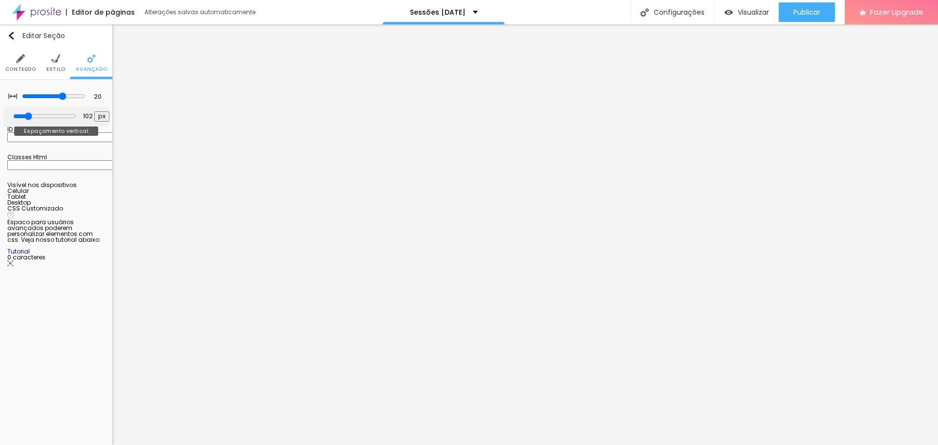
click at [31, 115] on input "range" at bounding box center [44, 116] width 63 height 8
click at [748, 9] on span "Visualizar" at bounding box center [753, 12] width 31 height 8
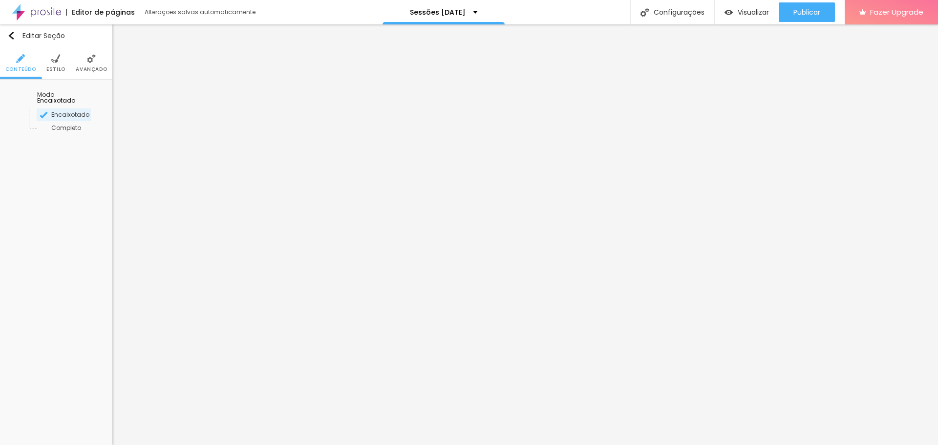
click at [102, 68] on span "Avançado" at bounding box center [91, 69] width 31 height 5
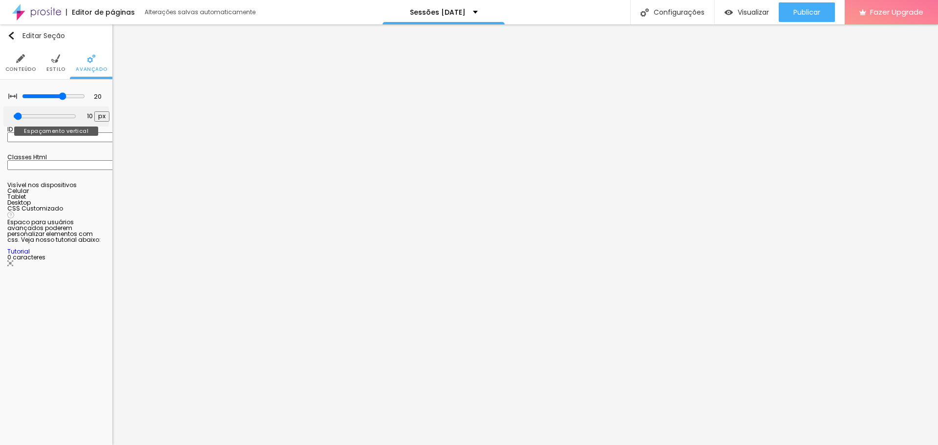
click at [22, 114] on input "range" at bounding box center [44, 116] width 63 height 8
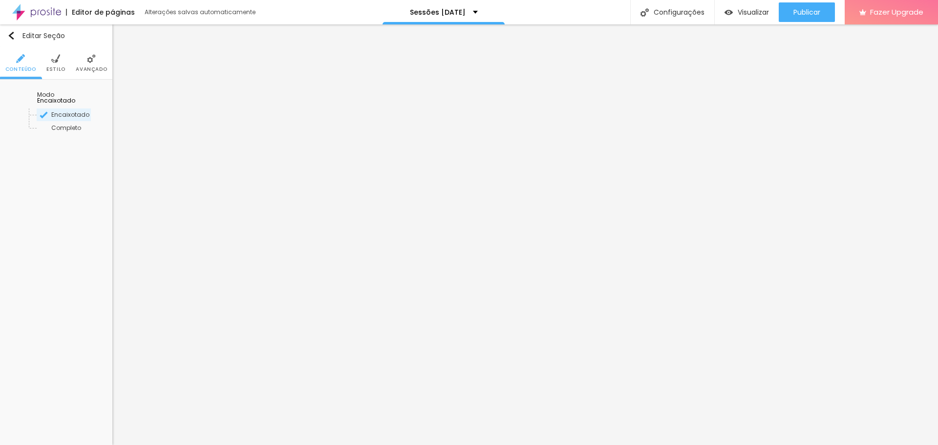
click at [93, 64] on li "Avançado" at bounding box center [91, 63] width 31 height 32
click at [100, 62] on li "Avançado" at bounding box center [91, 63] width 31 height 32
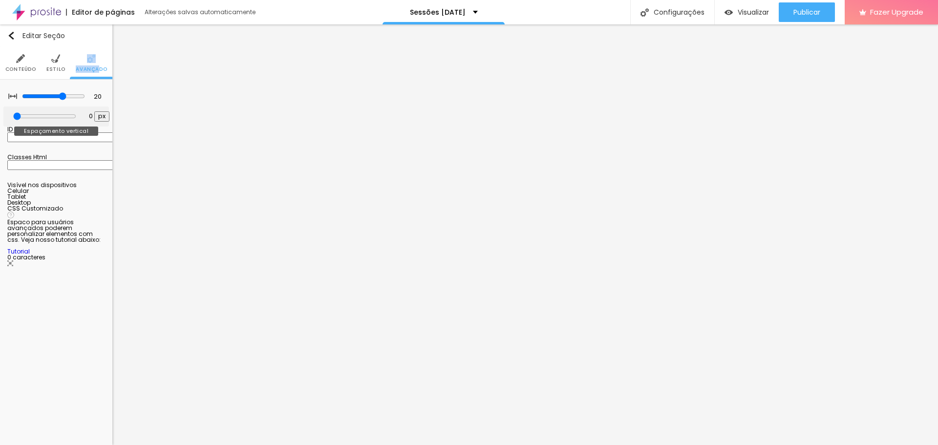
click at [21, 113] on input "range" at bounding box center [44, 116] width 63 height 8
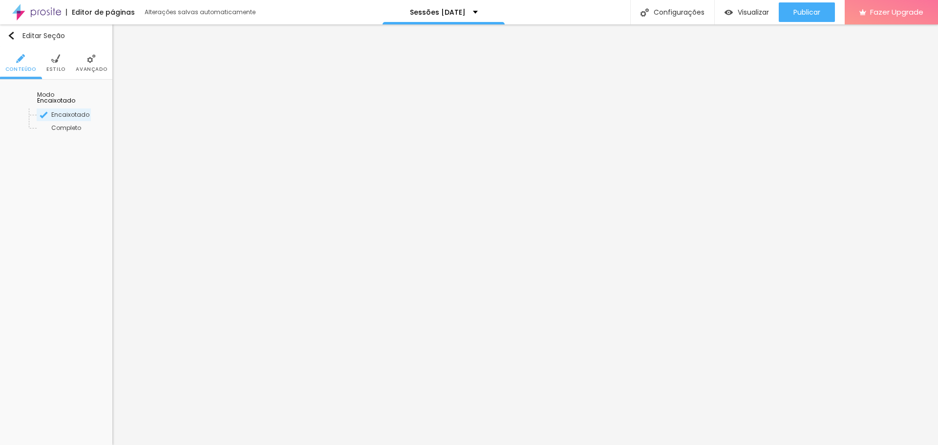
click at [95, 60] on img at bounding box center [91, 58] width 9 height 9
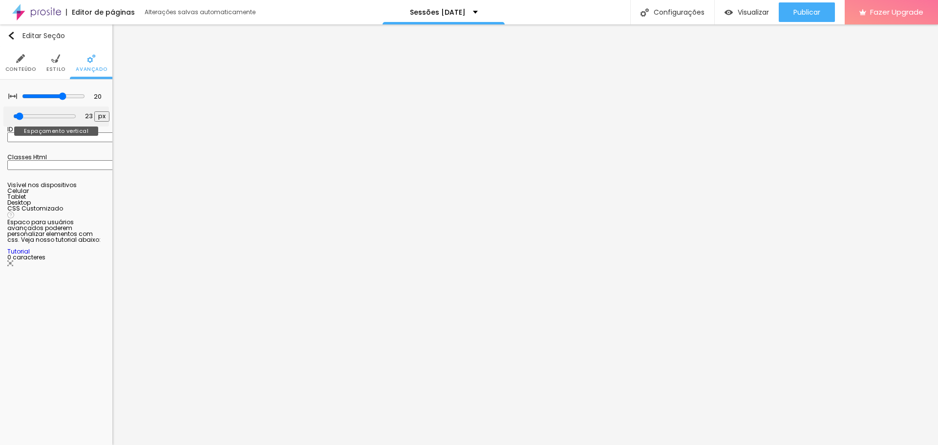
click at [24, 114] on input "range" at bounding box center [44, 116] width 63 height 8
click at [741, 10] on span "Visualizar" at bounding box center [753, 12] width 31 height 8
click at [26, 112] on div at bounding box center [44, 116] width 63 height 9
click at [30, 115] on input "range" at bounding box center [44, 116] width 63 height 8
drag, startPoint x: 29, startPoint y: 116, endPoint x: 21, endPoint y: 116, distance: 7.8
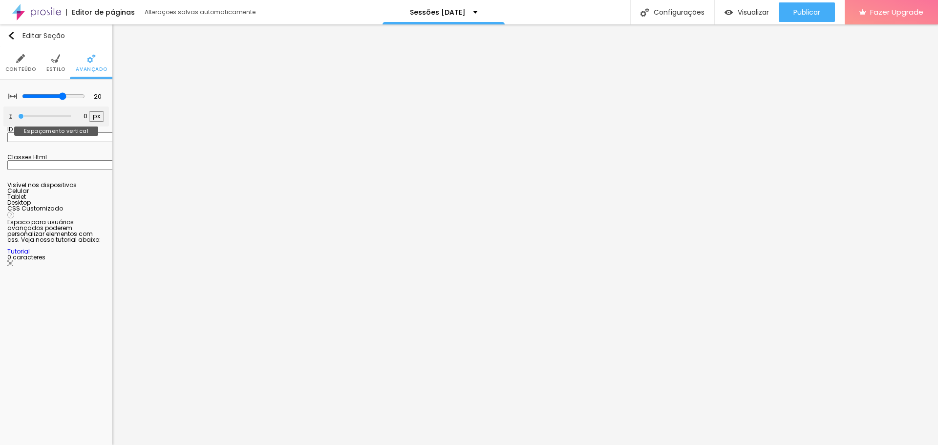
click at [21, 116] on input "range" at bounding box center [44, 116] width 53 height 5
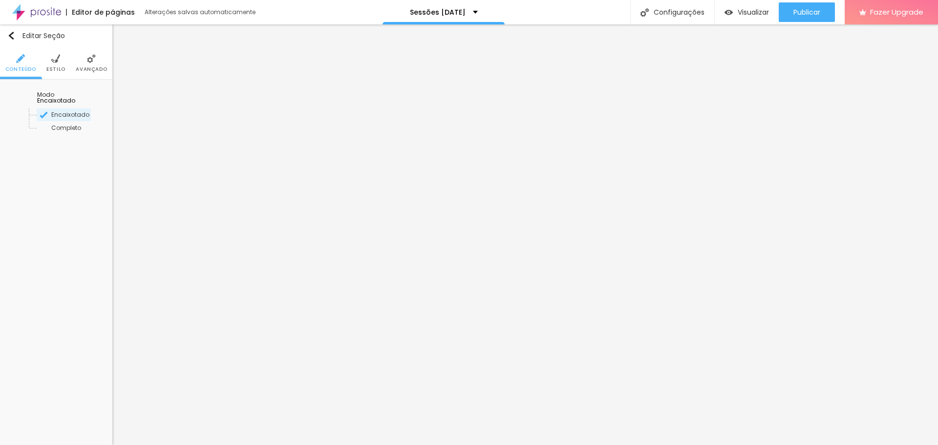
click at [96, 67] on span "Avançado" at bounding box center [91, 69] width 31 height 5
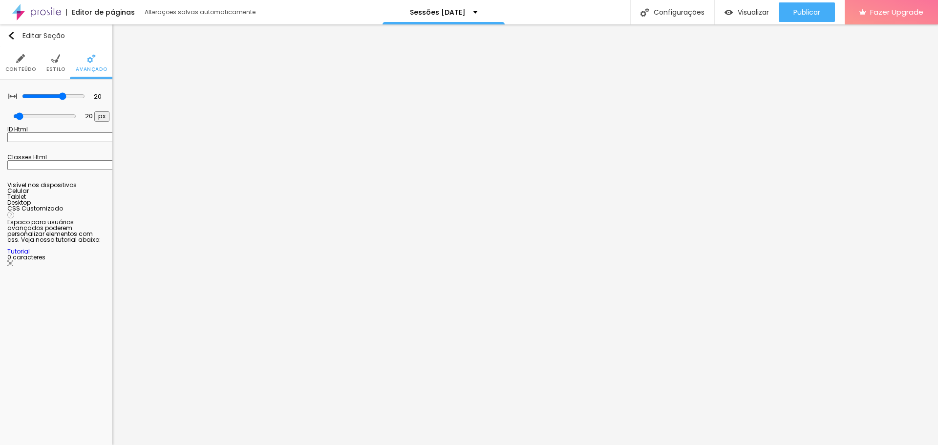
click at [60, 63] on img at bounding box center [55, 58] width 9 height 9
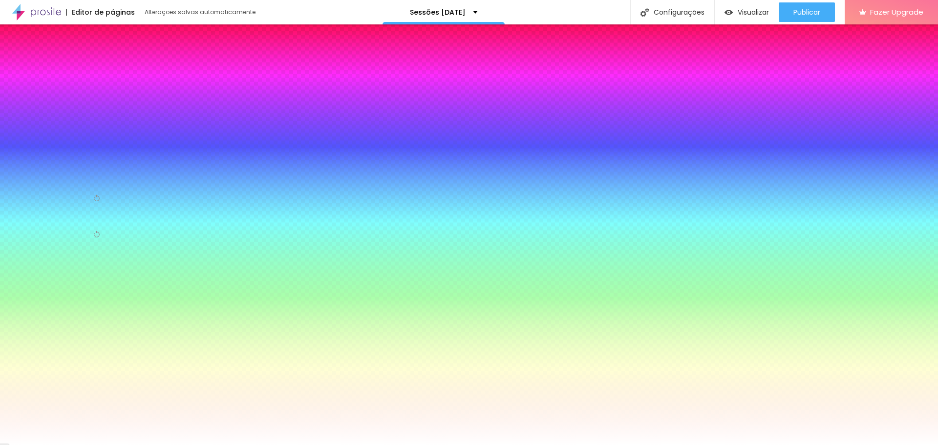
paste input "0E7E7"
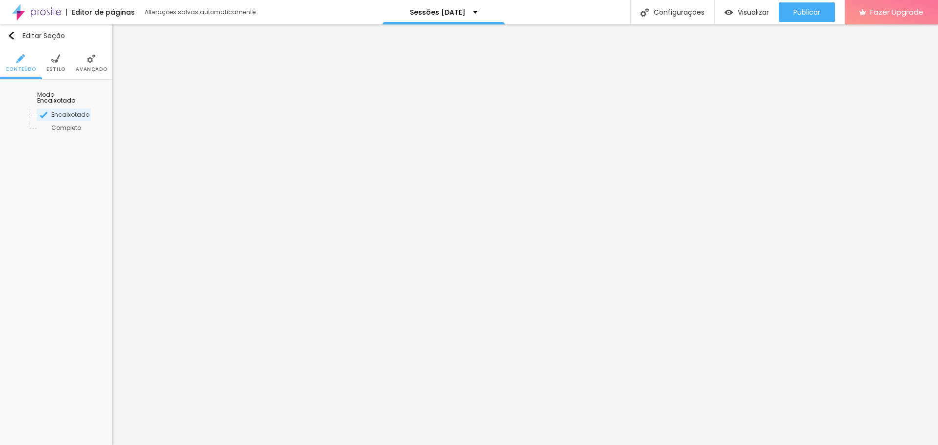
click at [89, 67] on span "Avançado" at bounding box center [91, 69] width 31 height 5
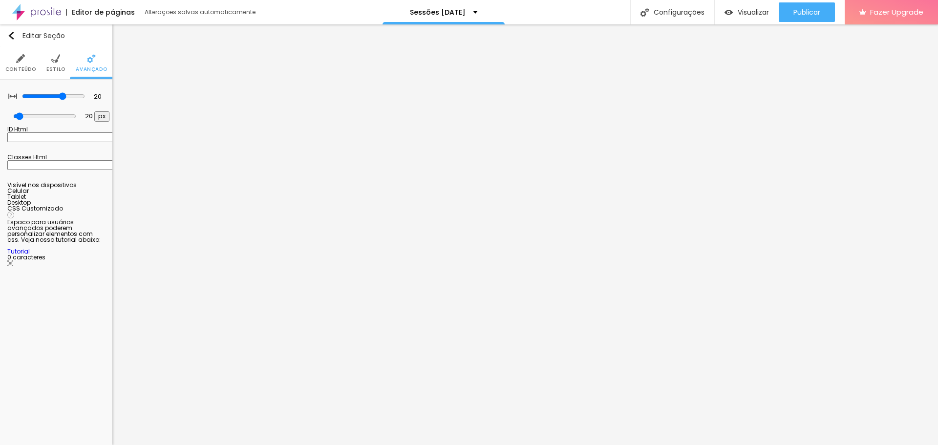
click at [54, 63] on img at bounding box center [55, 58] width 9 height 9
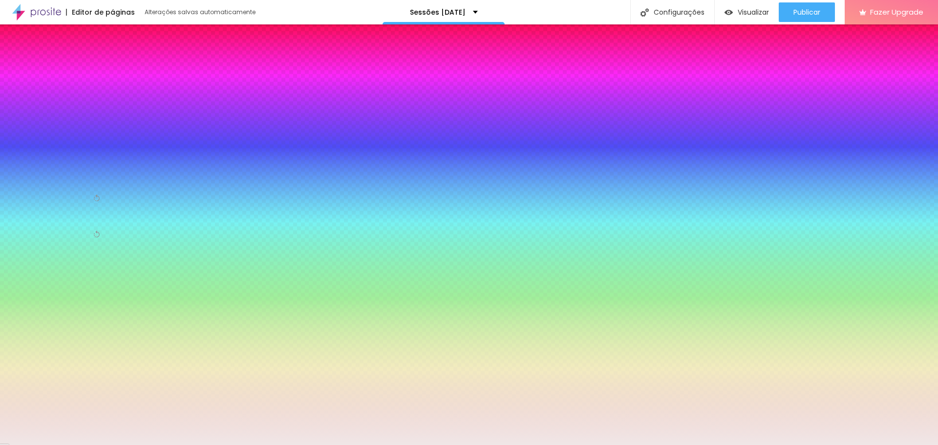
click at [66, 171] on div at bounding box center [56, 171] width 98 height 0
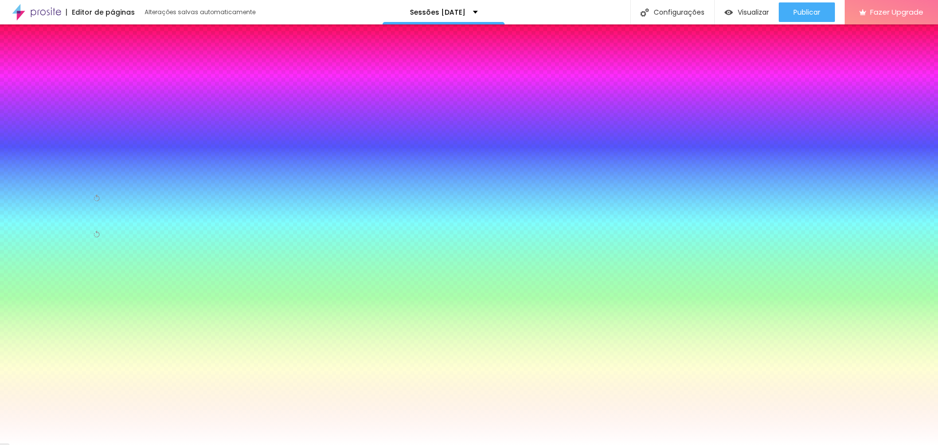
drag, startPoint x: 17, startPoint y: 194, endPoint x: 12, endPoint y: 186, distance: 9.6
click at [12, 181] on div "Cor de fundo Voltar ao padrão #FFFFFF" at bounding box center [56, 166] width 98 height 28
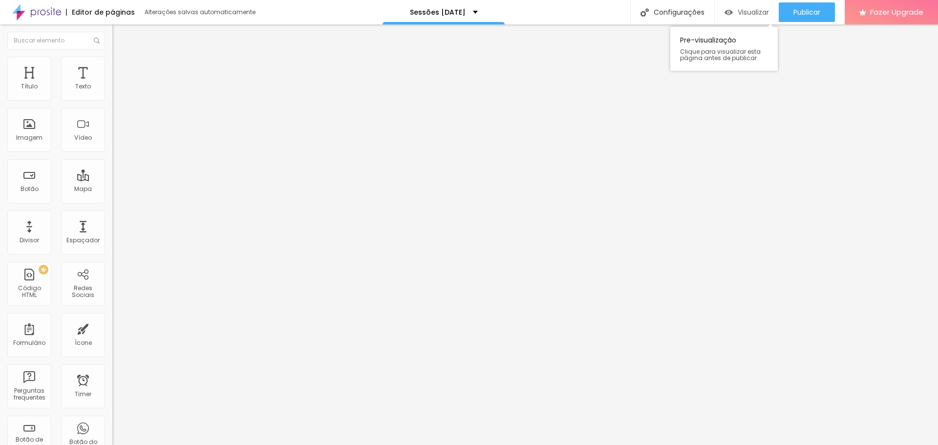
click at [748, 11] on span "Visualizar" at bounding box center [753, 12] width 31 height 8
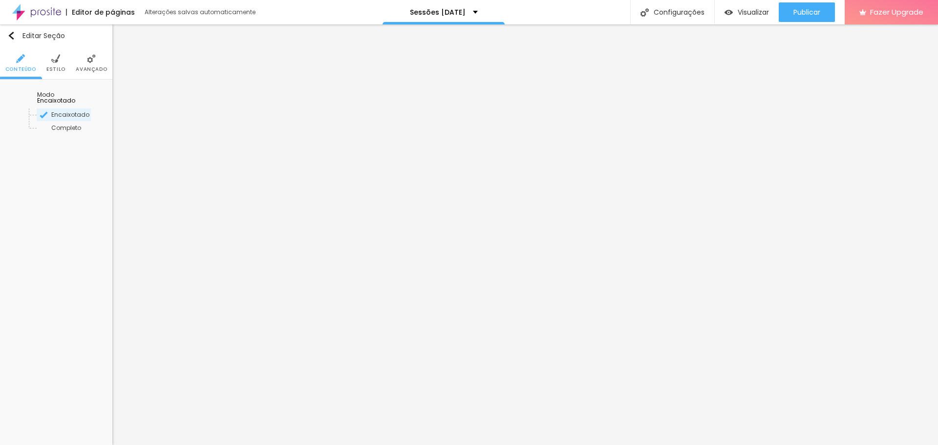
click at [88, 64] on li "Avançado" at bounding box center [91, 63] width 31 height 32
click at [95, 67] on span "Avançado" at bounding box center [91, 69] width 31 height 5
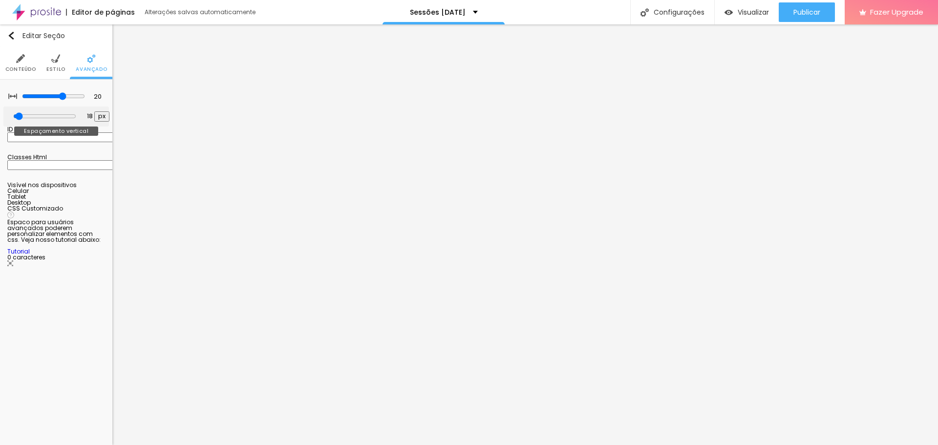
click at [23, 114] on input "range" at bounding box center [44, 116] width 63 height 8
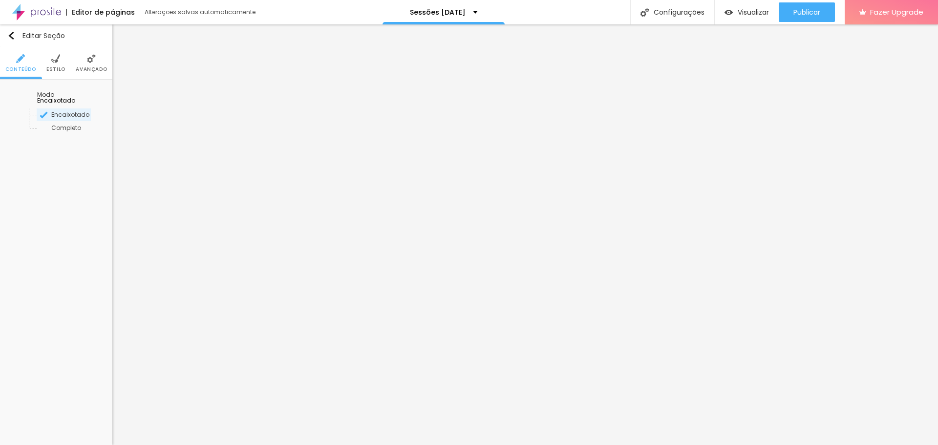
click at [96, 62] on li "Avançado" at bounding box center [91, 63] width 31 height 32
click at [93, 67] on span "Avançado" at bounding box center [91, 69] width 31 height 5
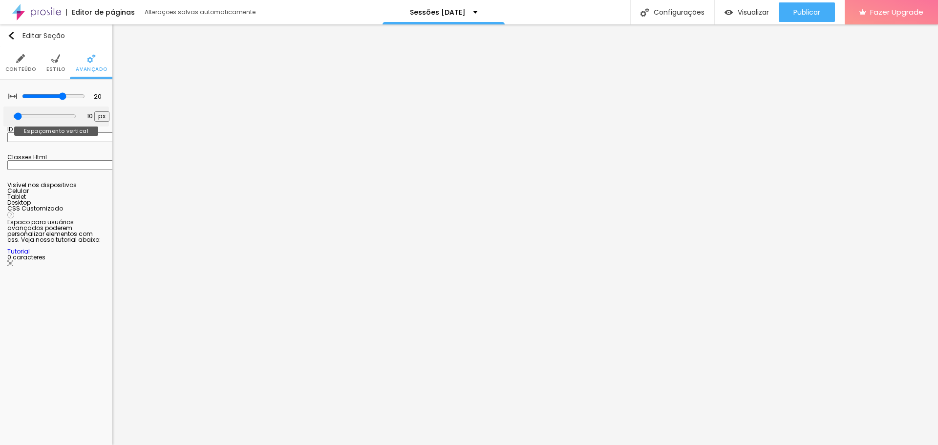
click at [21, 117] on input "range" at bounding box center [44, 116] width 63 height 8
click at [745, 9] on span "Visualizar" at bounding box center [753, 12] width 31 height 8
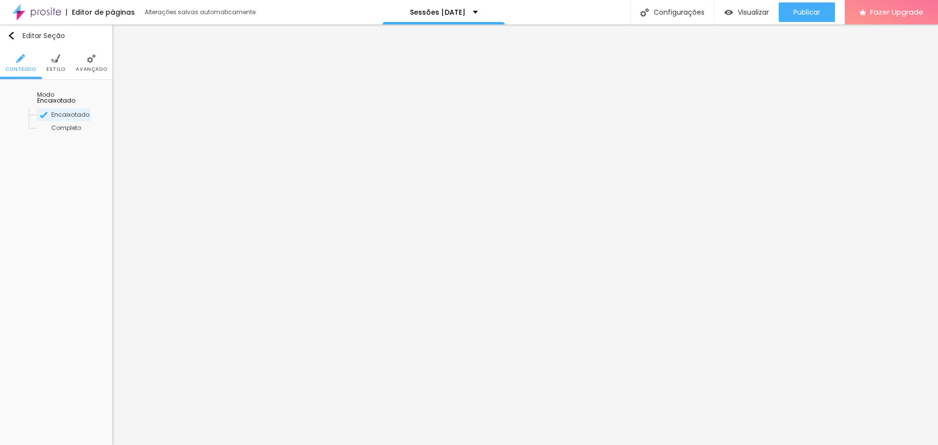
click at [92, 62] on img at bounding box center [91, 58] width 9 height 9
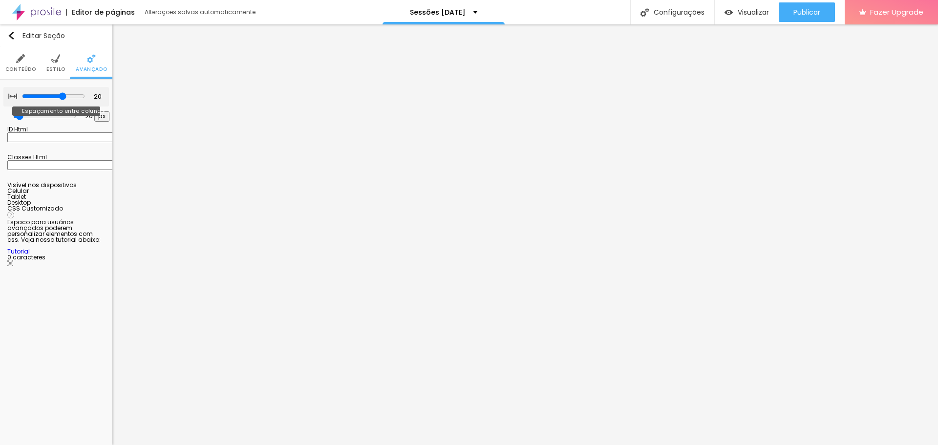
drag, startPoint x: 64, startPoint y: 96, endPoint x: 60, endPoint y: 94, distance: 5.5
click at [60, 94] on input "range" at bounding box center [53, 96] width 63 height 8
click at [18, 114] on input "range" at bounding box center [44, 116] width 53 height 5
click at [741, 10] on span "Visualizar" at bounding box center [753, 12] width 31 height 8
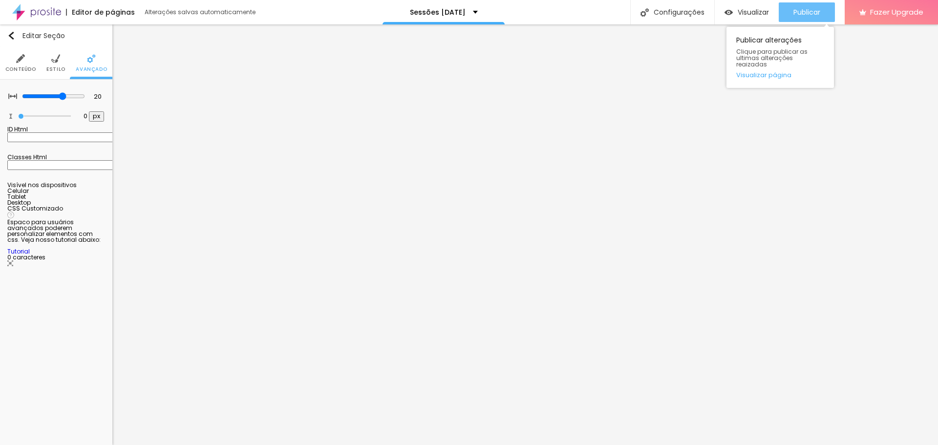
click at [803, 16] on span "Publicar" at bounding box center [806, 12] width 27 height 8
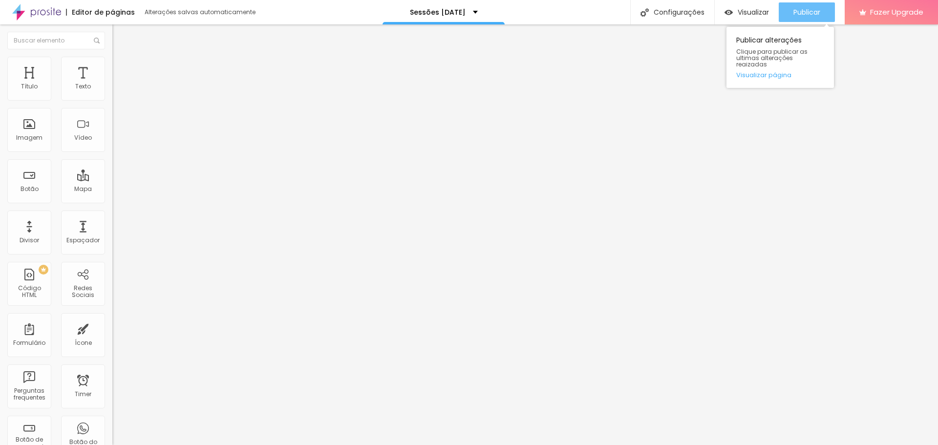
click at [811, 12] on span "Publicar" at bounding box center [806, 12] width 27 height 8
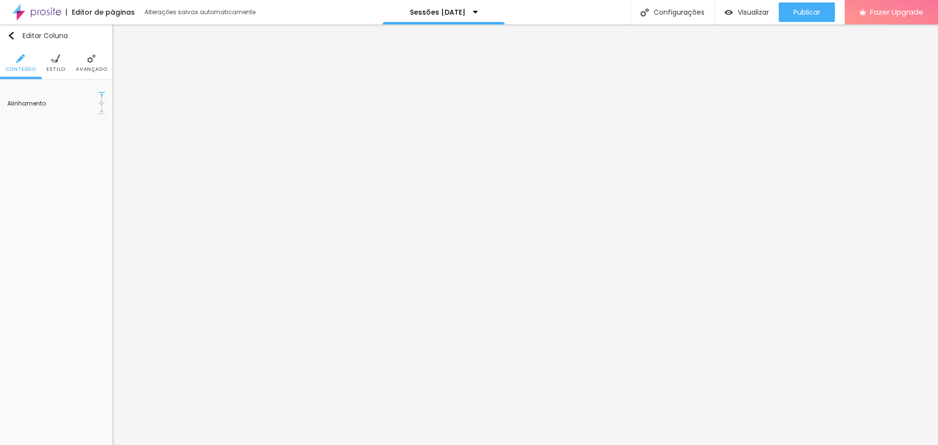
click at [89, 67] on span "Avançado" at bounding box center [91, 69] width 31 height 5
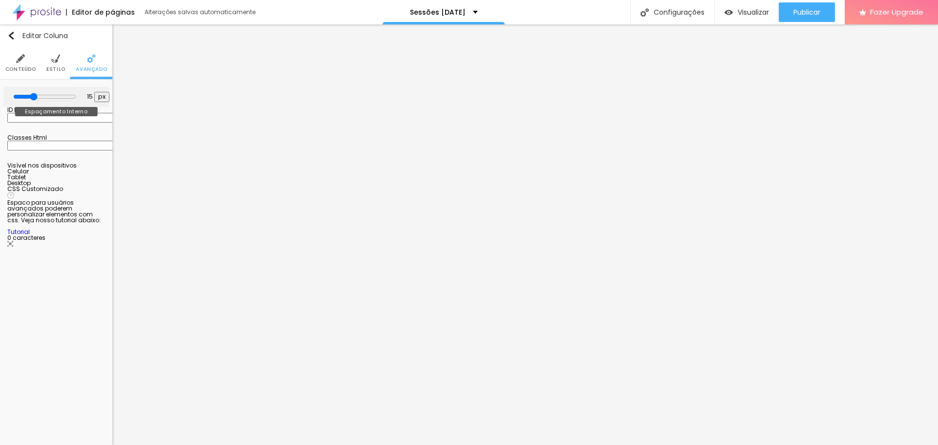
click at [35, 95] on input "range" at bounding box center [44, 97] width 63 height 8
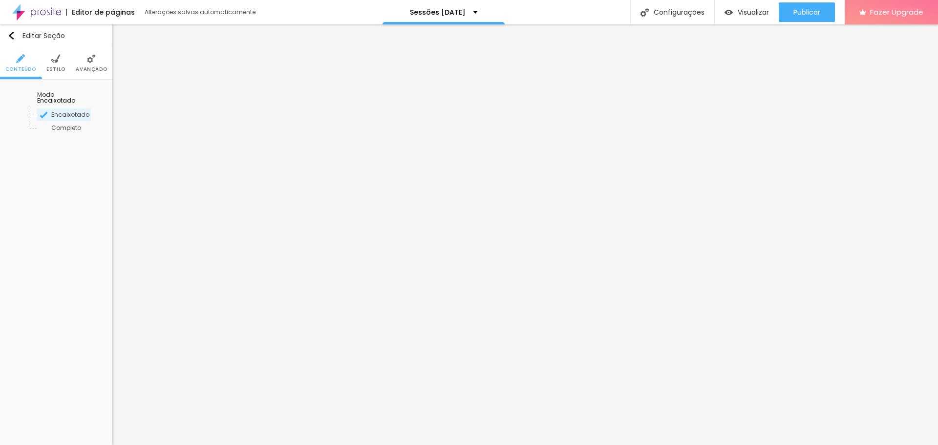
click at [94, 67] on span "Avançado" at bounding box center [91, 69] width 31 height 5
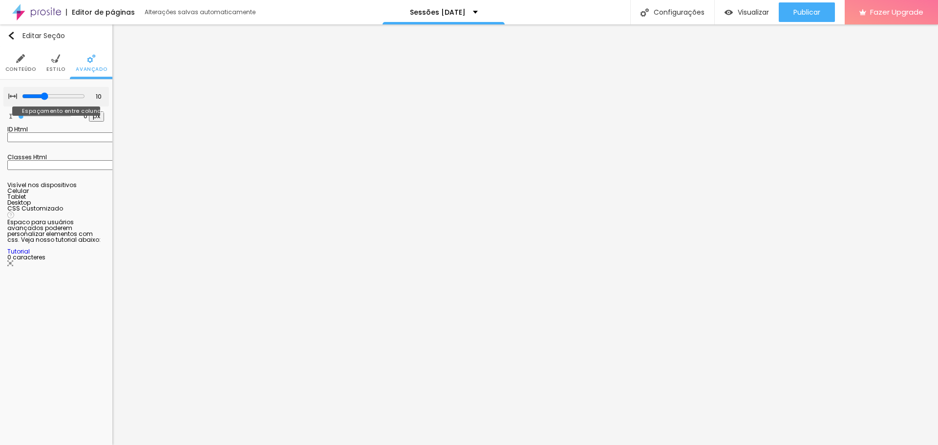
click at [42, 93] on input "range" at bounding box center [53, 96] width 63 height 8
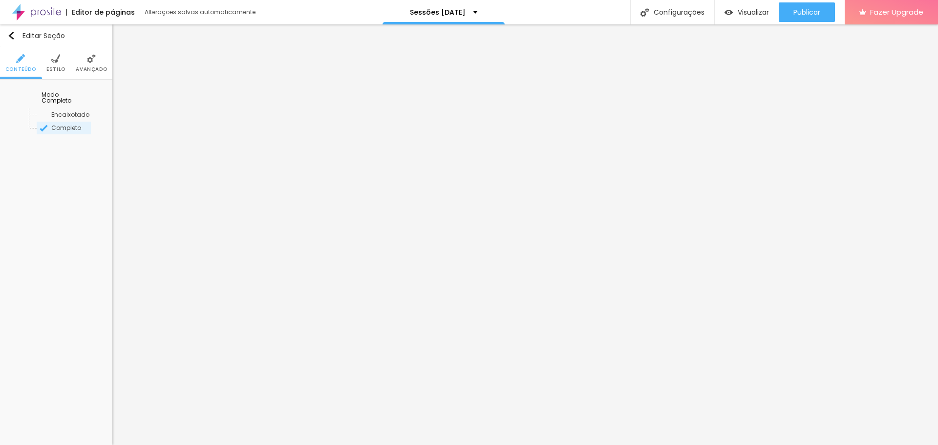
click at [97, 68] on span "Avançado" at bounding box center [91, 69] width 31 height 5
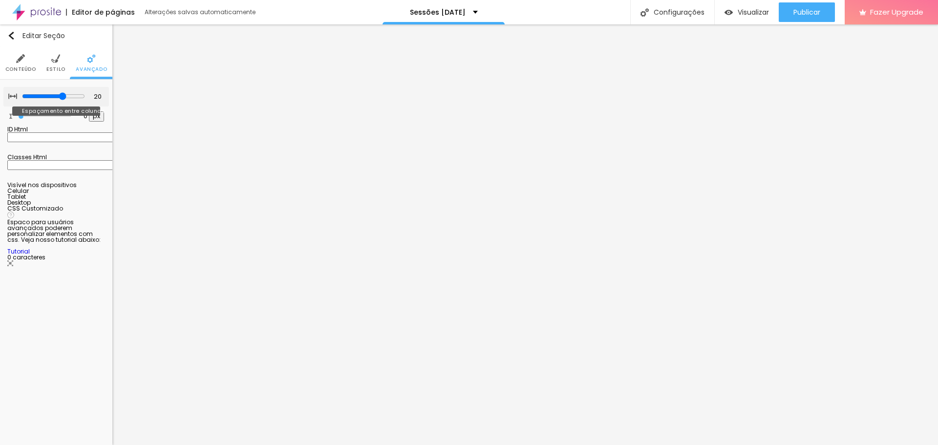
click at [61, 95] on input "range" at bounding box center [53, 96] width 63 height 8
drag, startPoint x: 23, startPoint y: 114, endPoint x: 3, endPoint y: 117, distance: 19.7
click at [18, 117] on input "range" at bounding box center [44, 116] width 53 height 5
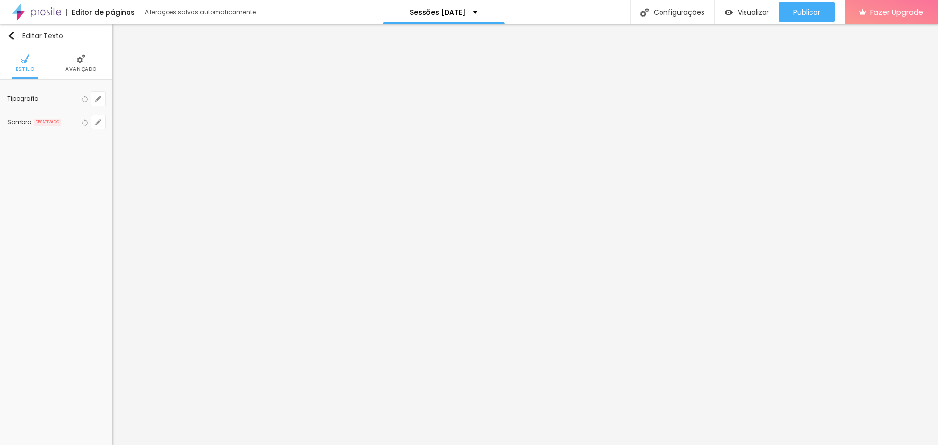
click at [69, 58] on li "Avançado" at bounding box center [80, 63] width 31 height 32
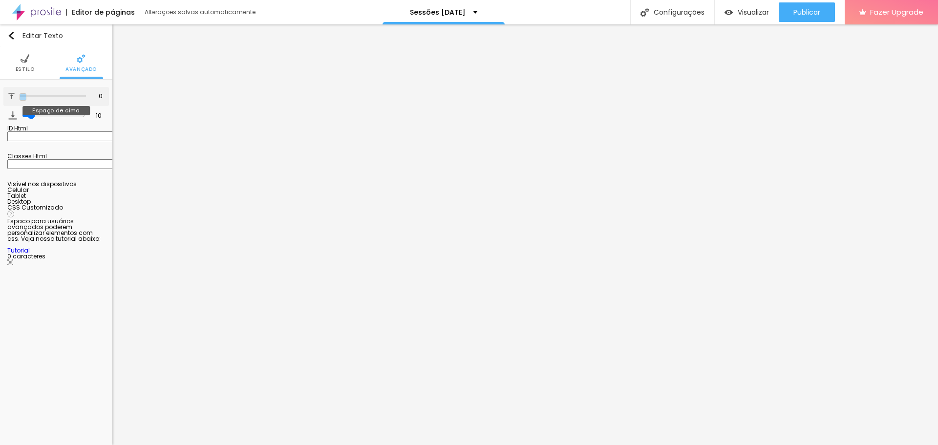
drag, startPoint x: 28, startPoint y: 96, endPoint x: 16, endPoint y: 97, distance: 11.7
click at [20, 97] on input "range" at bounding box center [53, 96] width 66 height 5
drag, startPoint x: 28, startPoint y: 115, endPoint x: 15, endPoint y: 114, distance: 13.2
click at [20, 114] on input "range" at bounding box center [53, 115] width 66 height 5
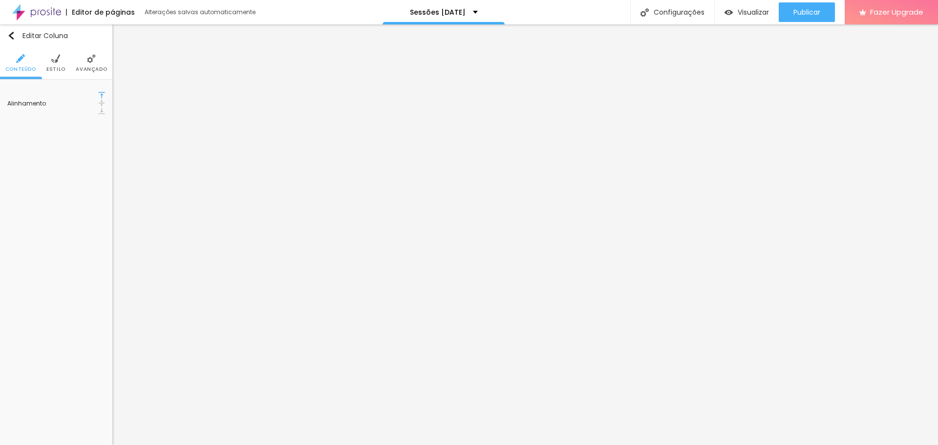
click at [86, 67] on span "Avançado" at bounding box center [91, 69] width 31 height 5
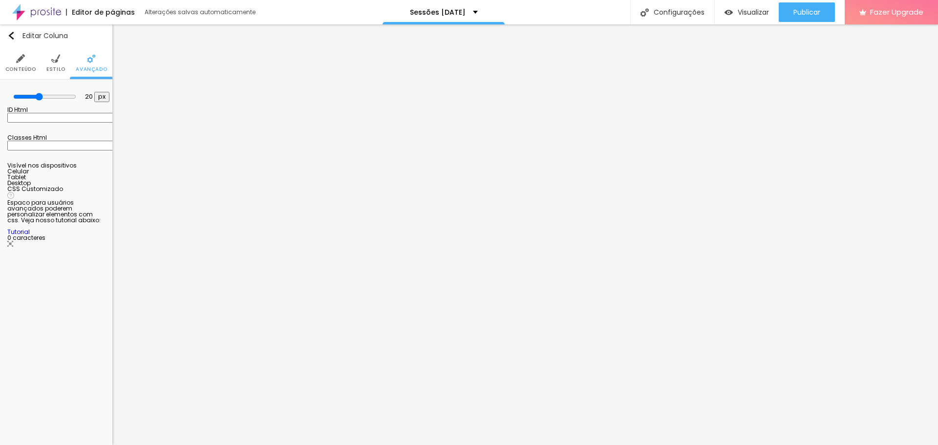
click at [27, 67] on span "Conteúdo" at bounding box center [20, 69] width 31 height 5
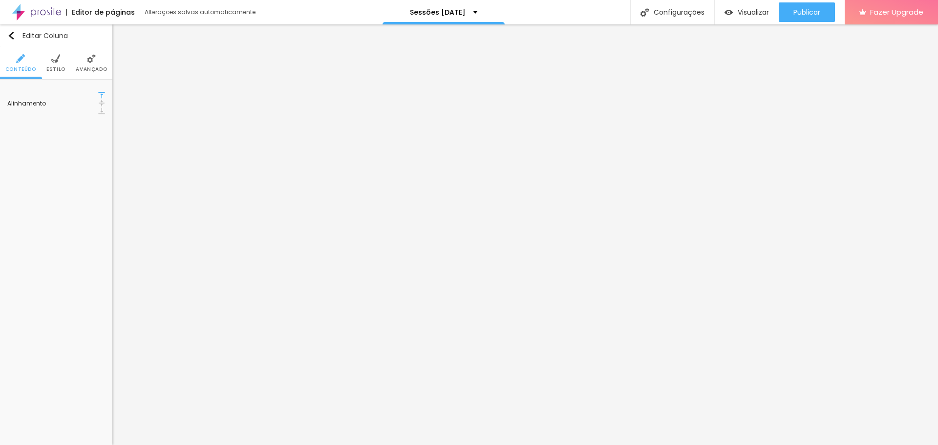
click at [98, 101] on img at bounding box center [101, 103] width 7 height 7
click at [812, 11] on span "Publicar" at bounding box center [806, 12] width 27 height 8
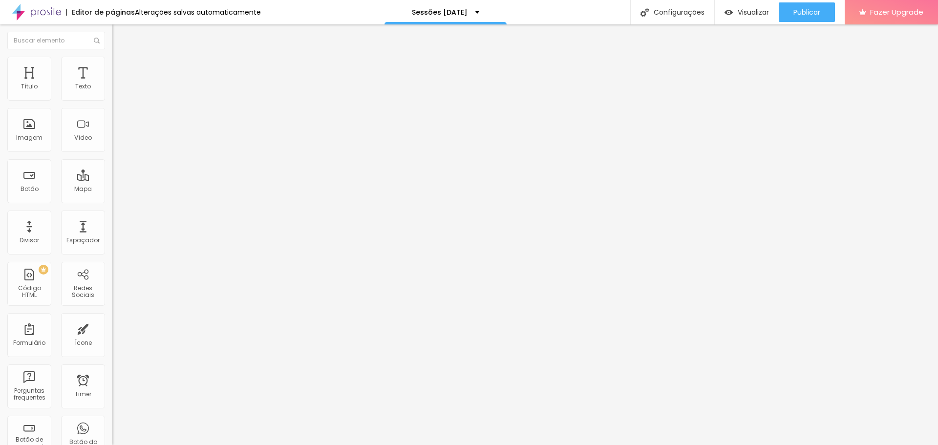
click at [112, 84] on span "Trocar imagem" at bounding box center [138, 80] width 53 height 8
click at [112, 83] on div "Trocar imagem" at bounding box center [168, 79] width 112 height 7
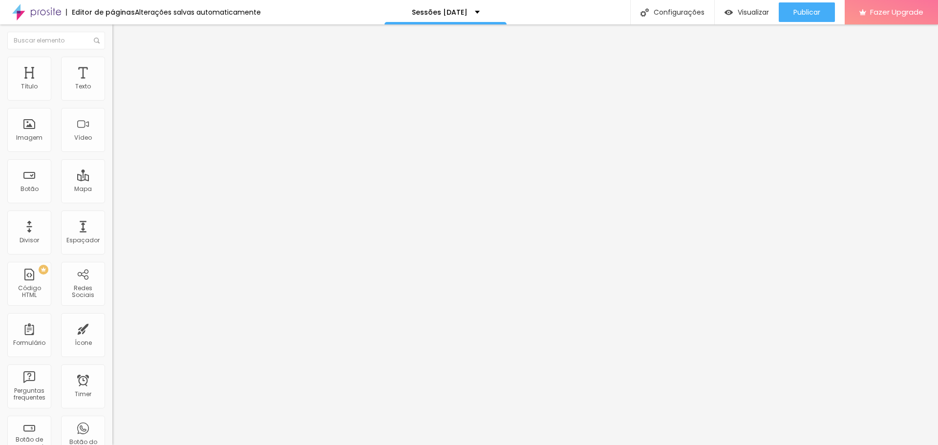
click at [112, 84] on span "Trocar imagem" at bounding box center [138, 80] width 53 height 8
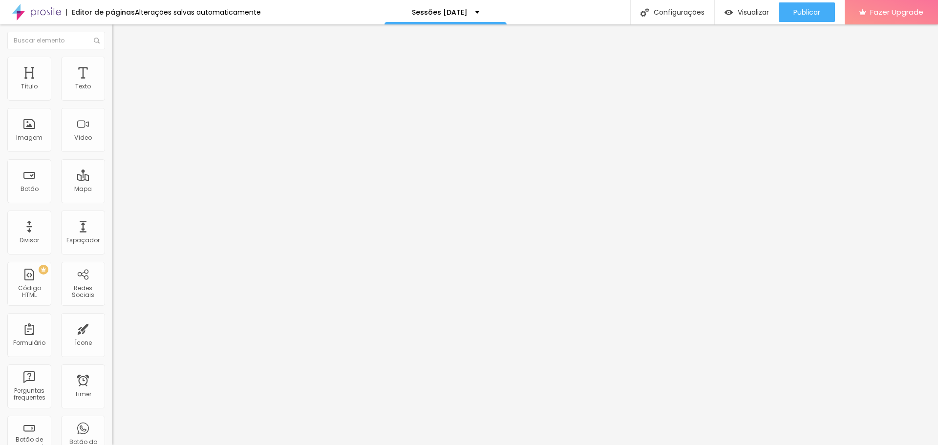
click at [808, 9] on span "Publicar" at bounding box center [806, 12] width 27 height 8
click at [121, 67] on span "Estilo" at bounding box center [128, 63] width 15 height 8
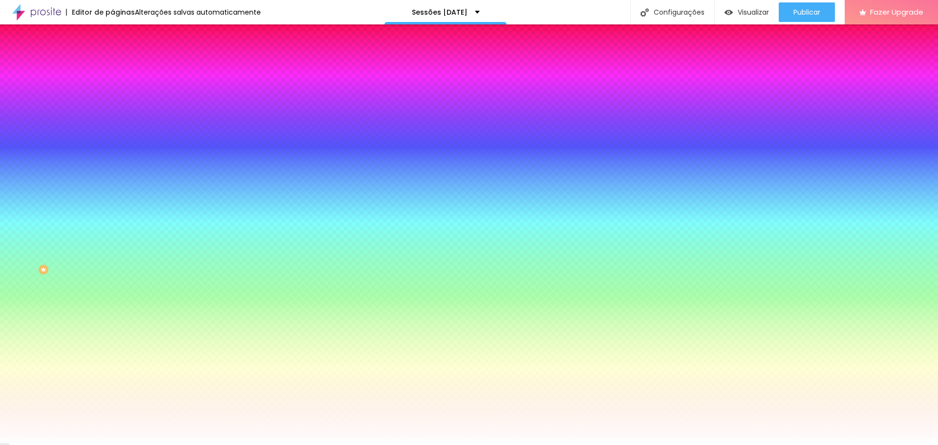
paste input
type input "#"
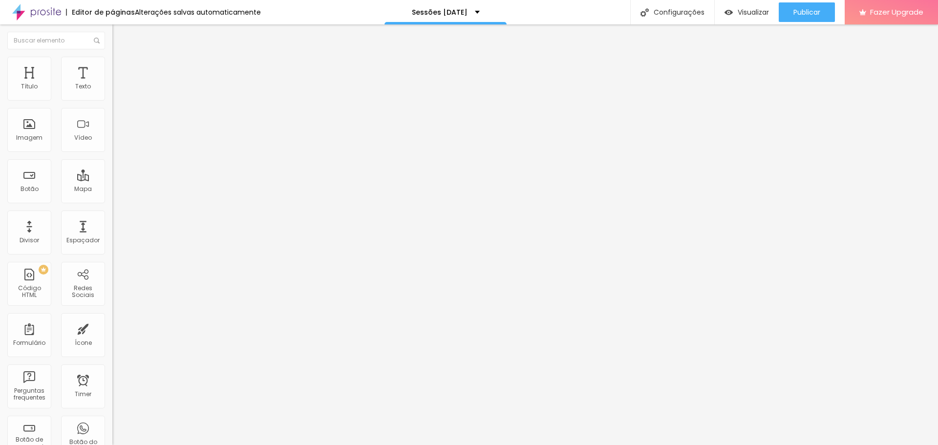
click at [112, 61] on img at bounding box center [116, 61] width 9 height 9
click at [112, 63] on li "Estilo" at bounding box center [168, 62] width 112 height 10
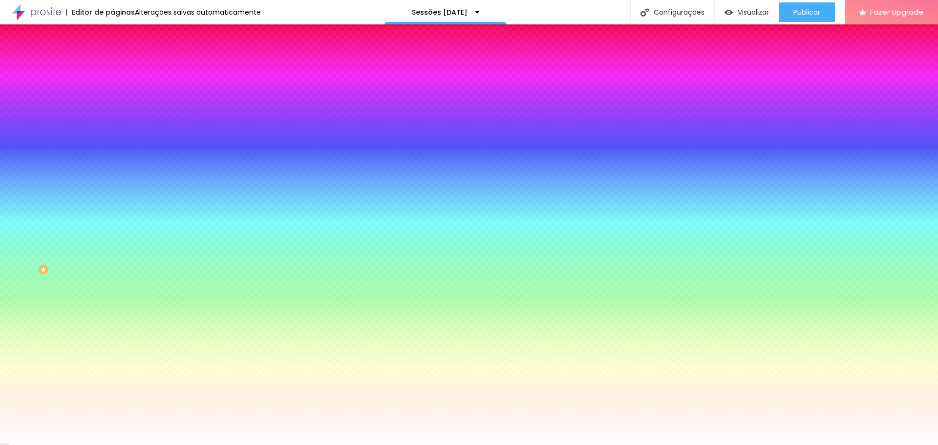
paste input "F0E7E"
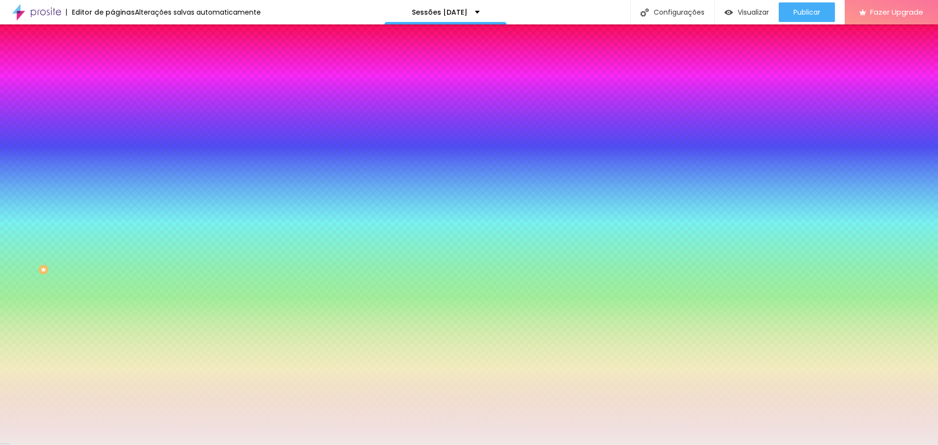
type input "#F0E7E7"
click at [112, 66] on li "Avançado" at bounding box center [168, 71] width 112 height 10
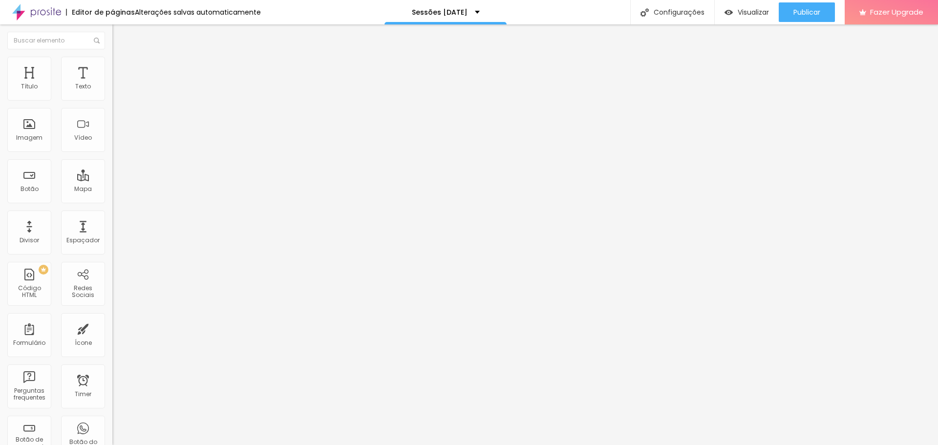
type input "15"
type input "10"
type input "5"
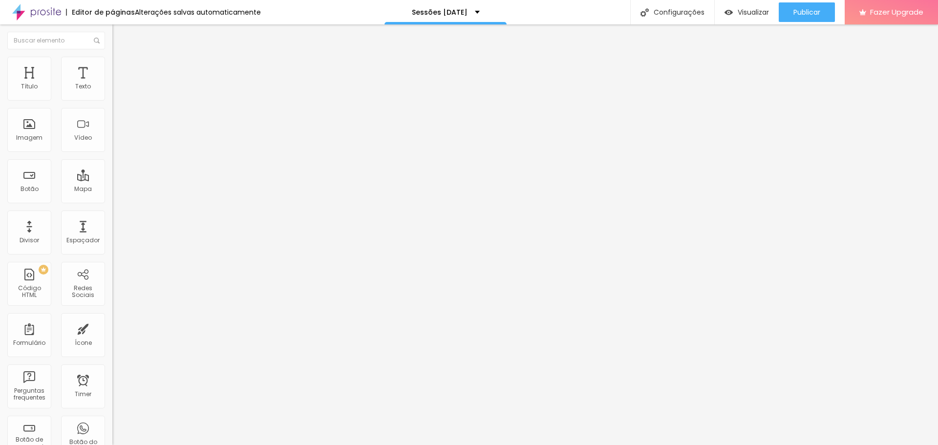
type input "5"
type input "0"
type input "15"
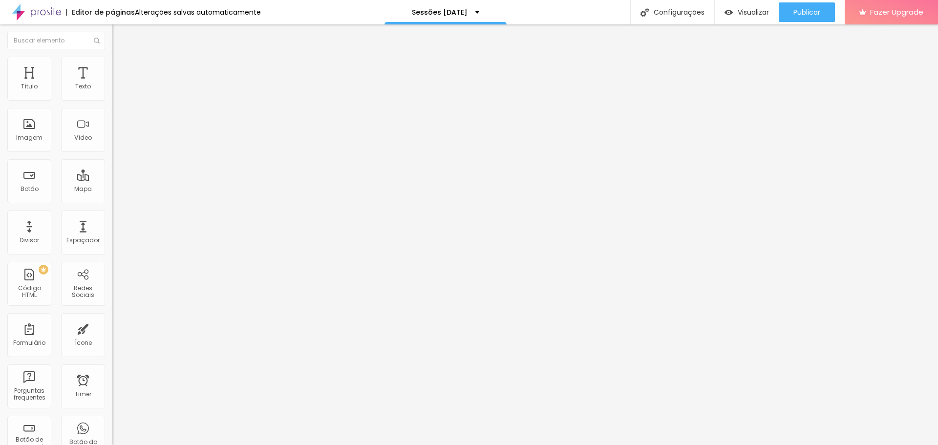
type input "20"
type input "25"
type input "30"
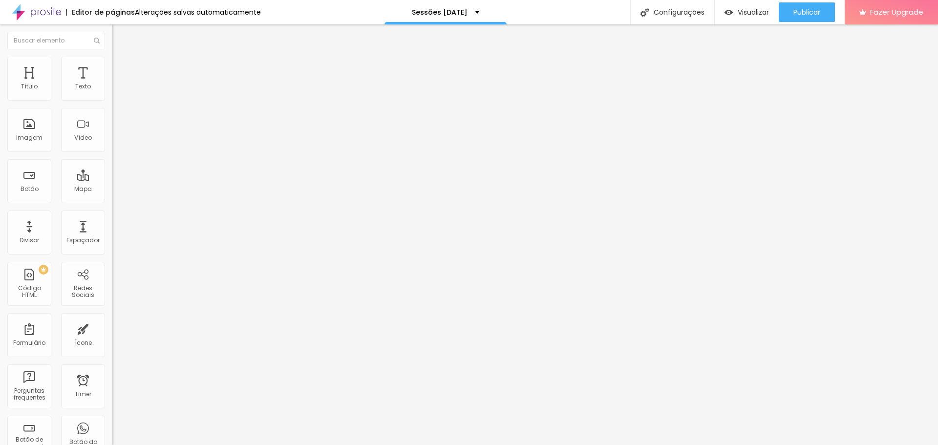
type input "30"
type input "25"
type input "20"
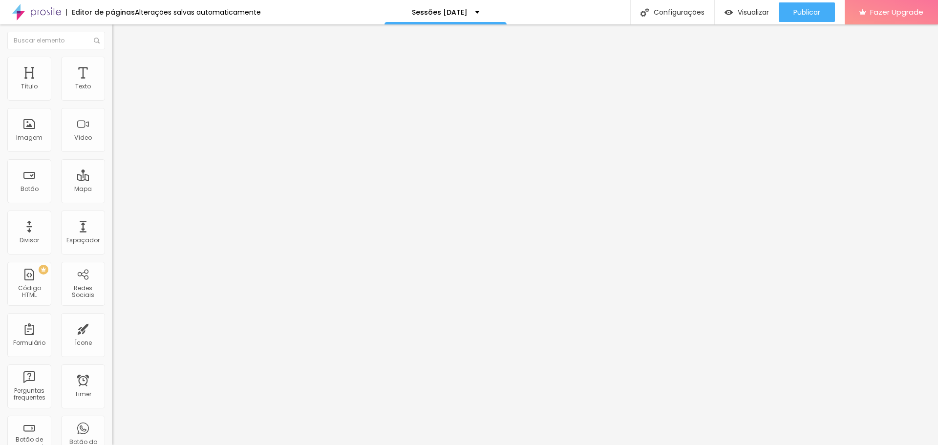
type input "15"
type input "10"
type input "0"
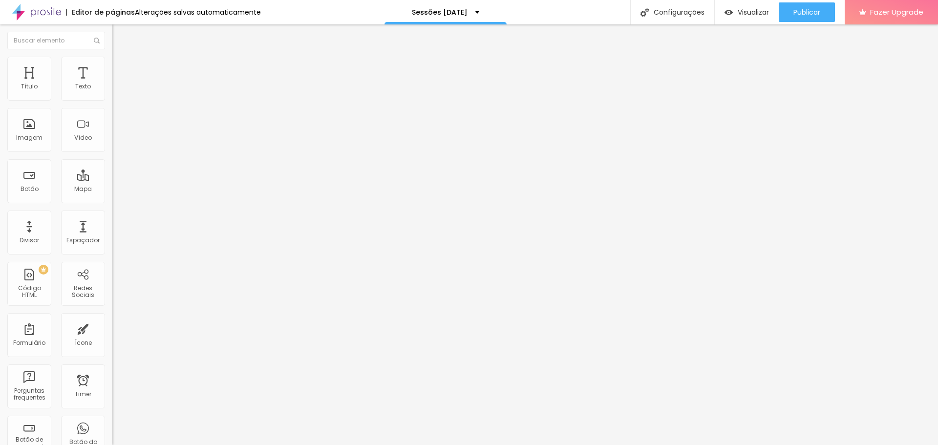
type input "0"
drag, startPoint x: 61, startPoint y: 95, endPoint x: 1, endPoint y: 101, distance: 59.9
type input "0"
click at [112, 190] on input "range" at bounding box center [143, 194] width 63 height 8
type input "7"
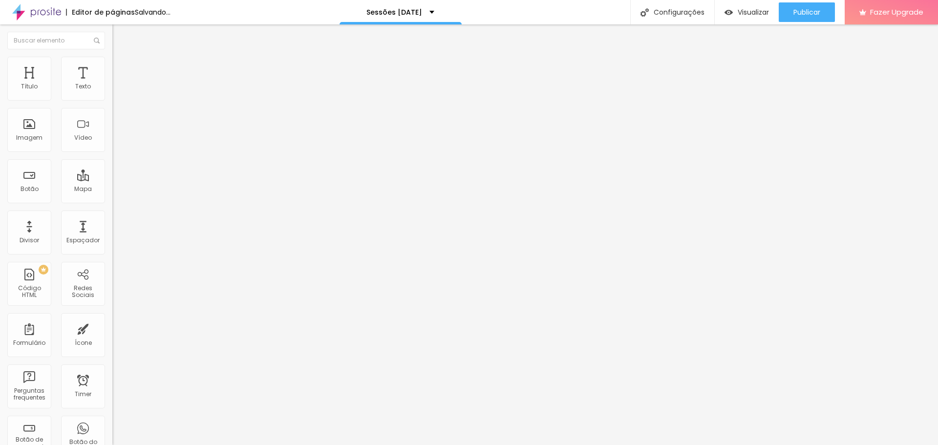
type input "7"
type input "13"
type input "18"
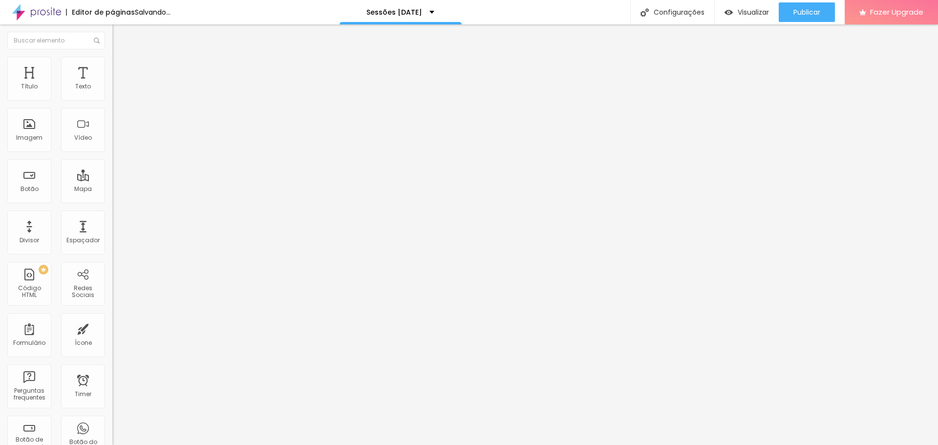
type input "39"
type input "76"
type input "81"
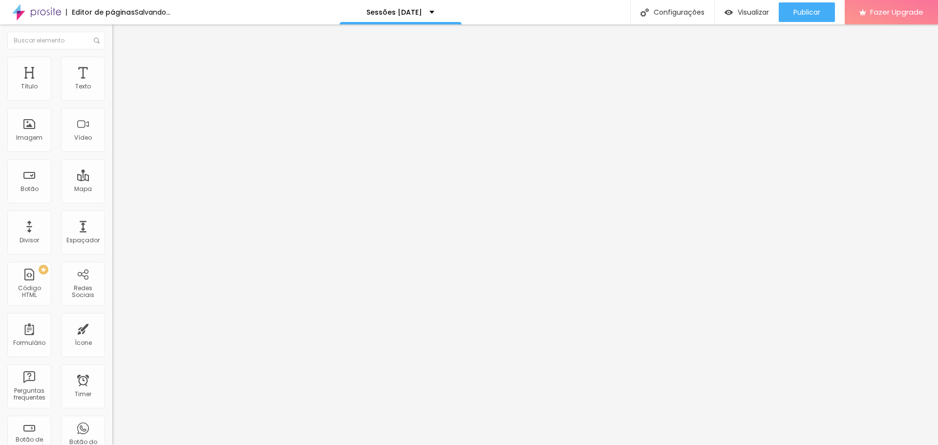
type input "81"
type input "86"
type input "92"
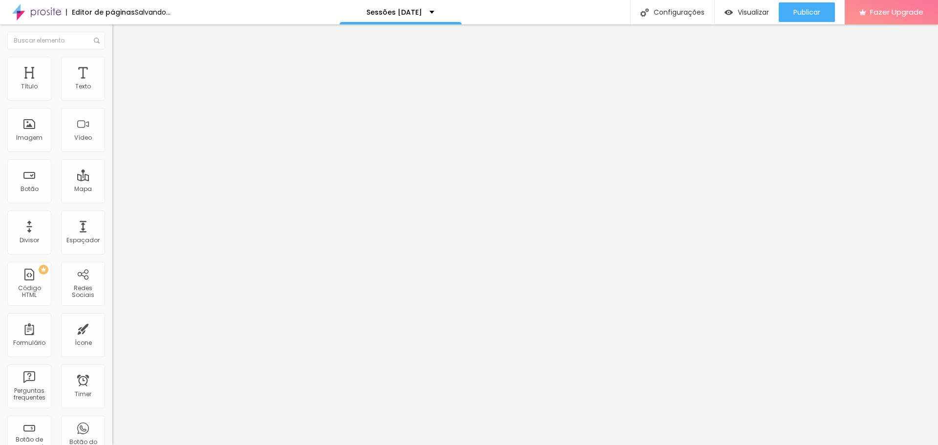
type input "7"
type input "0"
drag, startPoint x: 22, startPoint y: 113, endPoint x: 0, endPoint y: 114, distance: 22.0
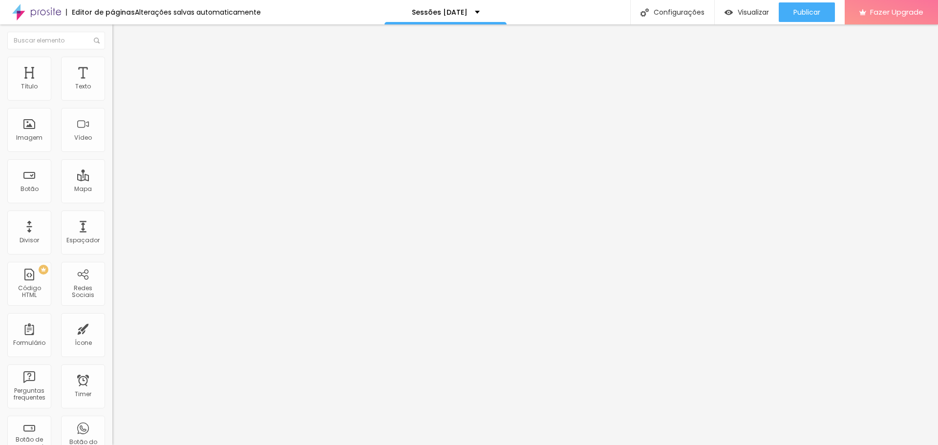
type input "0"
click at [112, 328] on input "range" at bounding box center [143, 332] width 63 height 8
click at [742, 10] on span "Visualizar" at bounding box center [753, 12] width 31 height 8
click at [810, 14] on span "Publicar" at bounding box center [806, 12] width 27 height 8
click at [121, 69] on span "Avançado" at bounding box center [137, 73] width 32 height 8
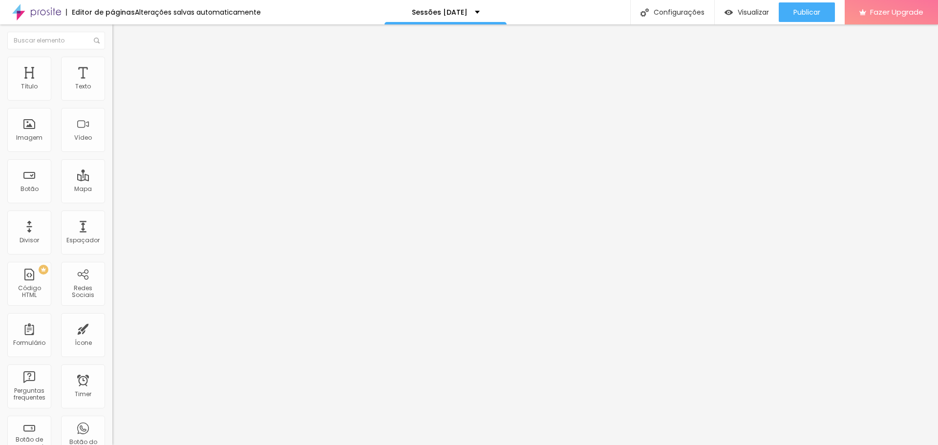
type input "25"
type input "0"
drag, startPoint x: 45, startPoint y: 96, endPoint x: 1, endPoint y: 92, distance: 44.1
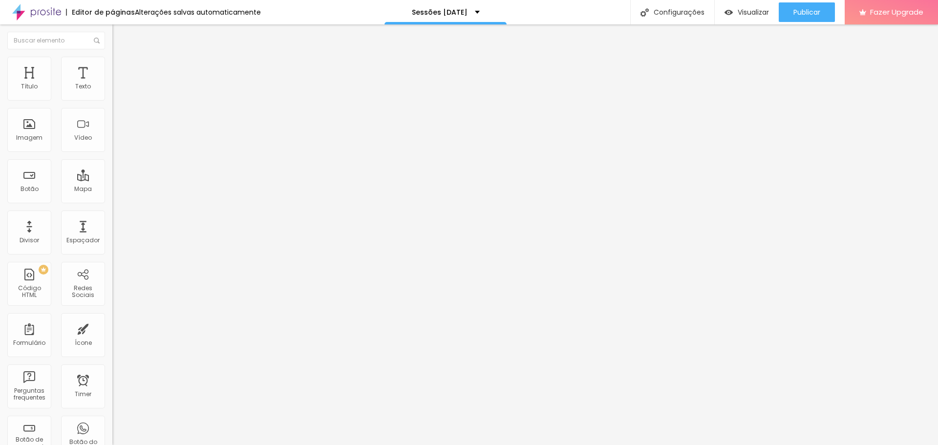
type input "0"
click at [112, 190] on input "range" at bounding box center [143, 194] width 63 height 8
click at [757, 12] on span "Visualizar" at bounding box center [753, 12] width 31 height 8
click at [744, 12] on span "Visualizar" at bounding box center [753, 12] width 31 height 8
click at [112, 64] on li "Estilo" at bounding box center [168, 62] width 112 height 10
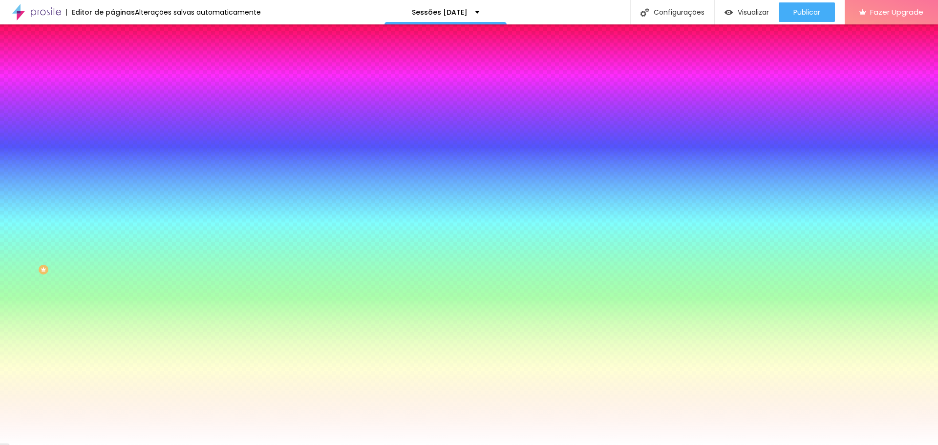
paste input "0E7E7"
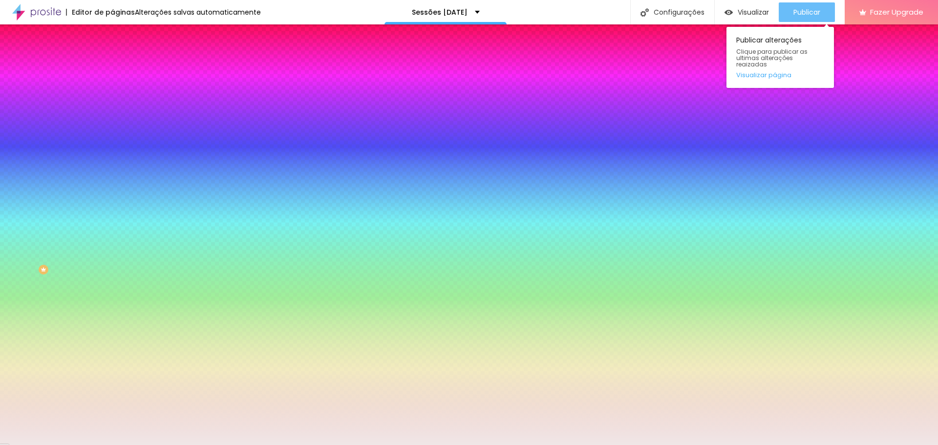
type input "#F0E7E7"
click at [804, 10] on span "Publicar" at bounding box center [806, 12] width 27 height 8
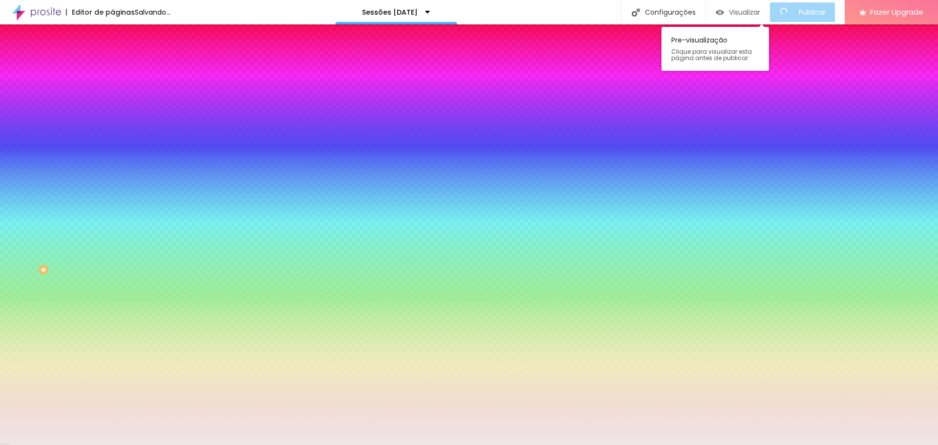
click at [750, 12] on span "Visualizar" at bounding box center [744, 12] width 31 height 8
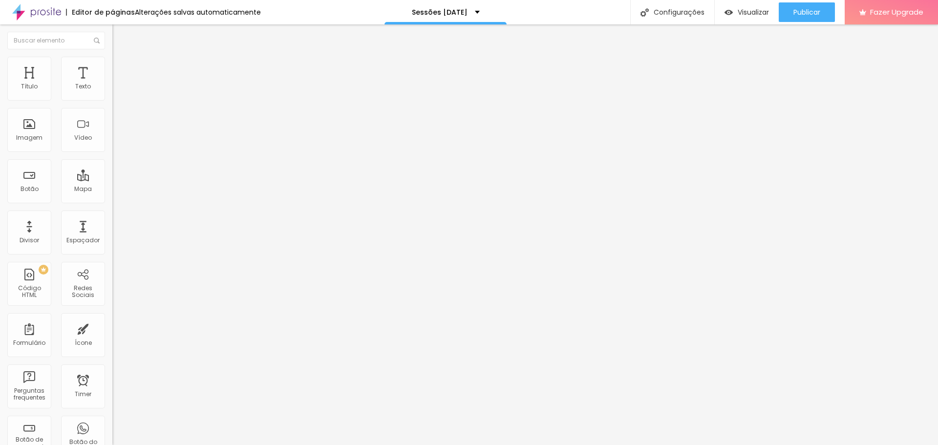
click at [121, 67] on span "Estilo" at bounding box center [128, 63] width 15 height 8
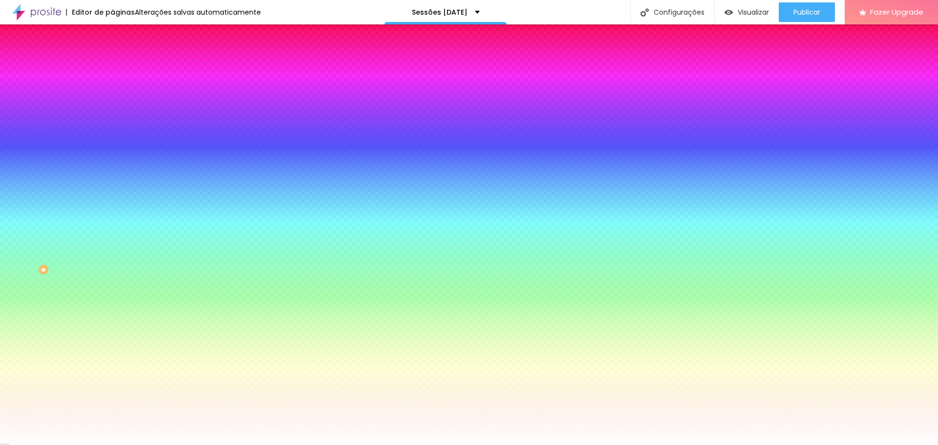
click at [112, 66] on li "Avançado" at bounding box center [168, 71] width 112 height 10
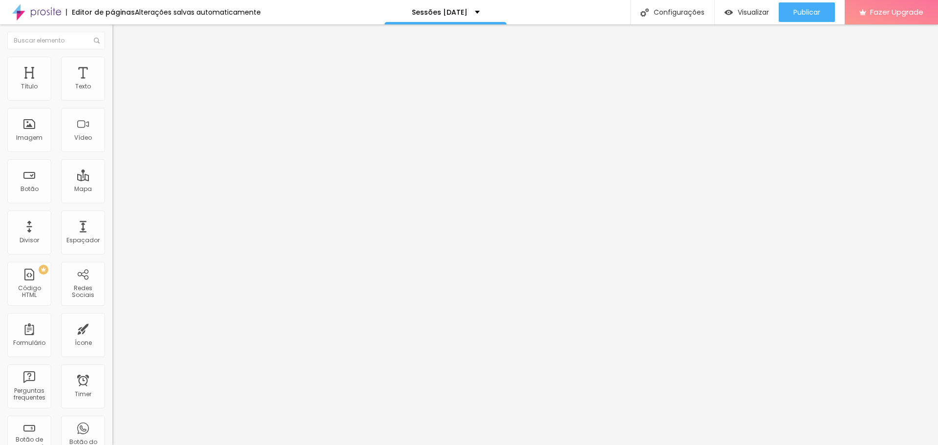
type input "28"
type input "39"
type input "71"
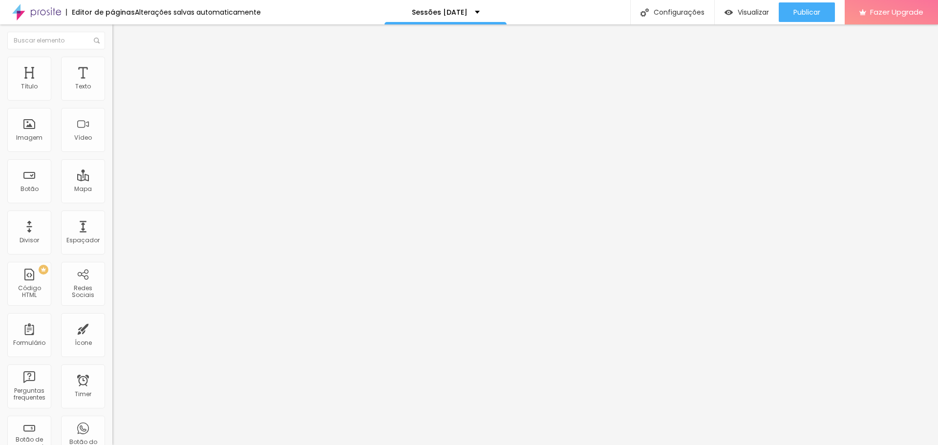
type input "71"
type input "81"
type input "86"
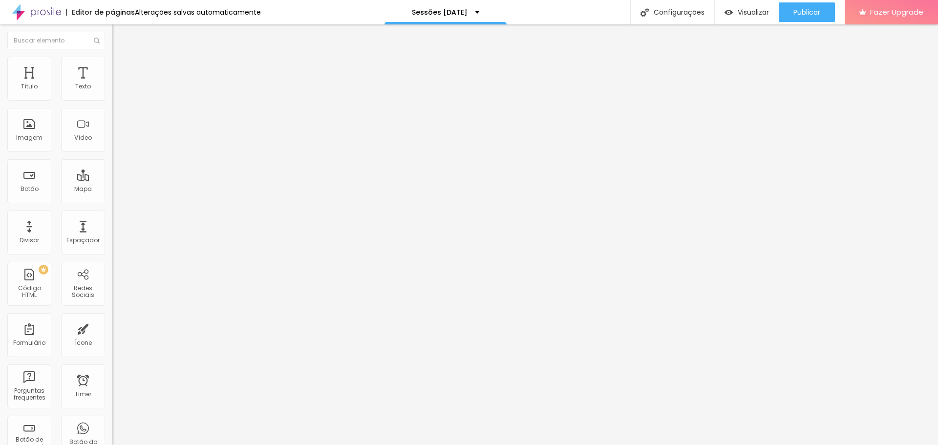
type input "92"
type input "86"
type input "60"
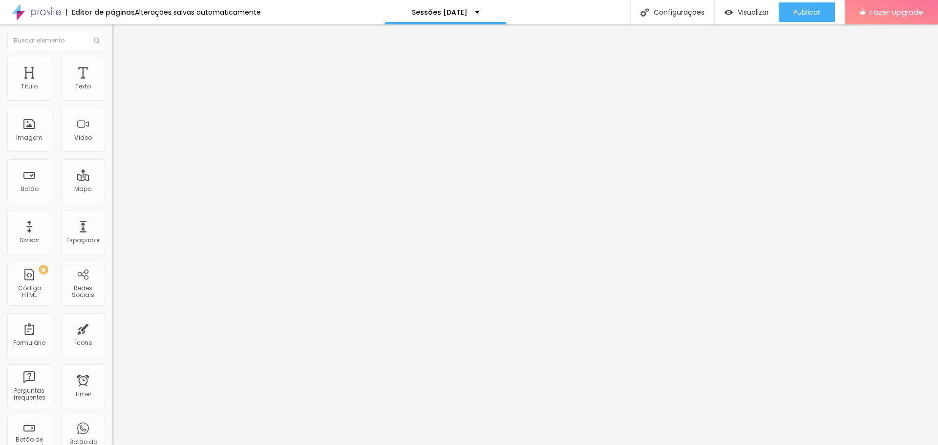
type input "60"
type input "44"
type input "39"
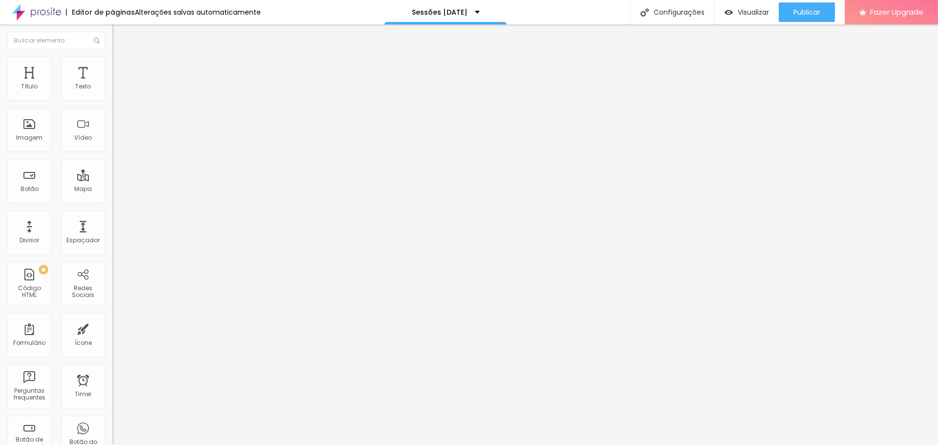
type input "34"
type input "28"
type input "23"
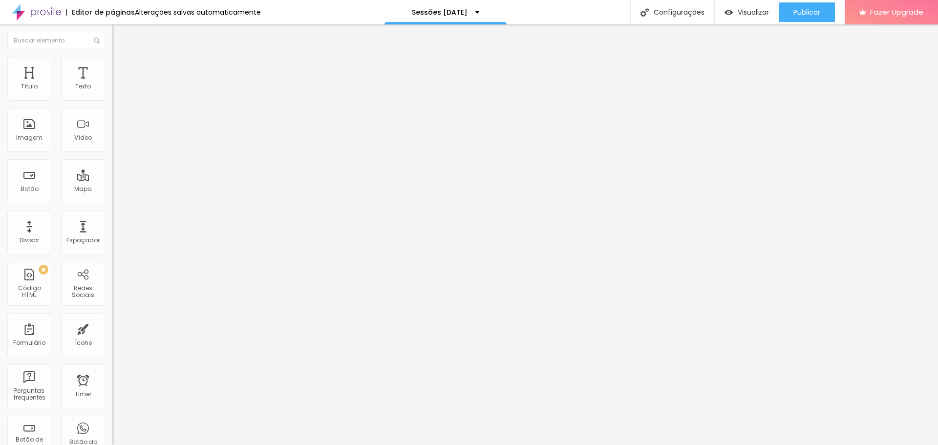
type input "23"
type input "18"
type input "13"
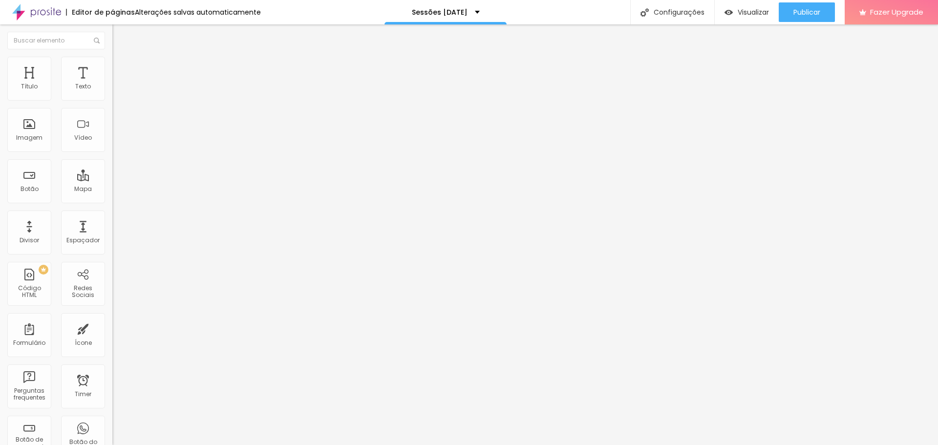
type input "7"
type input "0"
type input "2"
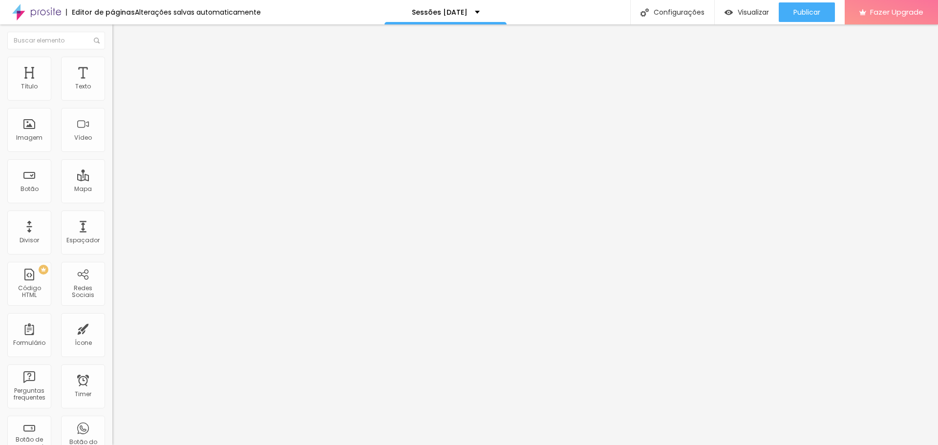
type input "2"
type input "7"
type input "18"
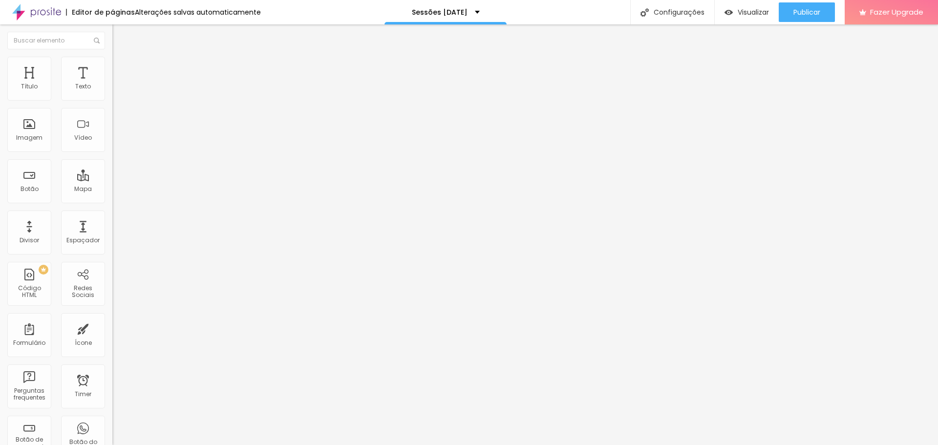
type input "23"
type input "28"
type input "34"
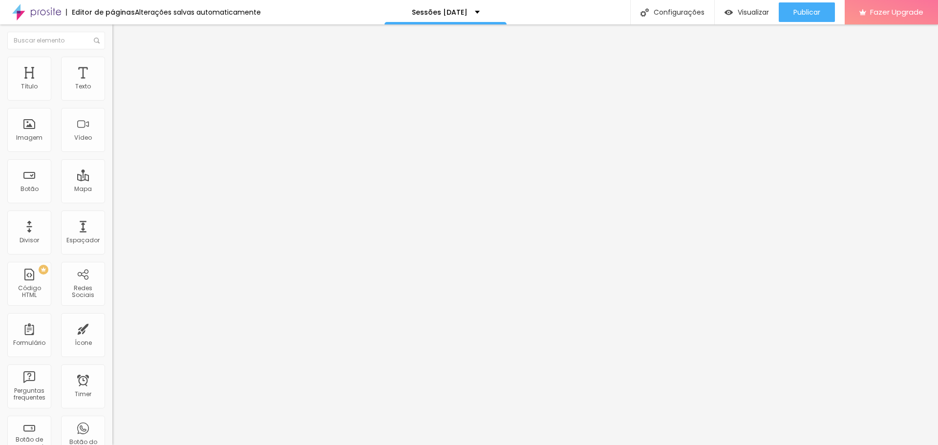
type input "34"
type input "39"
type input "34"
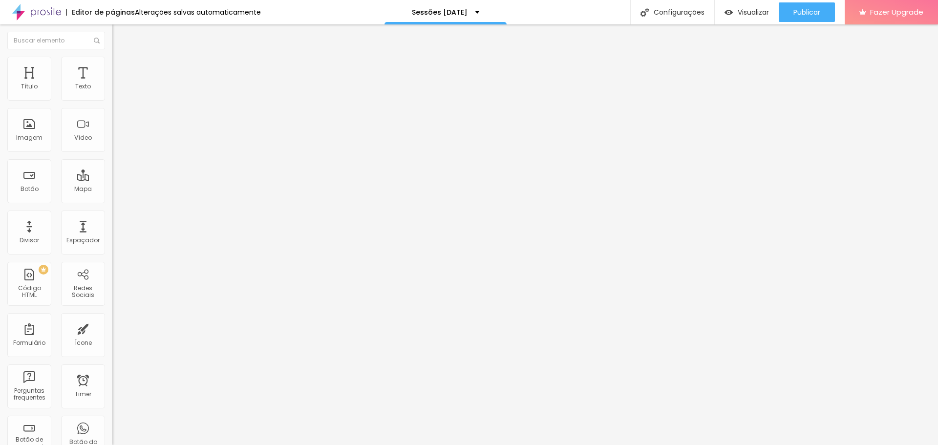
type input "28"
type input "18"
type input "13"
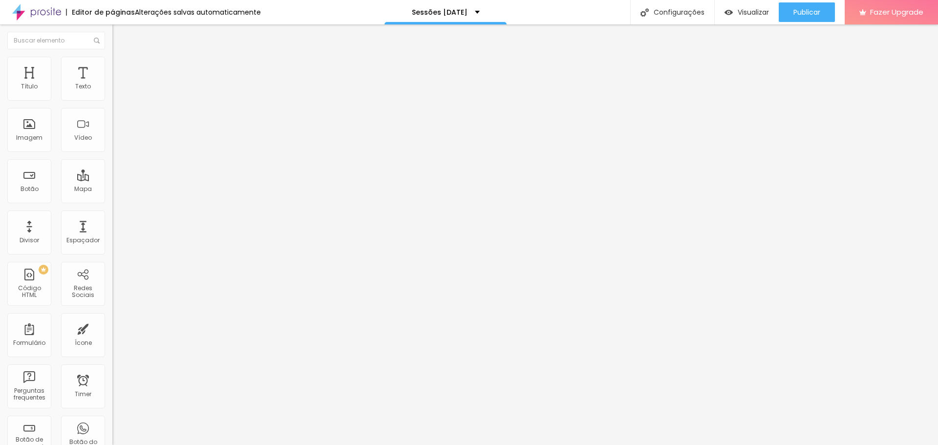
type input "13"
click at [112, 328] on input "range" at bounding box center [143, 332] width 63 height 8
type input "14"
type input "15"
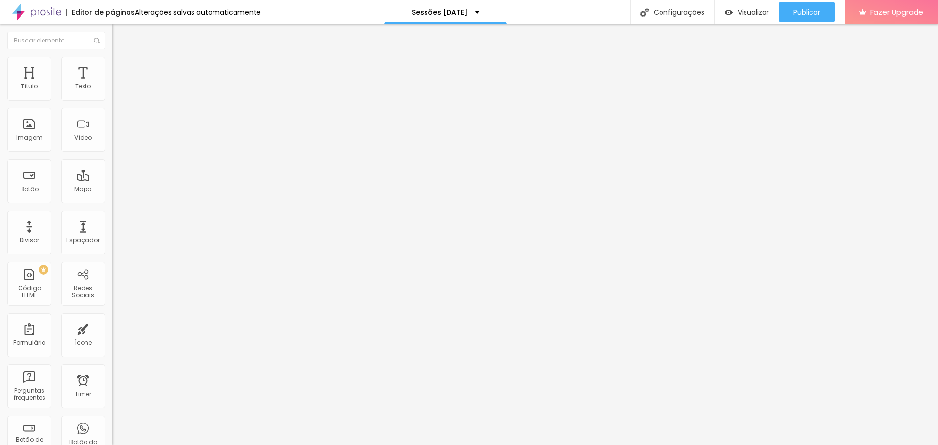
type input "15"
type input "16"
type input "17"
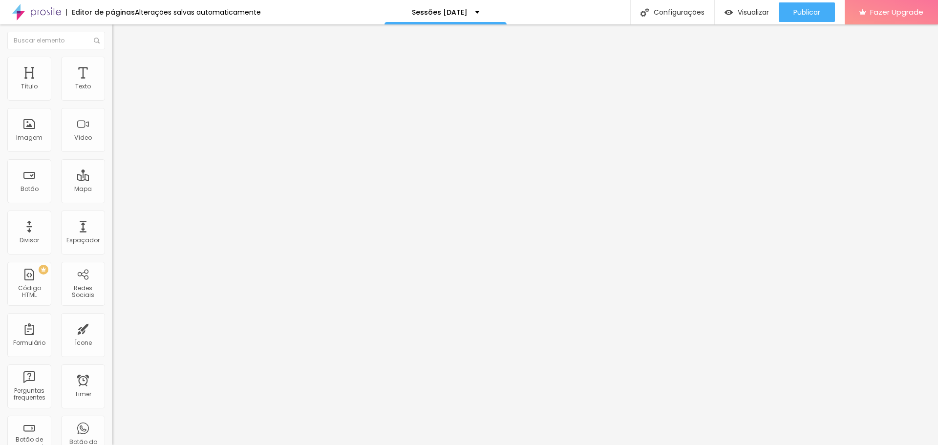
type input "18"
type input "19"
type input "20"
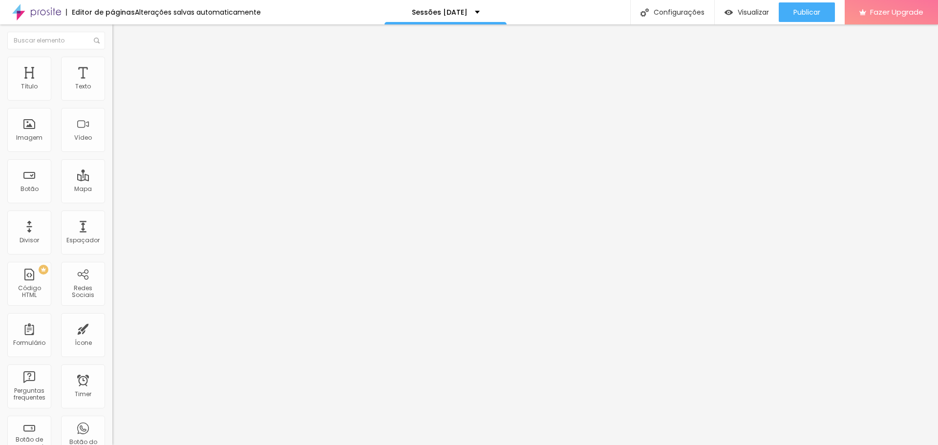
type input "20"
click at [802, 11] on span "Publicar" at bounding box center [806, 12] width 27 height 8
click at [753, 12] on span "Visualizar" at bounding box center [744, 12] width 31 height 8
